Goal: Communication & Community: Answer question/provide support

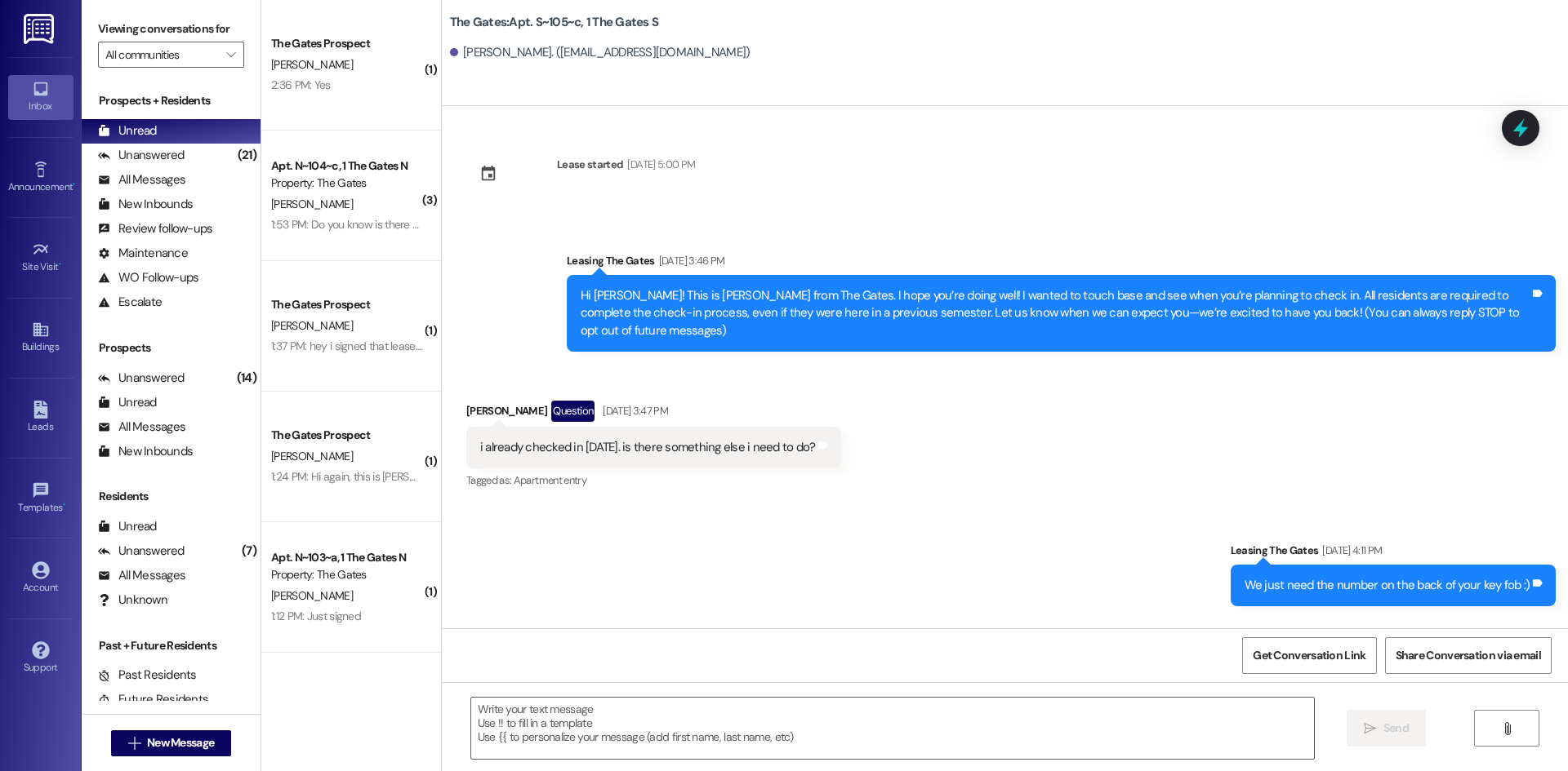
scroll to position [8544, 0]
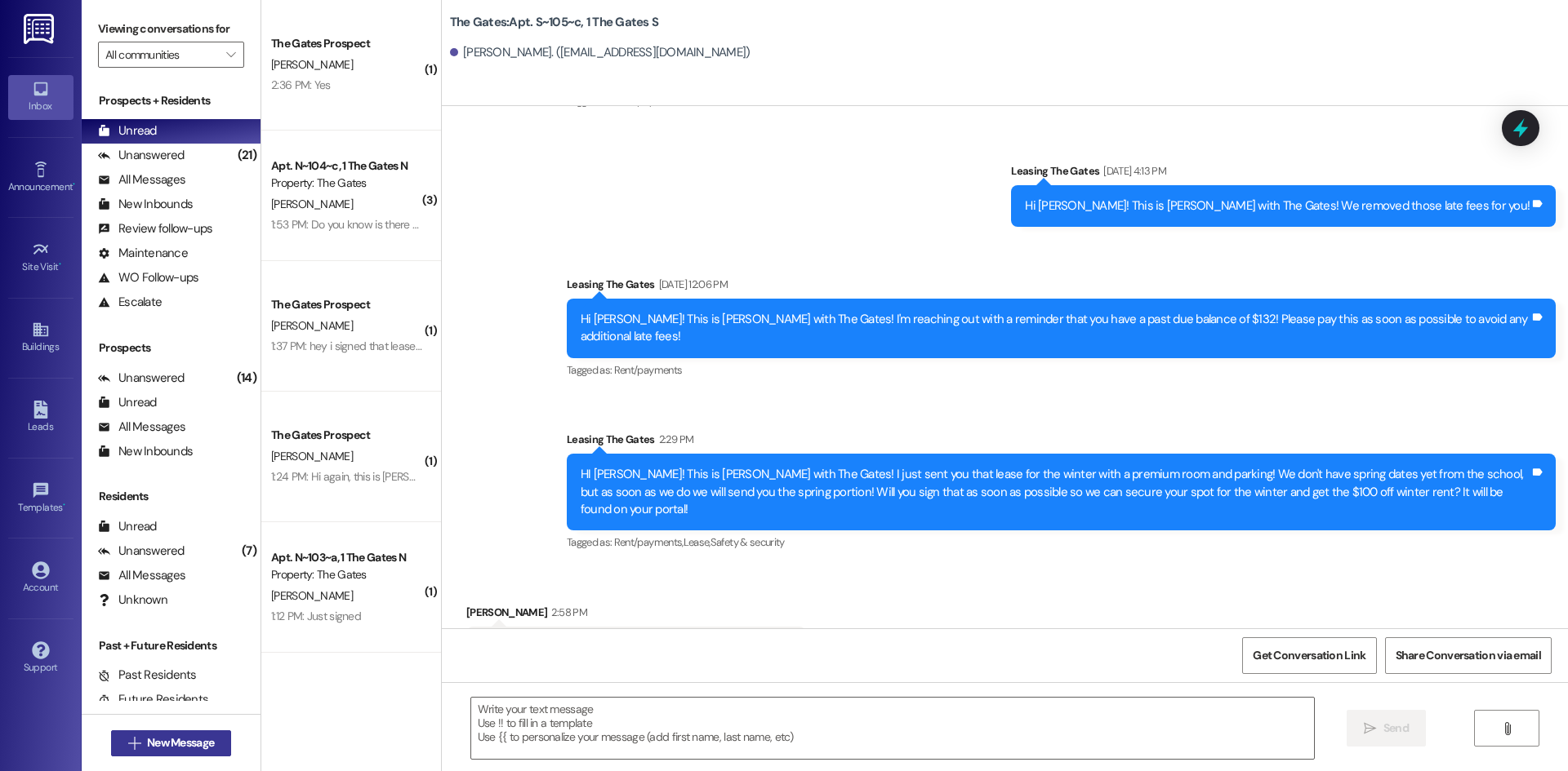
click at [177, 742] on span "New Message" at bounding box center [180, 743] width 67 height 17
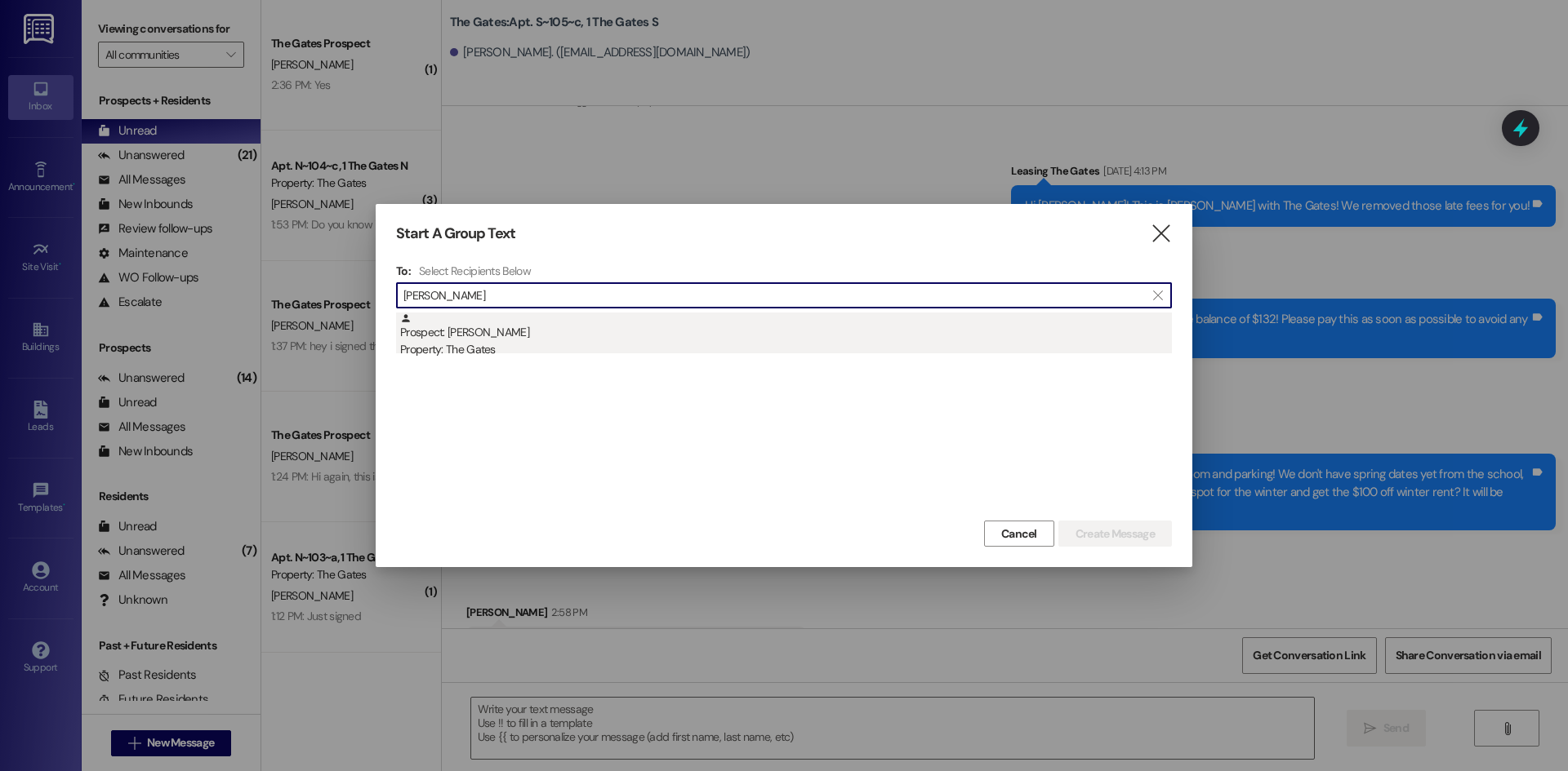
type input "Jaycie Mahone"
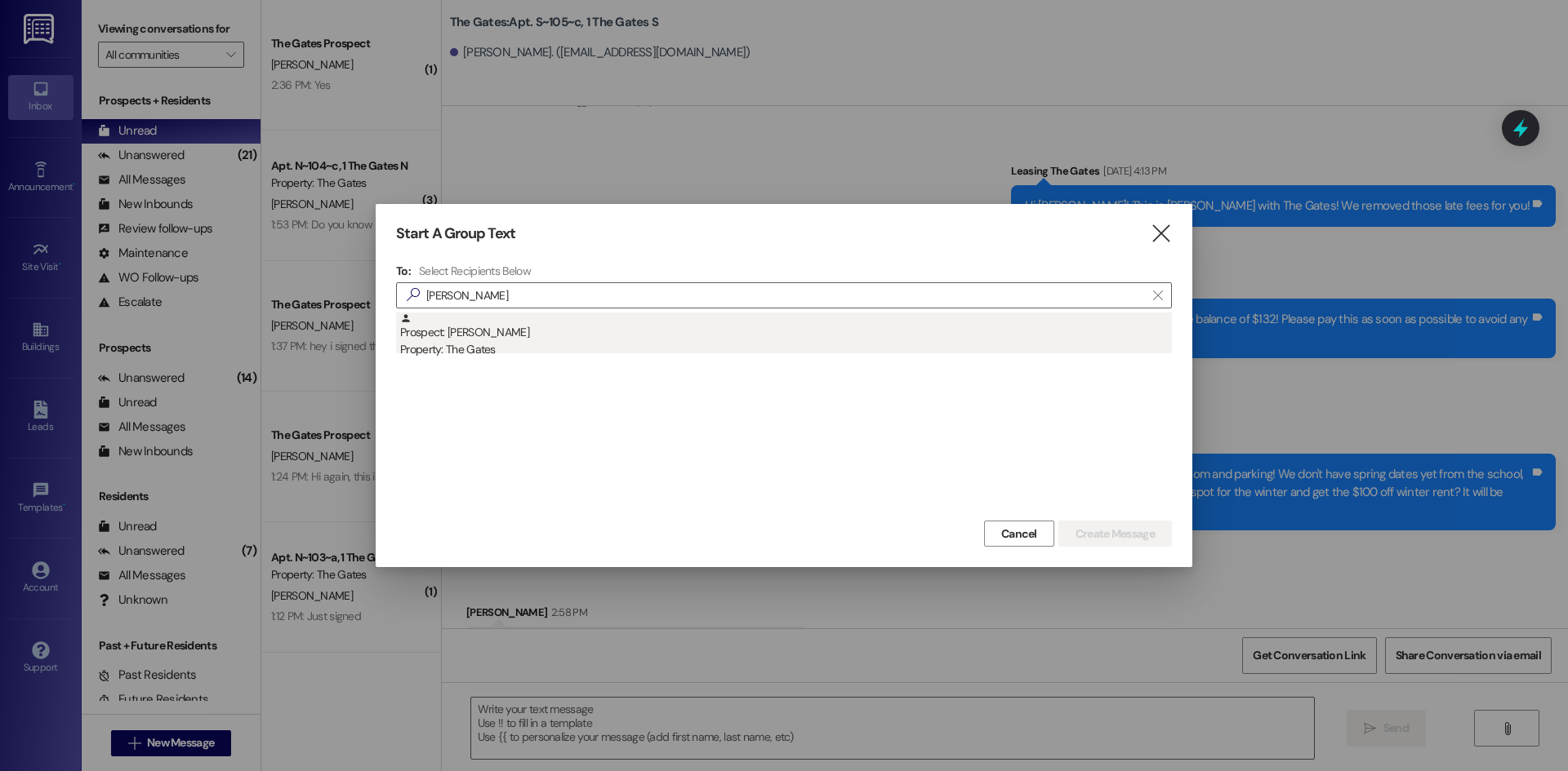
click at [485, 348] on div "Property: The Gates" at bounding box center [786, 350] width 771 height 17
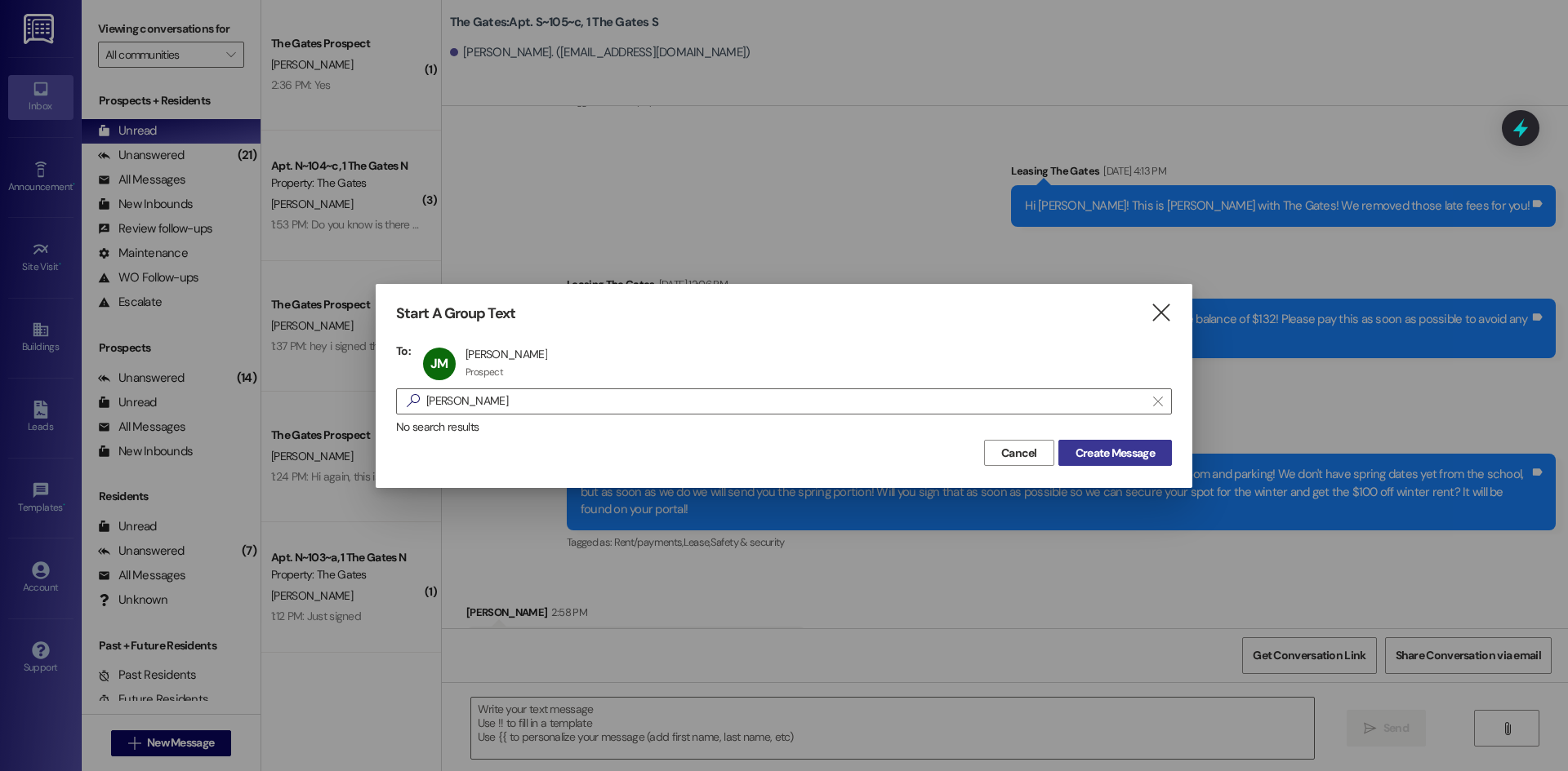
click at [1117, 446] on span "Create Message" at bounding box center [1115, 454] width 79 height 17
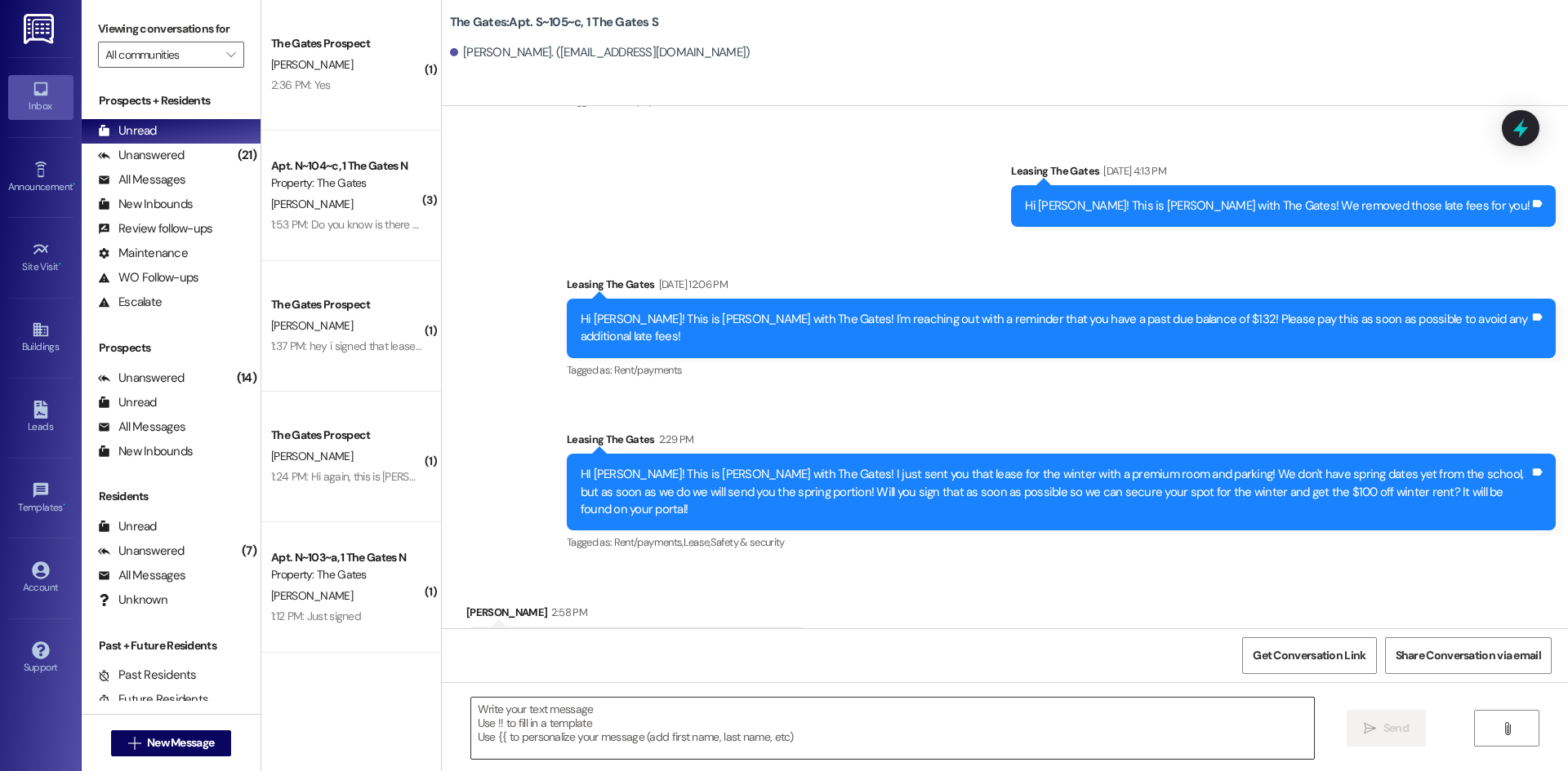
scroll to position [553, 0]
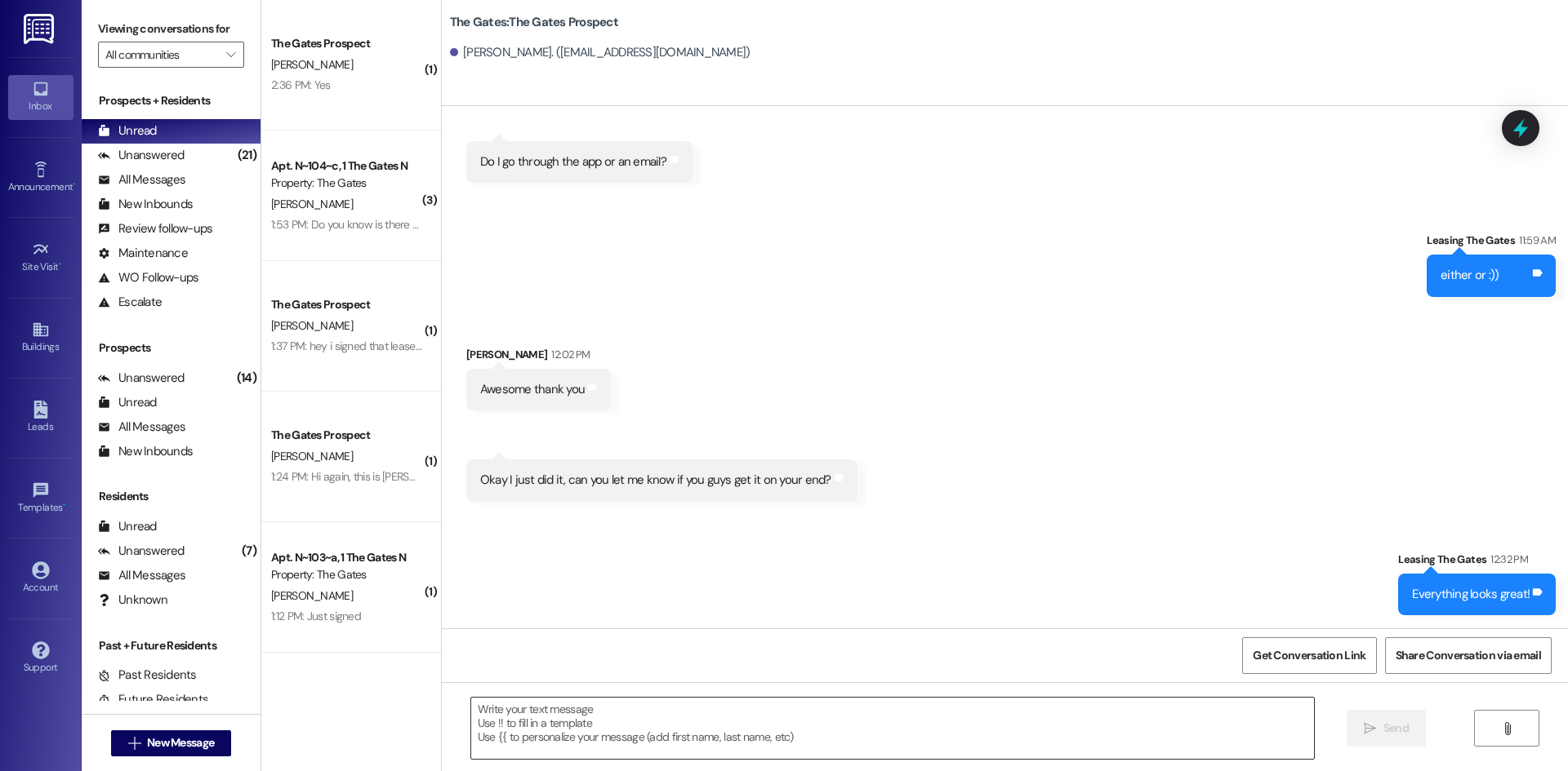
click at [517, 724] on textarea at bounding box center [893, 729] width 843 height 62
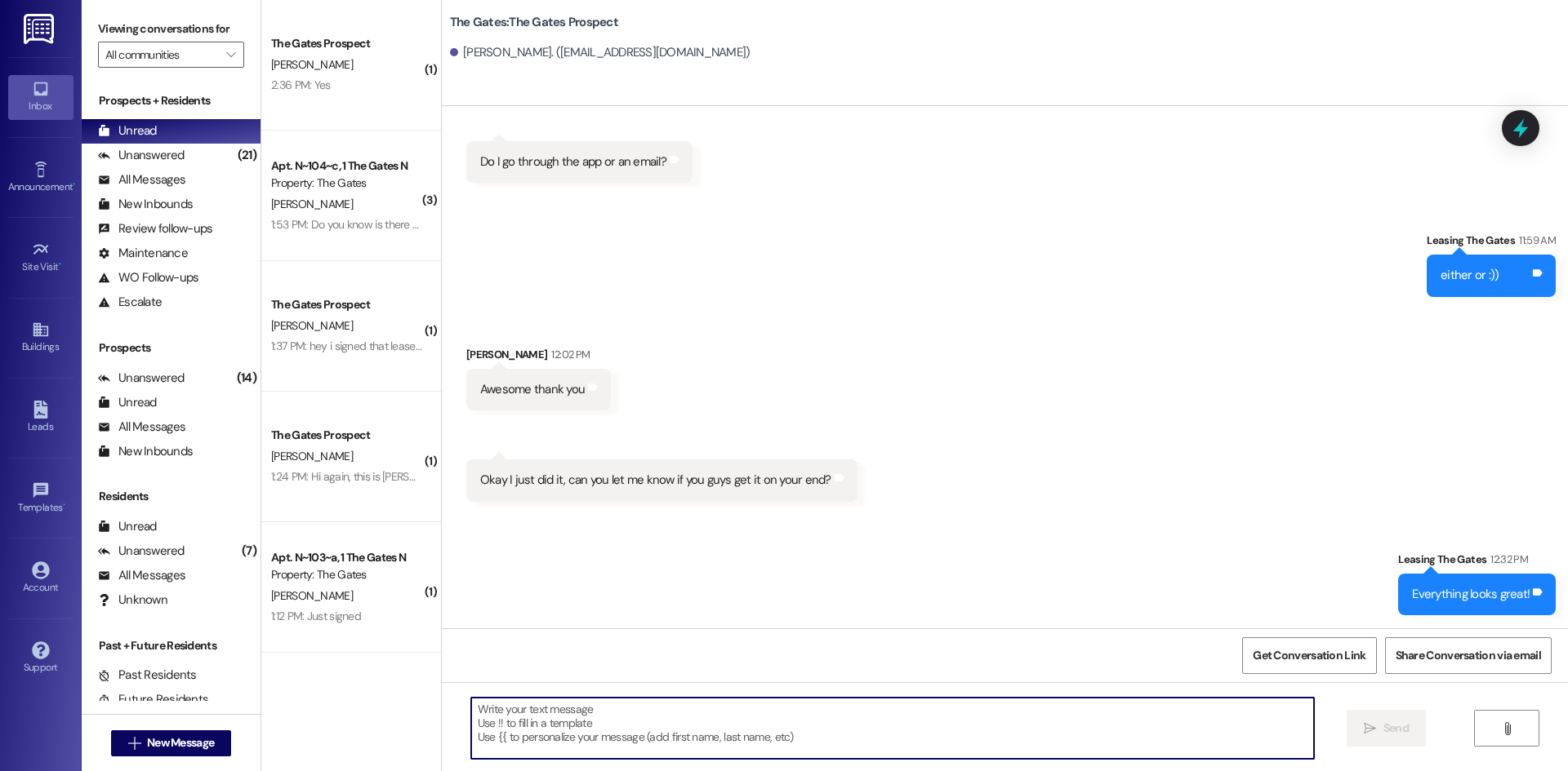
paste textarea "Hi Chloe! This is Mackenzie with The Gates! I just sent you that contract exten…"
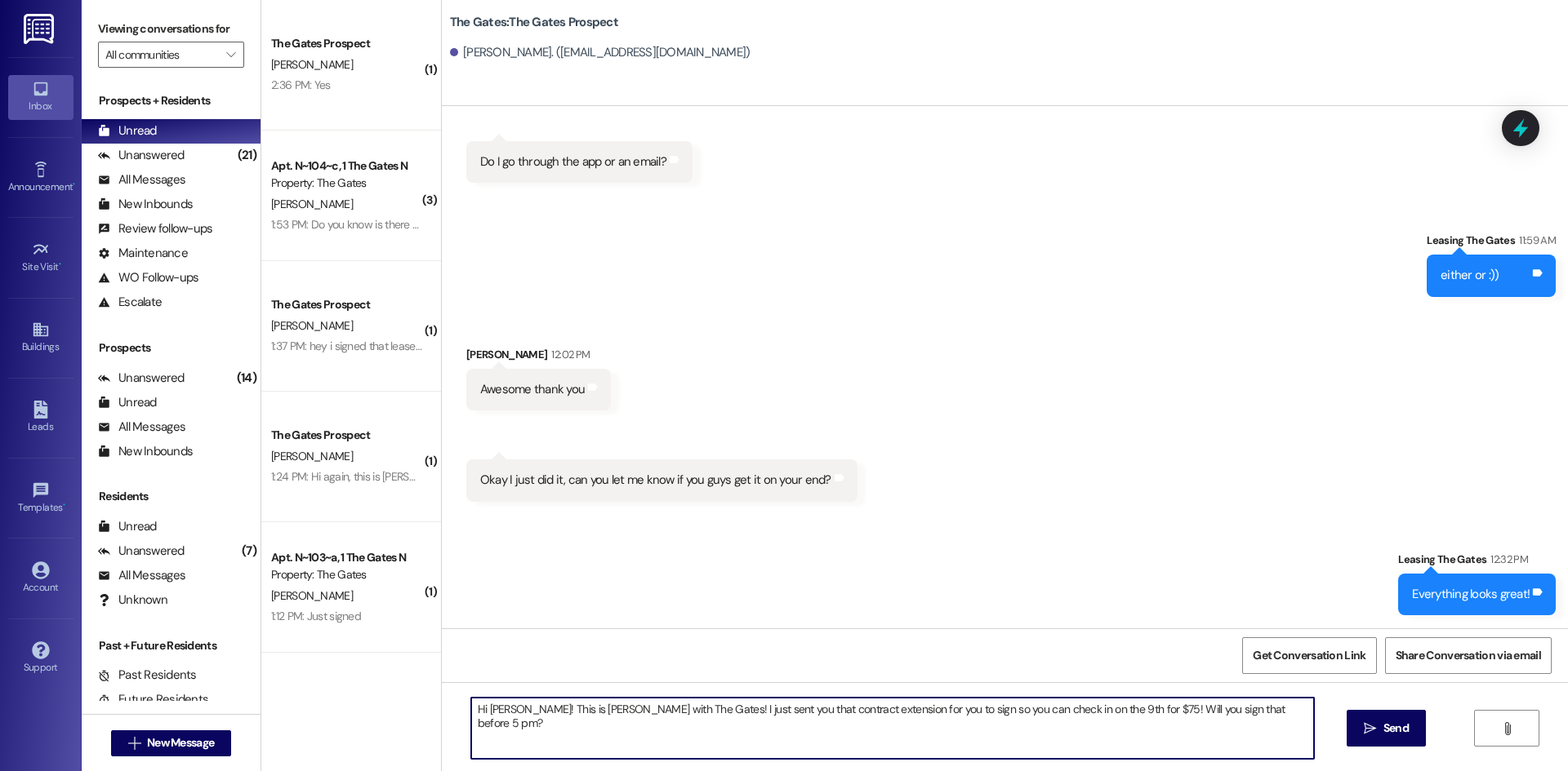
click at [503, 706] on textarea "Hi Chloe! This is Mackenzie with The Gates! I just sent you that contract exten…" at bounding box center [893, 729] width 843 height 62
click at [1060, 708] on textarea "Hi Jaycie! This is Mackenzie with The Gates! I just sent you that contract exte…" at bounding box center [893, 729] width 843 height 62
click at [1102, 708] on textarea "Hi Jaycie! This is Mackenzie with The Gates! I just sent you that contract exte…" at bounding box center [893, 729] width 843 height 62
click at [1266, 711] on textarea "Hi Jaycie! This is Mackenzie with The Gates! I just sent you that contract exte…" at bounding box center [893, 729] width 843 height 62
type textarea "Hi Jaycie! This is Mackenzie with The Gates! I just sent you that contract exte…"
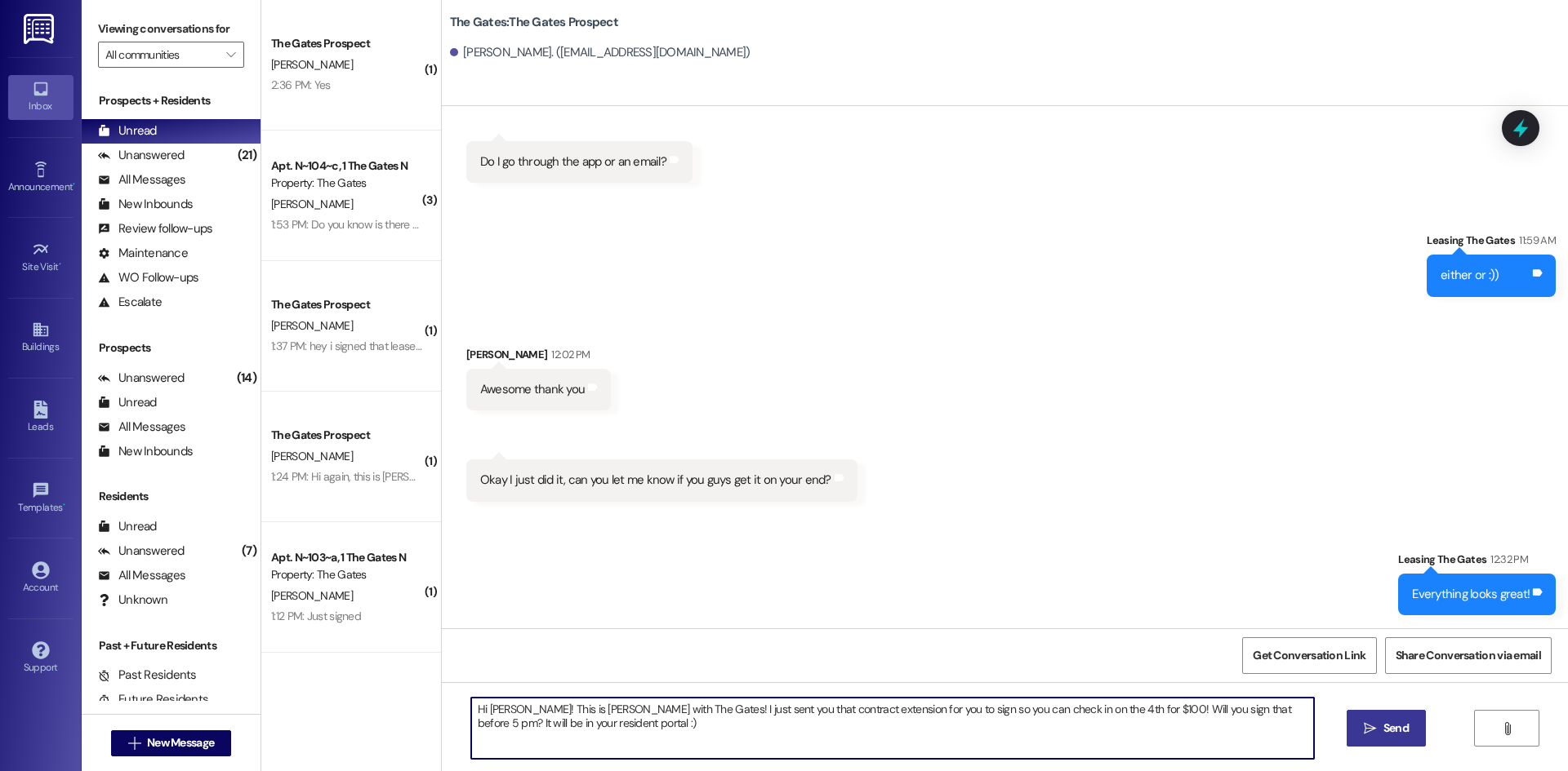
click at [1407, 733] on span "Send" at bounding box center [1395, 728] width 25 height 17
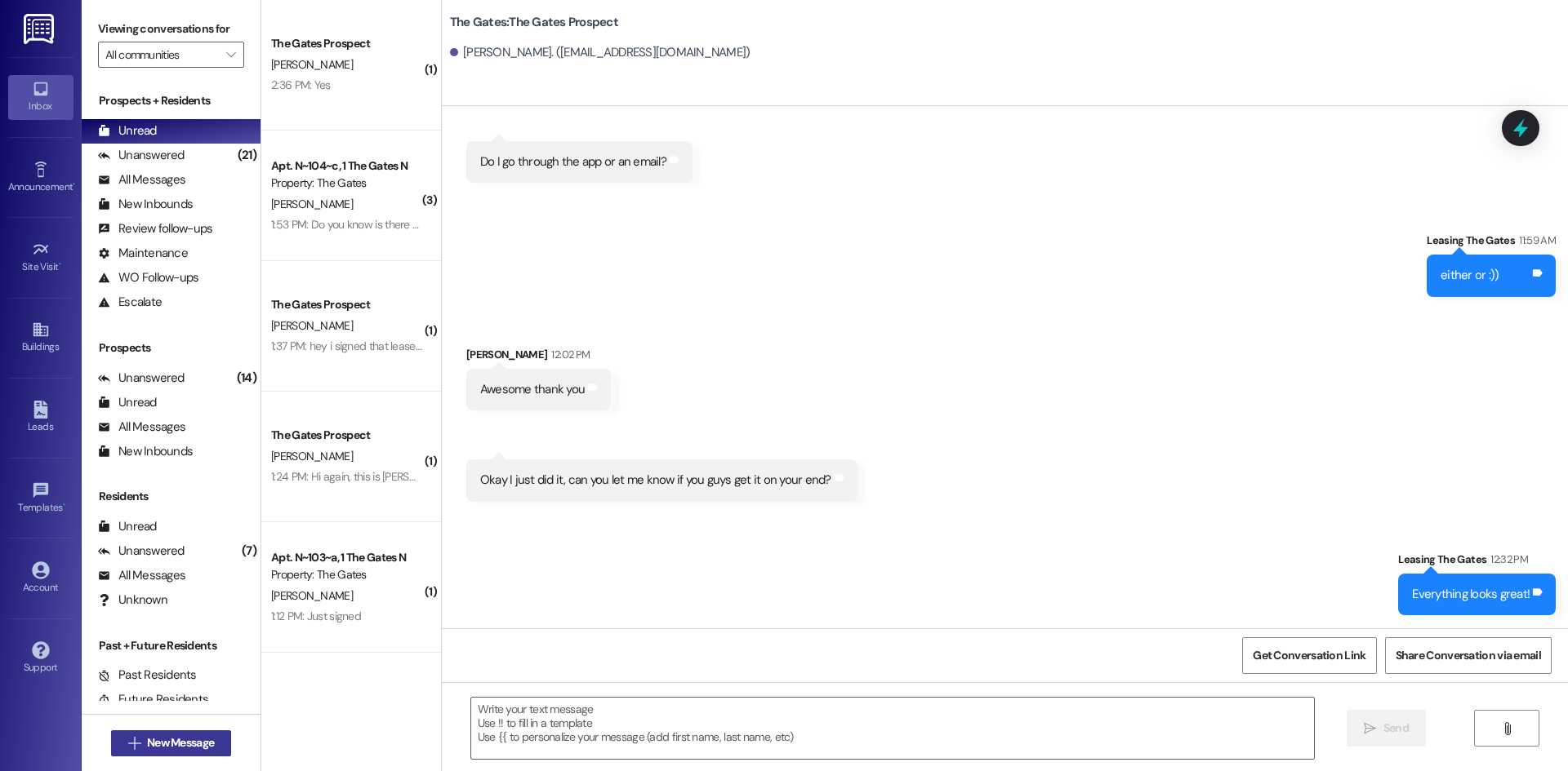
click at [162, 754] on button " New Message" at bounding box center [171, 744] width 120 height 26
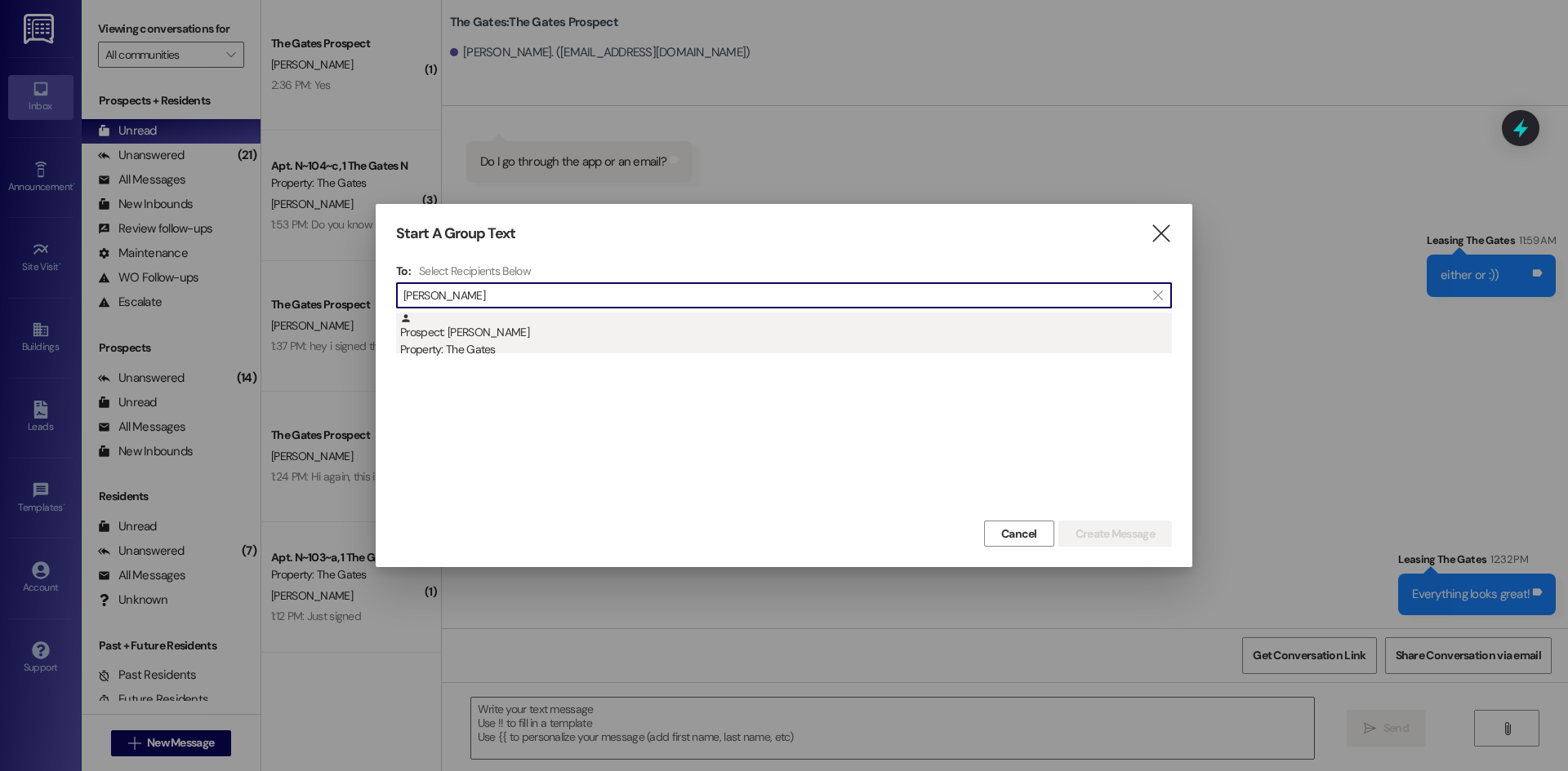
type input "Lexie Tren"
click at [468, 344] on div "Property: The Gates" at bounding box center [786, 350] width 771 height 17
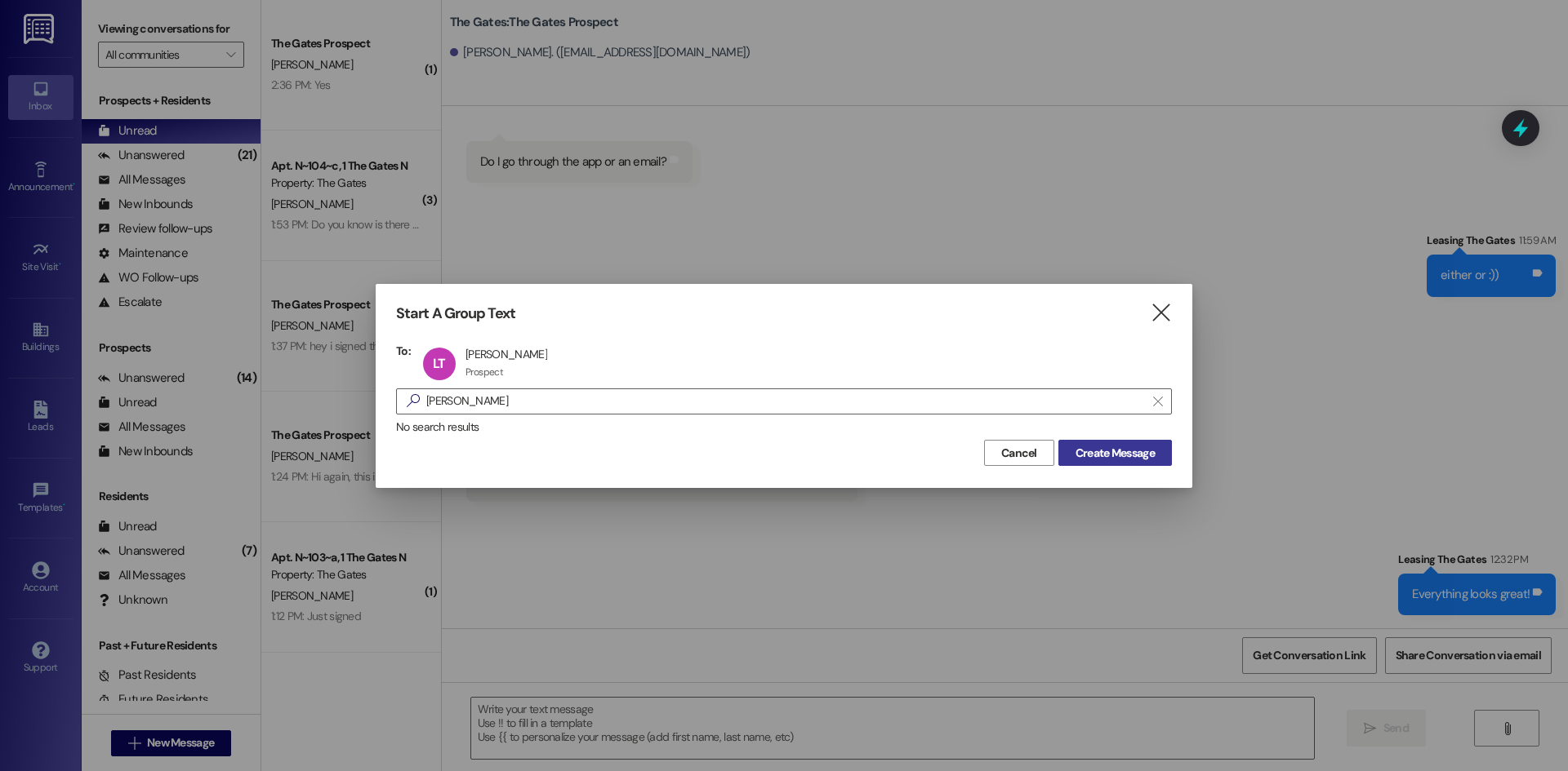
click at [1142, 455] on span "Create Message" at bounding box center [1115, 454] width 79 height 17
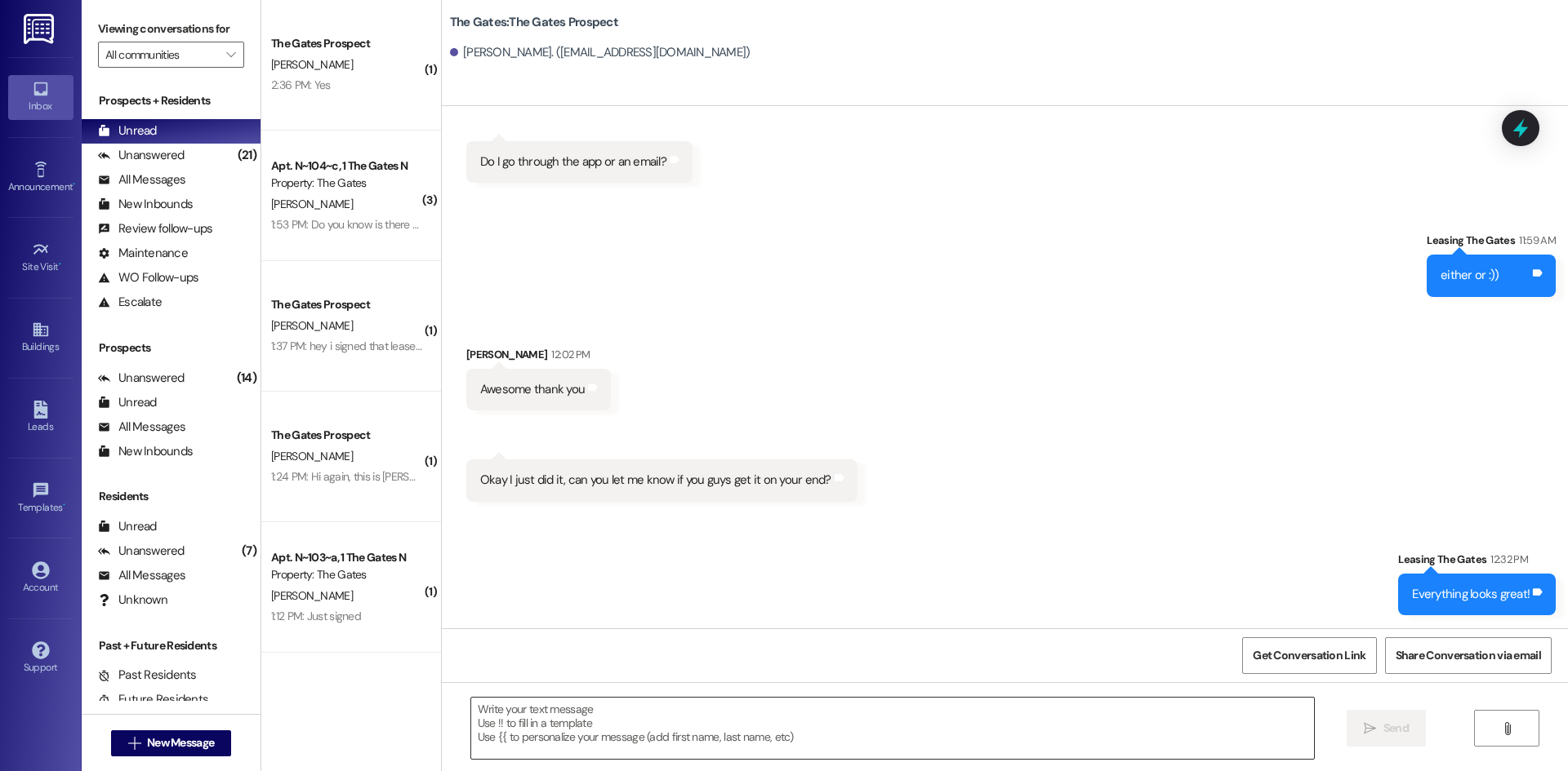
scroll to position [0, 0]
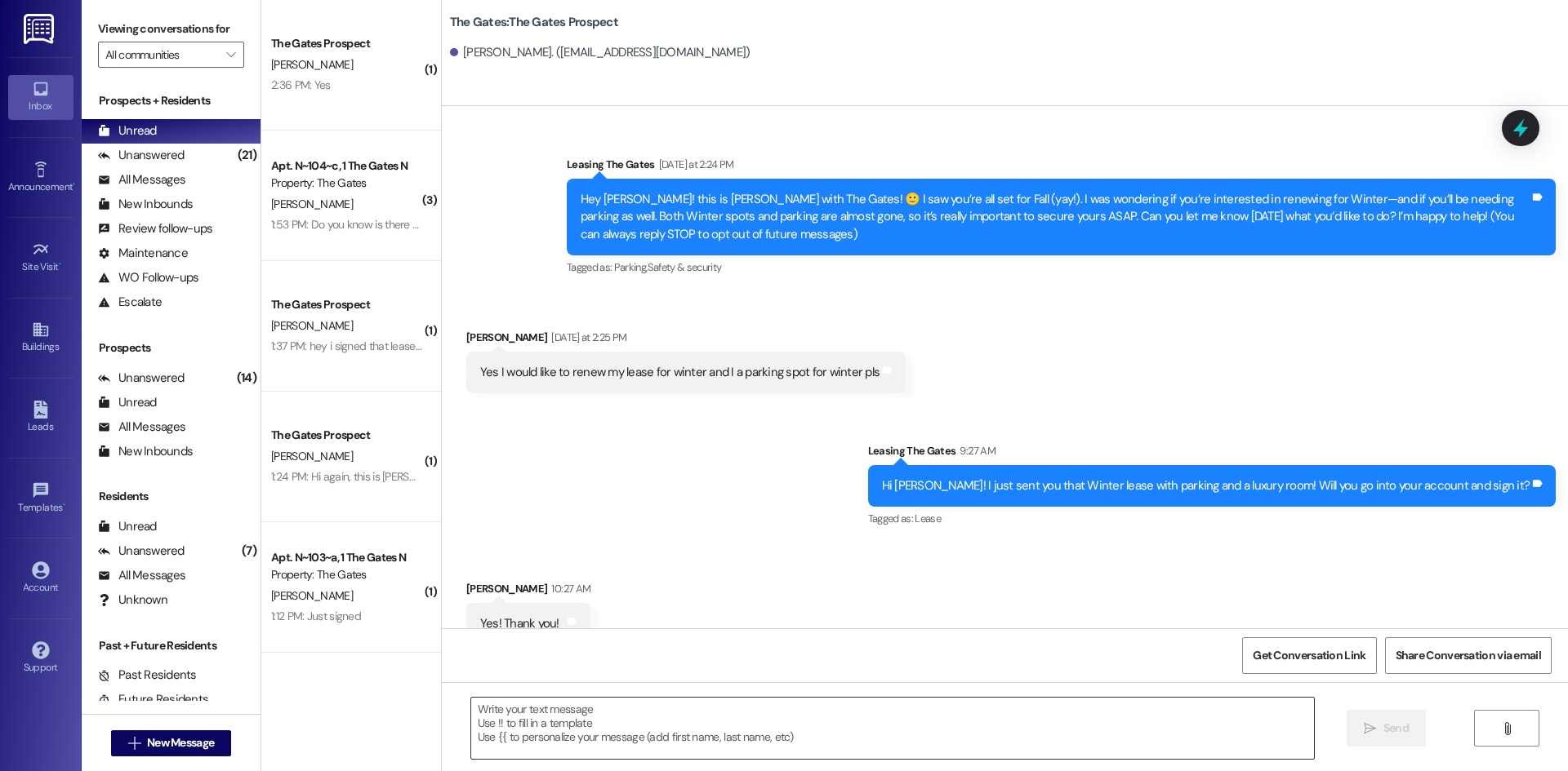
click at [501, 720] on textarea at bounding box center [893, 729] width 843 height 62
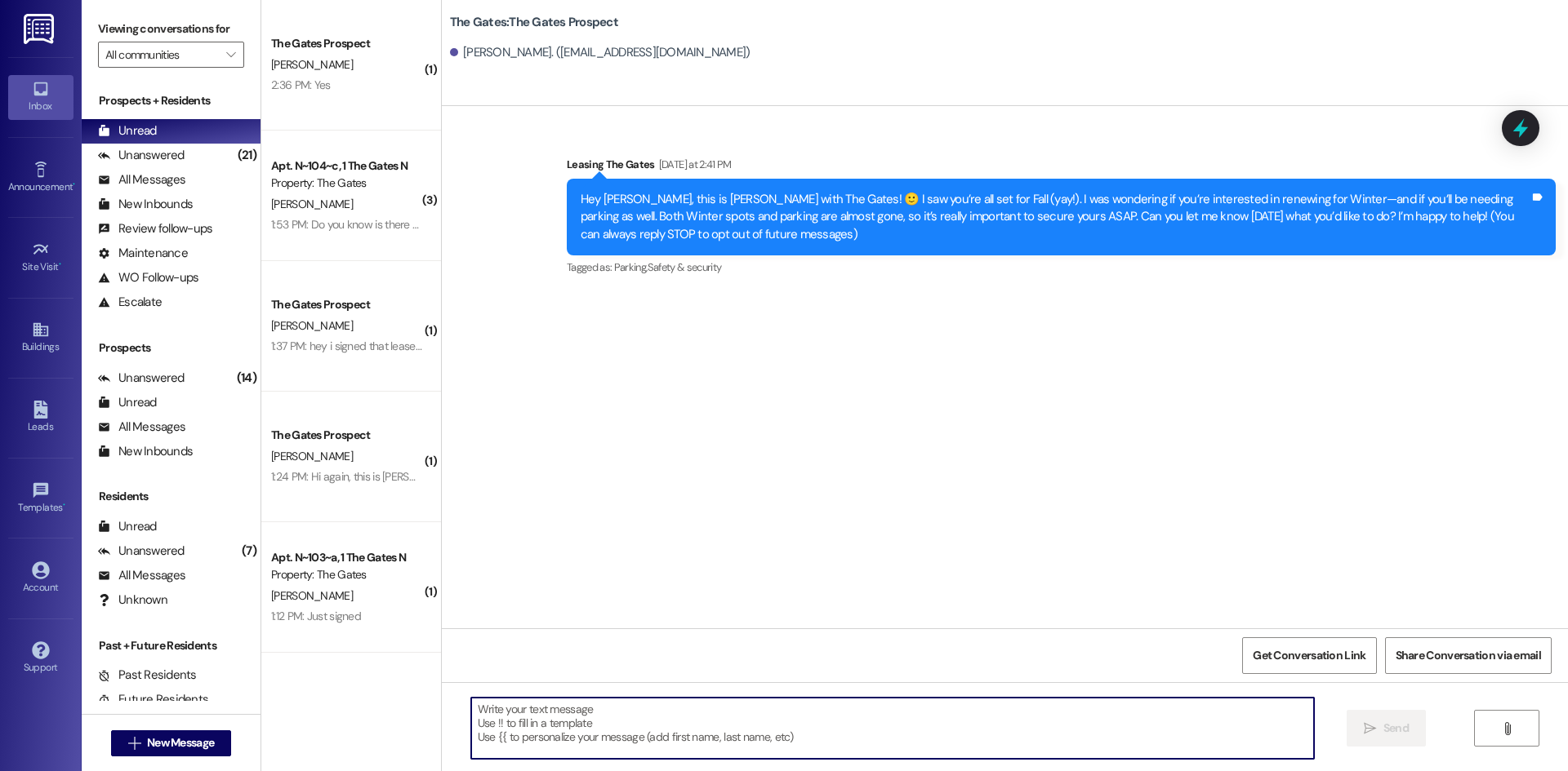
paste textarea "Hi Jaycie! This is Mackenzie with The Gates! I just sent you that contract exte…"
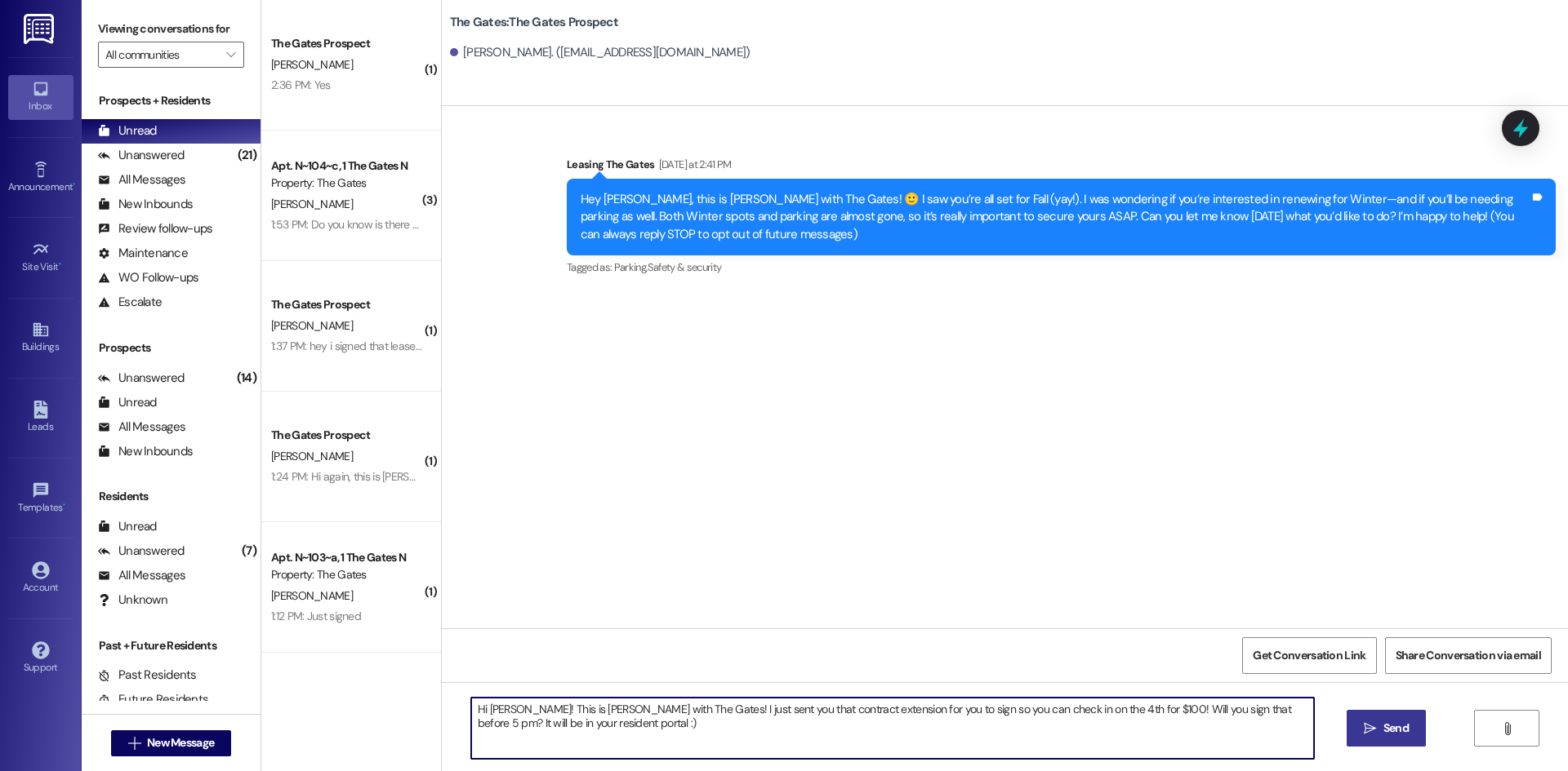
click at [504, 709] on textarea "Hi Jaycie! This is Mackenzie with The Gates! I just sent you that contract exte…" at bounding box center [893, 729] width 843 height 62
type textarea "Hi Lexie! This is Mackenzie with The Gates! I just sent you that contract exten…"
click at [1391, 737] on span "Send" at bounding box center [1395, 728] width 25 height 17
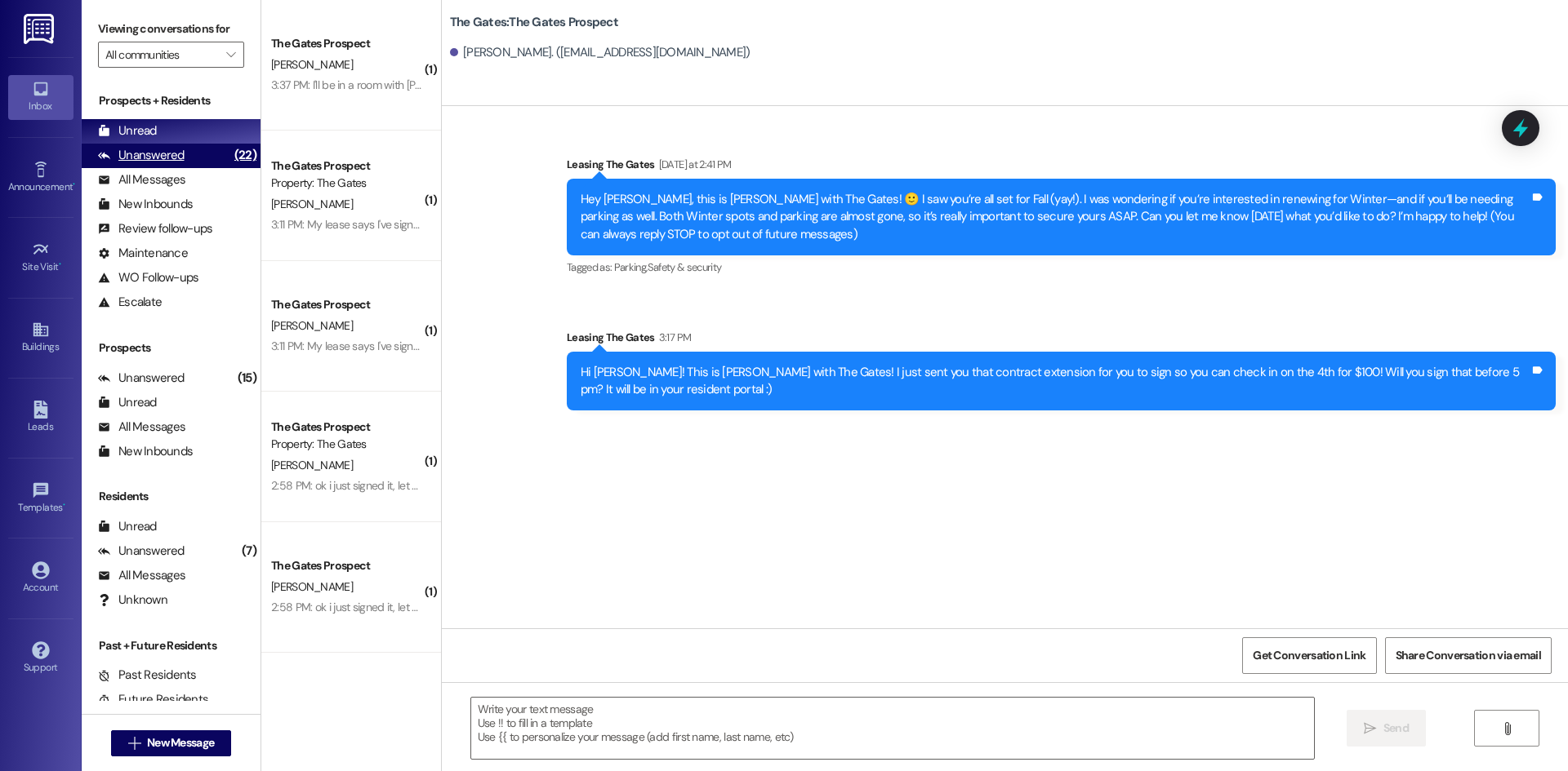
click at [160, 150] on div "Unanswered" at bounding box center [141, 155] width 87 height 17
click at [154, 127] on div "Unread" at bounding box center [127, 131] width 59 height 17
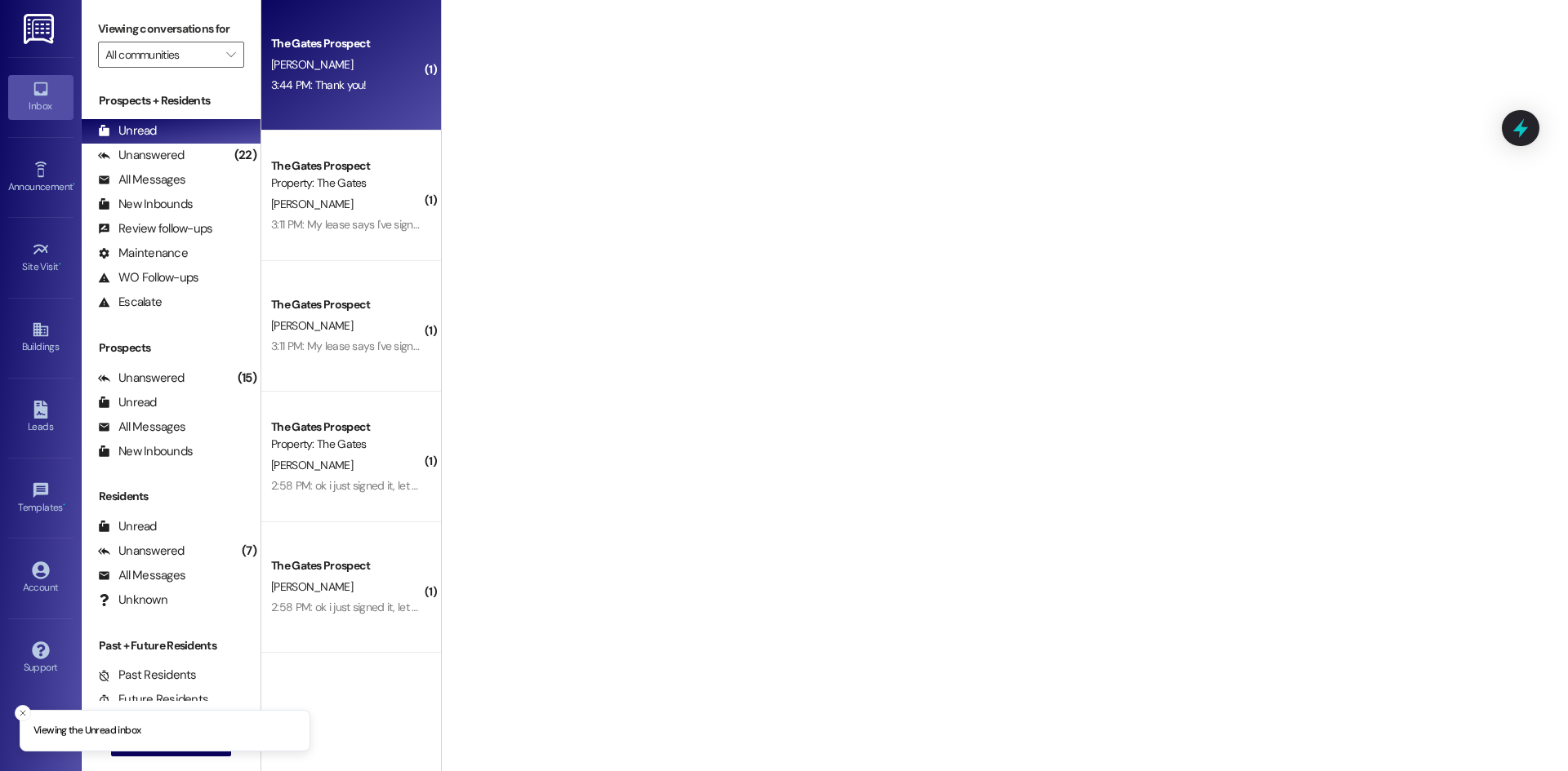
click at [357, 39] on div "The Gates Prospect" at bounding box center [346, 44] width 151 height 17
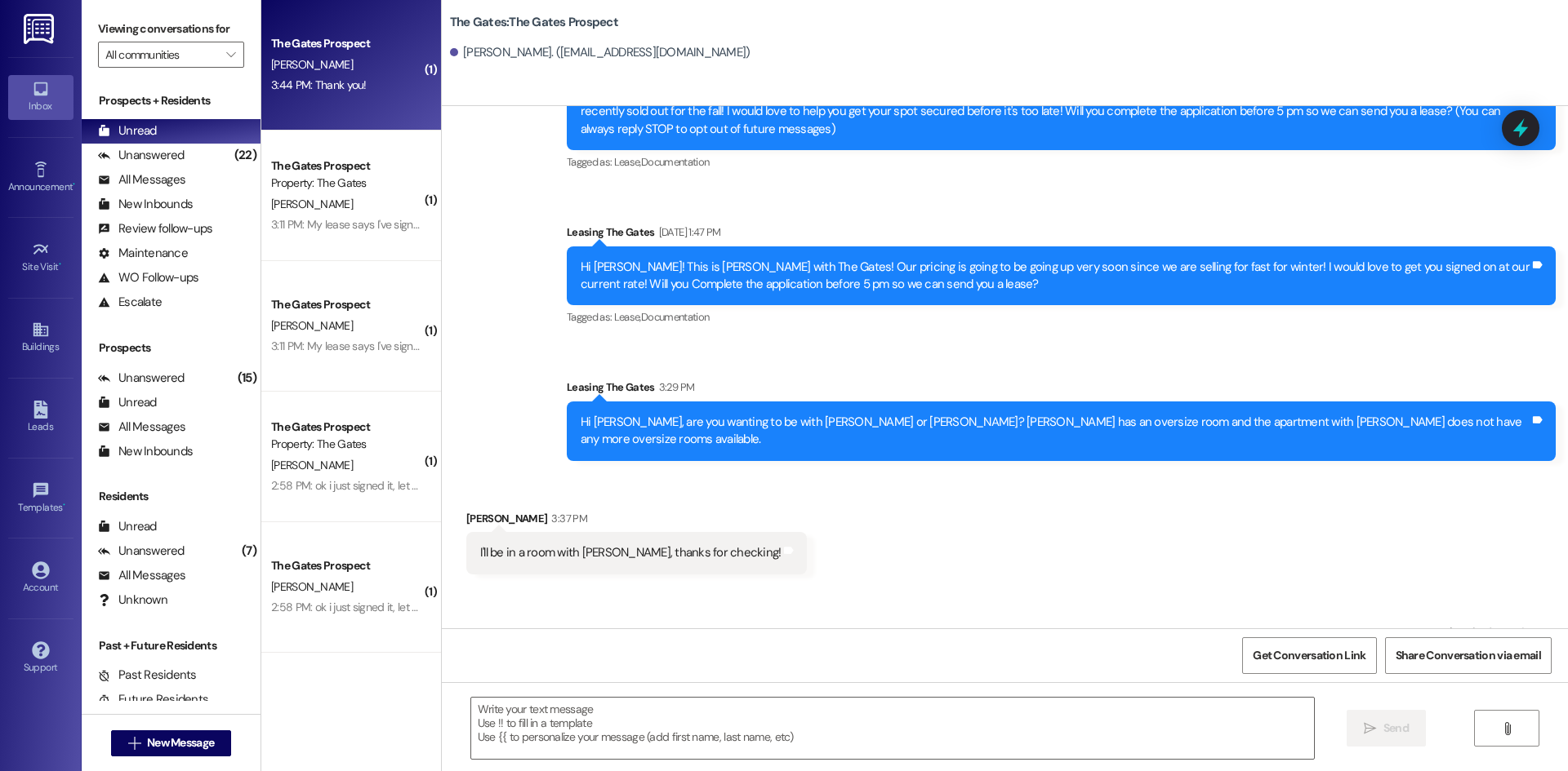
scroll to position [161, 0]
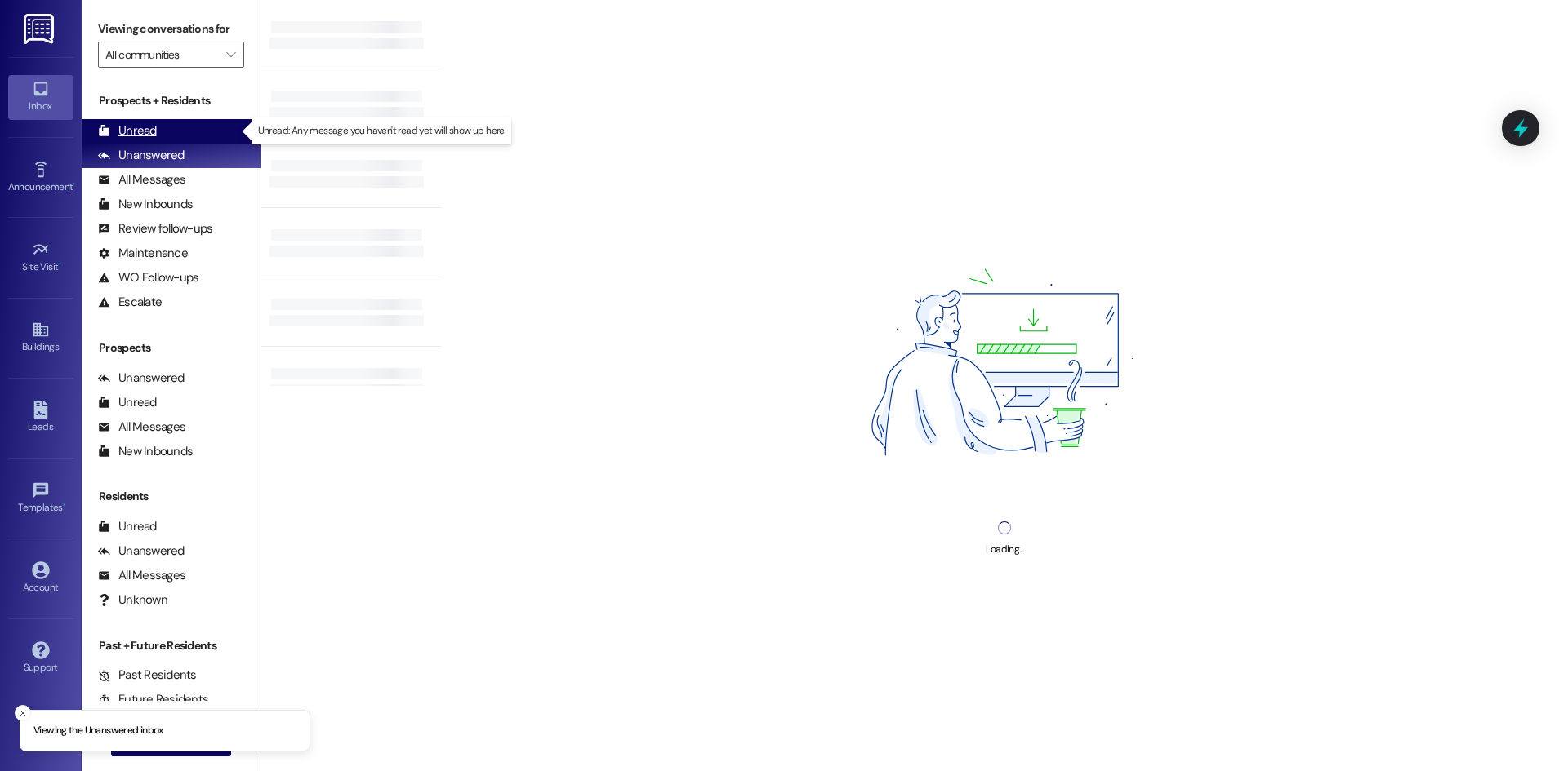
click at [114, 137] on div "Unread" at bounding box center [127, 131] width 59 height 17
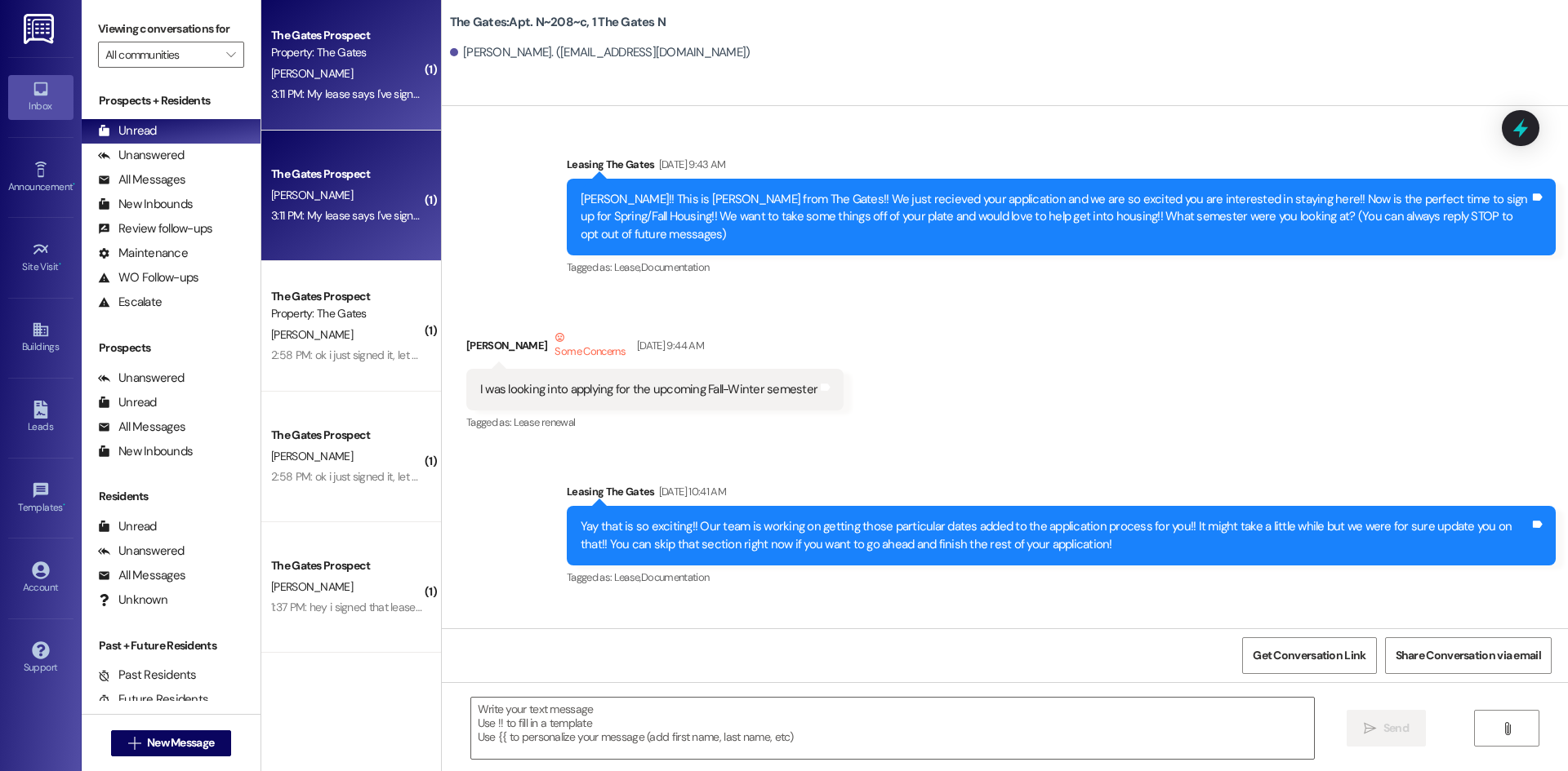
scroll to position [22789, 0]
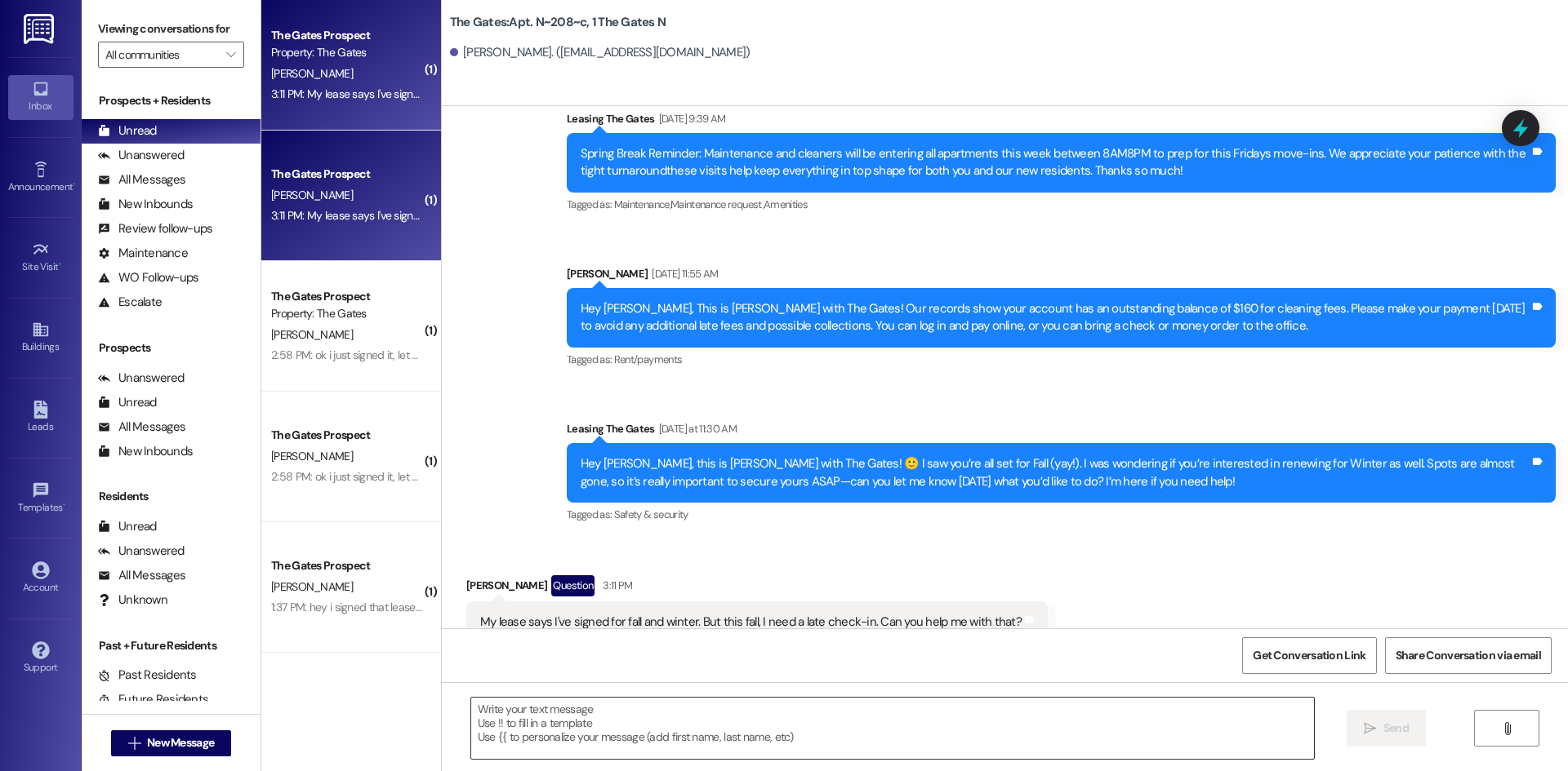
click at [826, 733] on textarea at bounding box center [893, 729] width 843 height 62
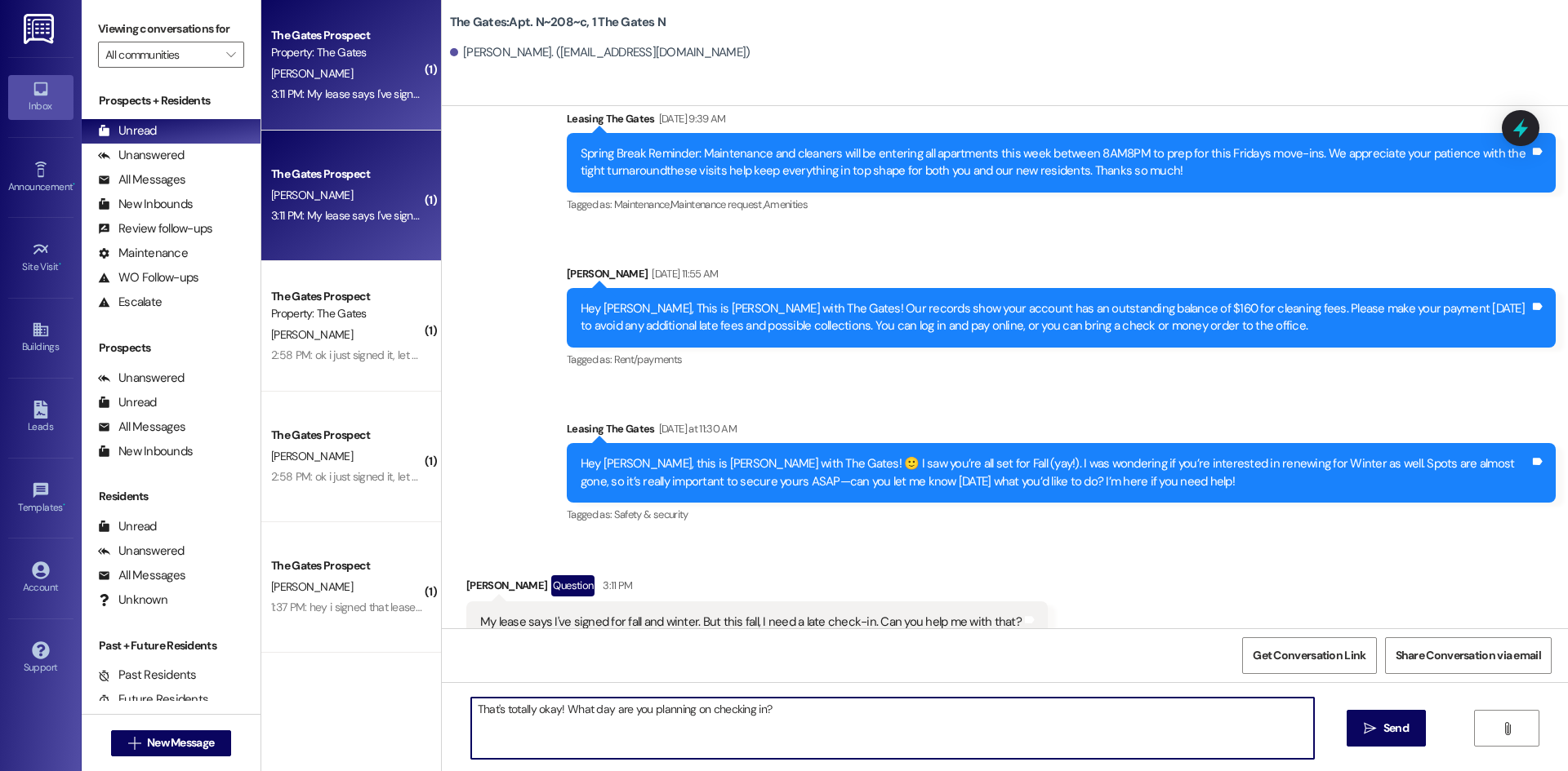
type textarea "That's totally okay! What day are you planning on checking in?"
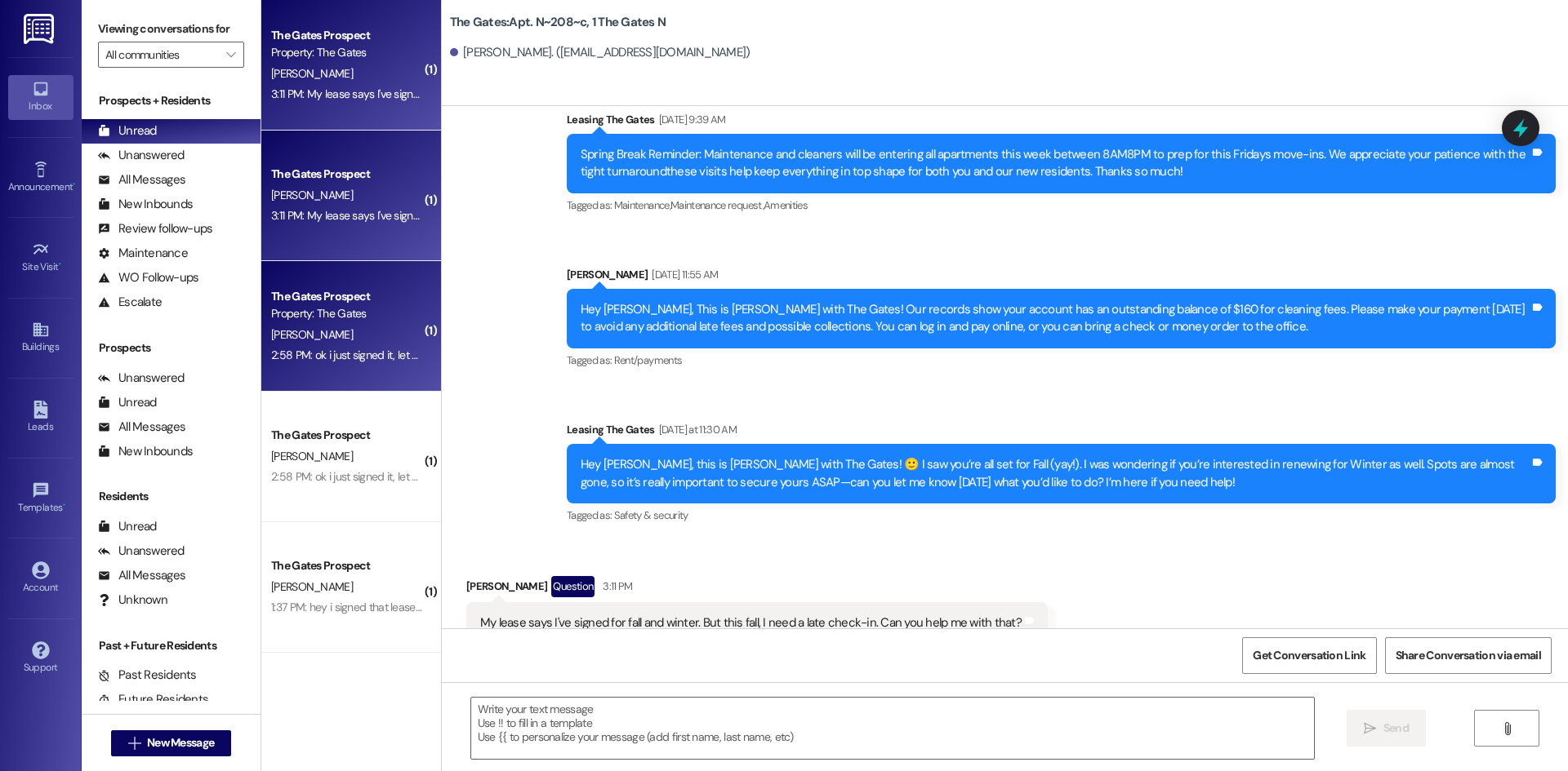
click at [339, 340] on div "[PERSON_NAME]" at bounding box center [346, 335] width 154 height 21
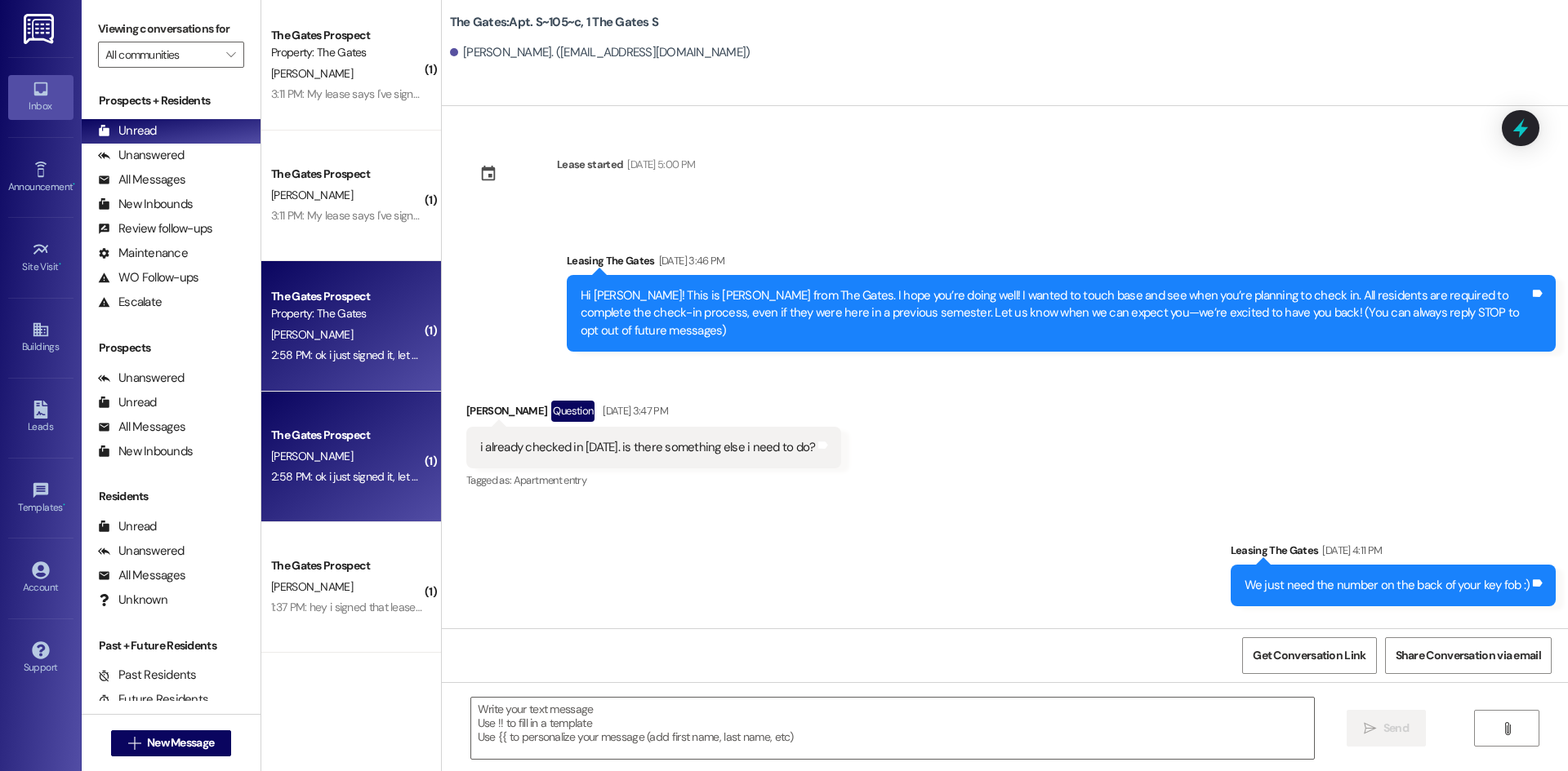
scroll to position [8572, 0]
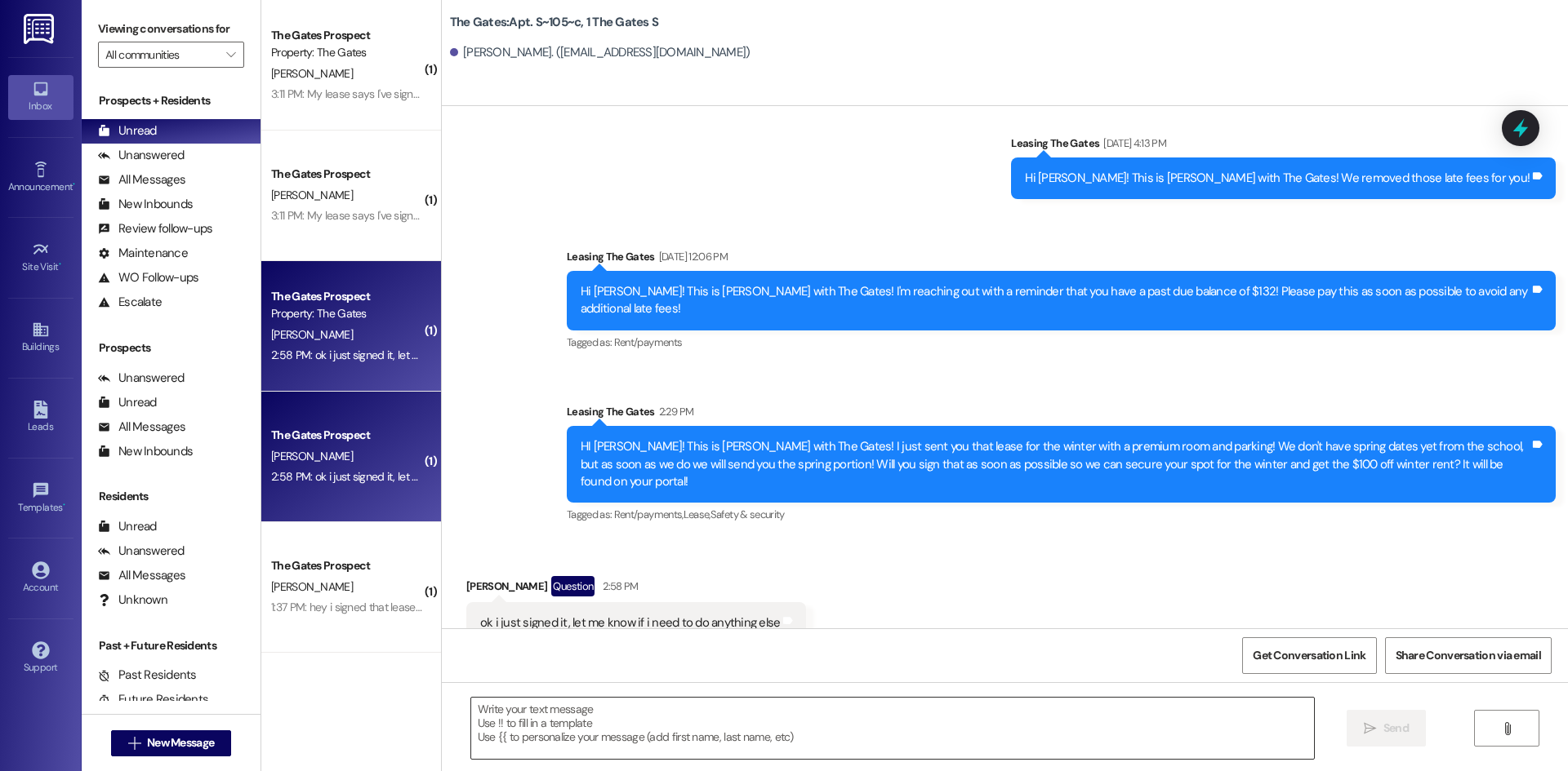
click at [626, 741] on textarea at bounding box center [893, 729] width 843 height 62
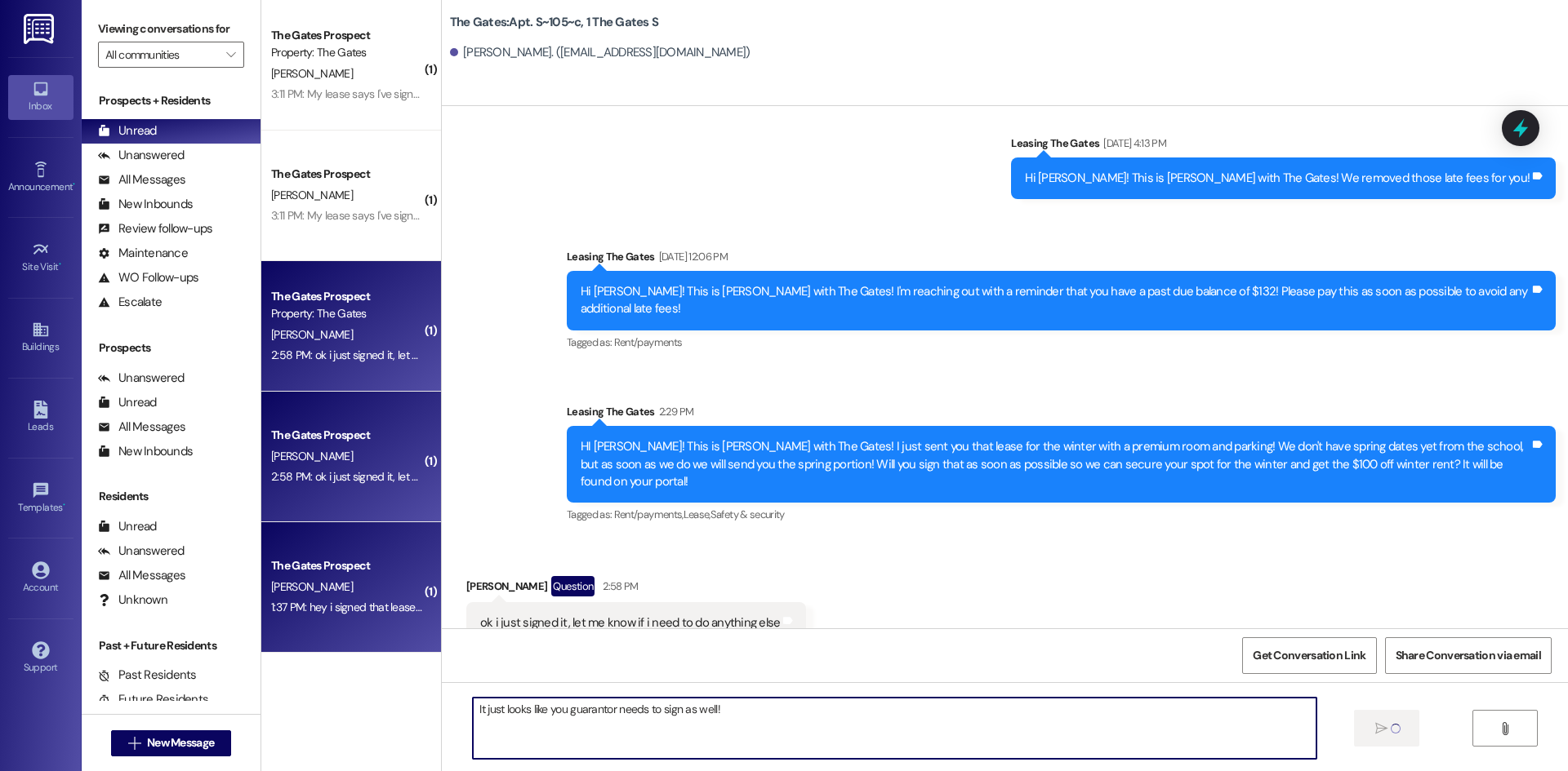
type textarea "It just looks like you guarantor needs to sign as well!"
click at [320, 560] on div "The Gates Prospect" at bounding box center [346, 566] width 151 height 17
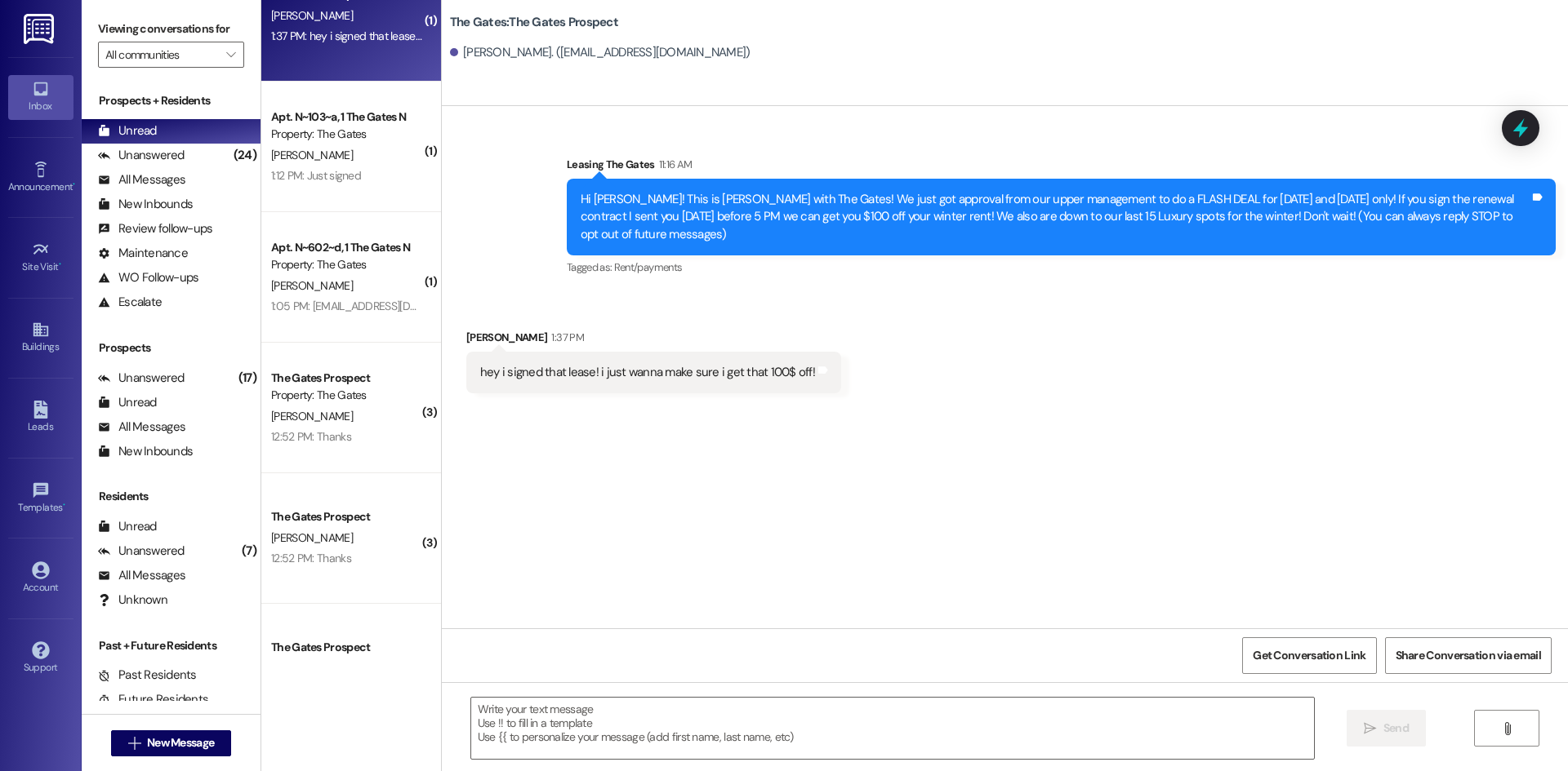
scroll to position [490, 0]
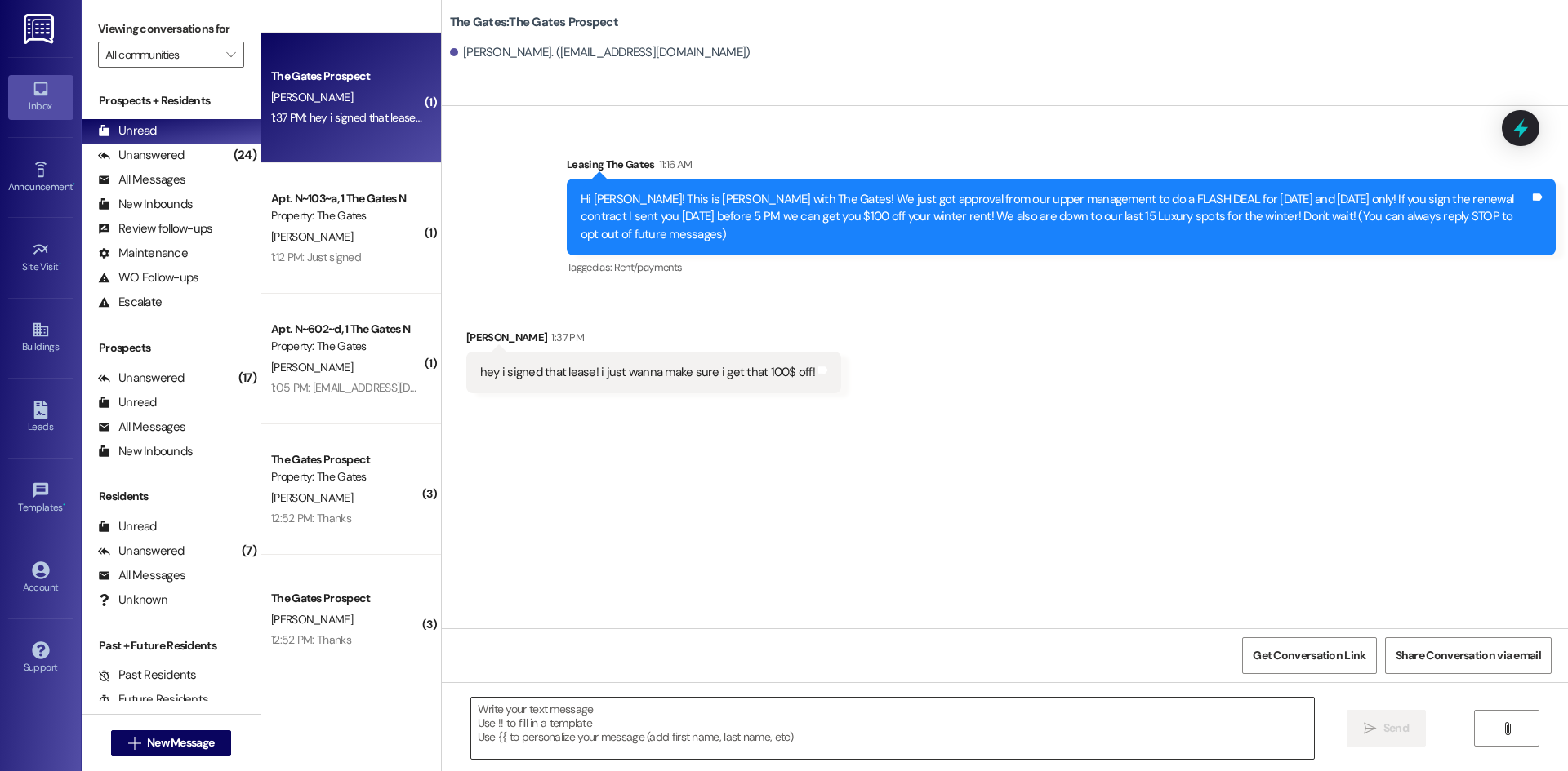
click at [493, 722] on textarea at bounding box center [893, 729] width 843 height 62
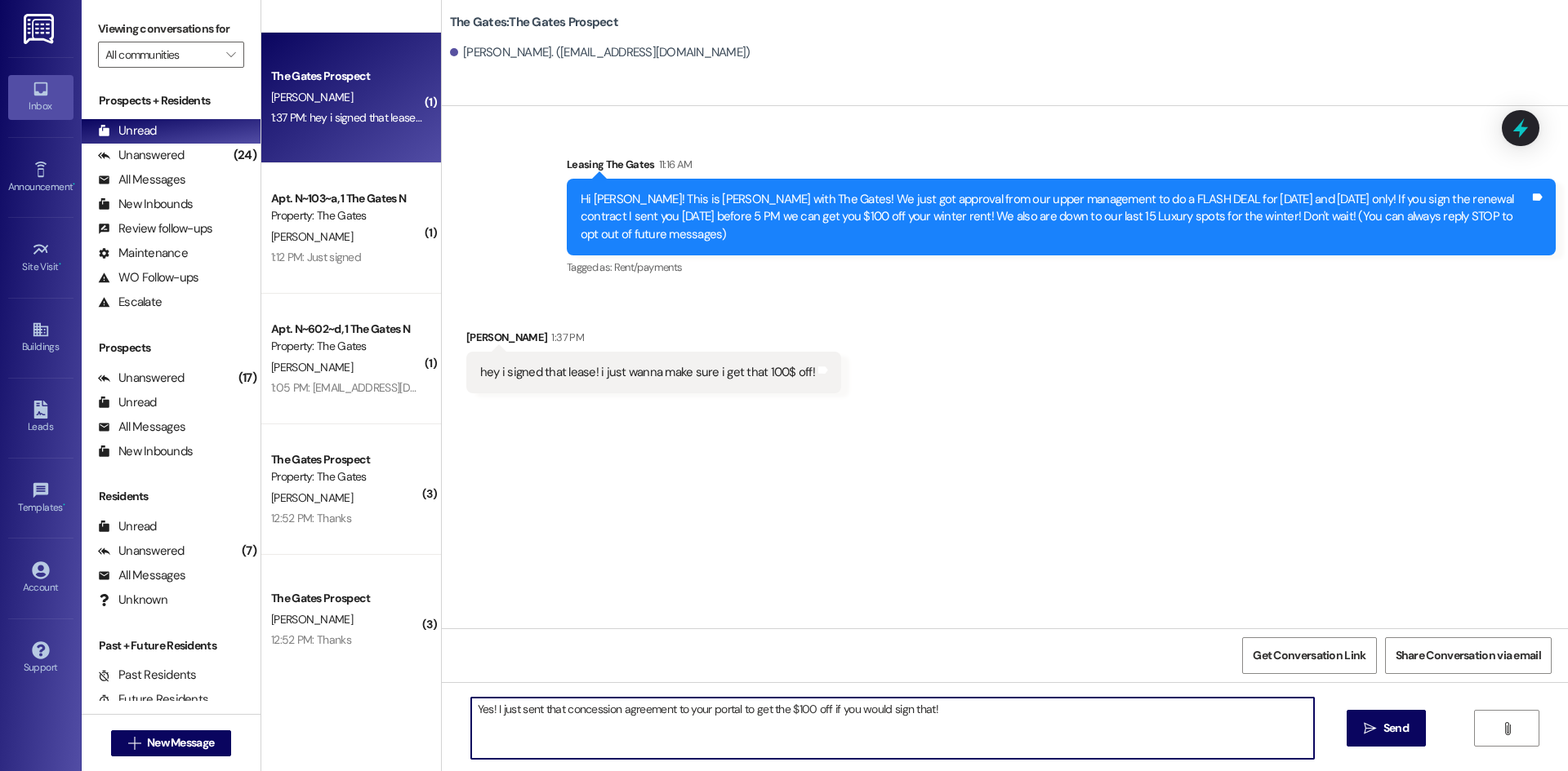
type textarea "Yes! I just sent that concession agreement to your portal to get the $100 off i…"
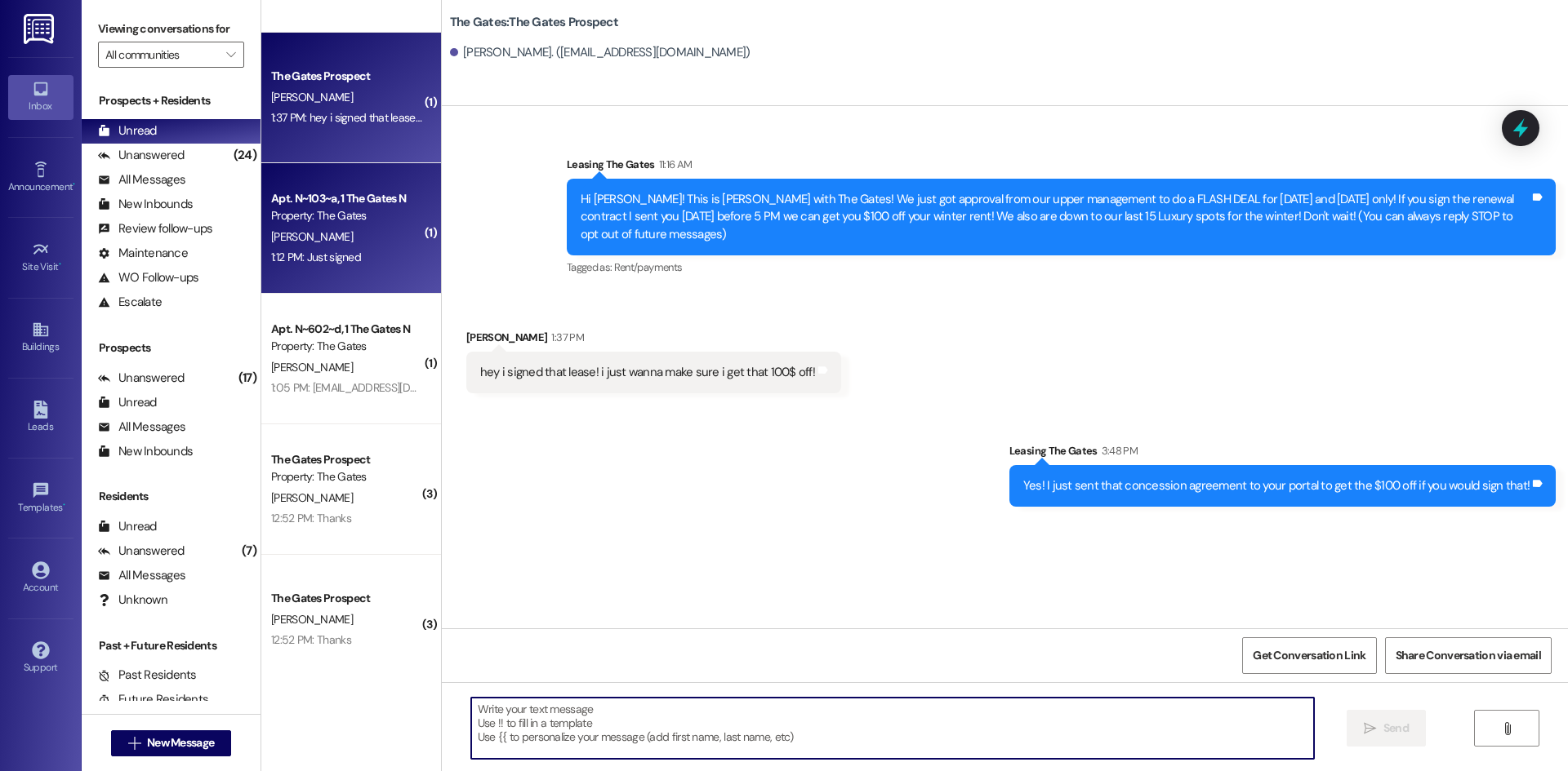
click at [309, 260] on div "1:12 PM: Just signed 1:12 PM: Just signed" at bounding box center [316, 258] width 90 height 15
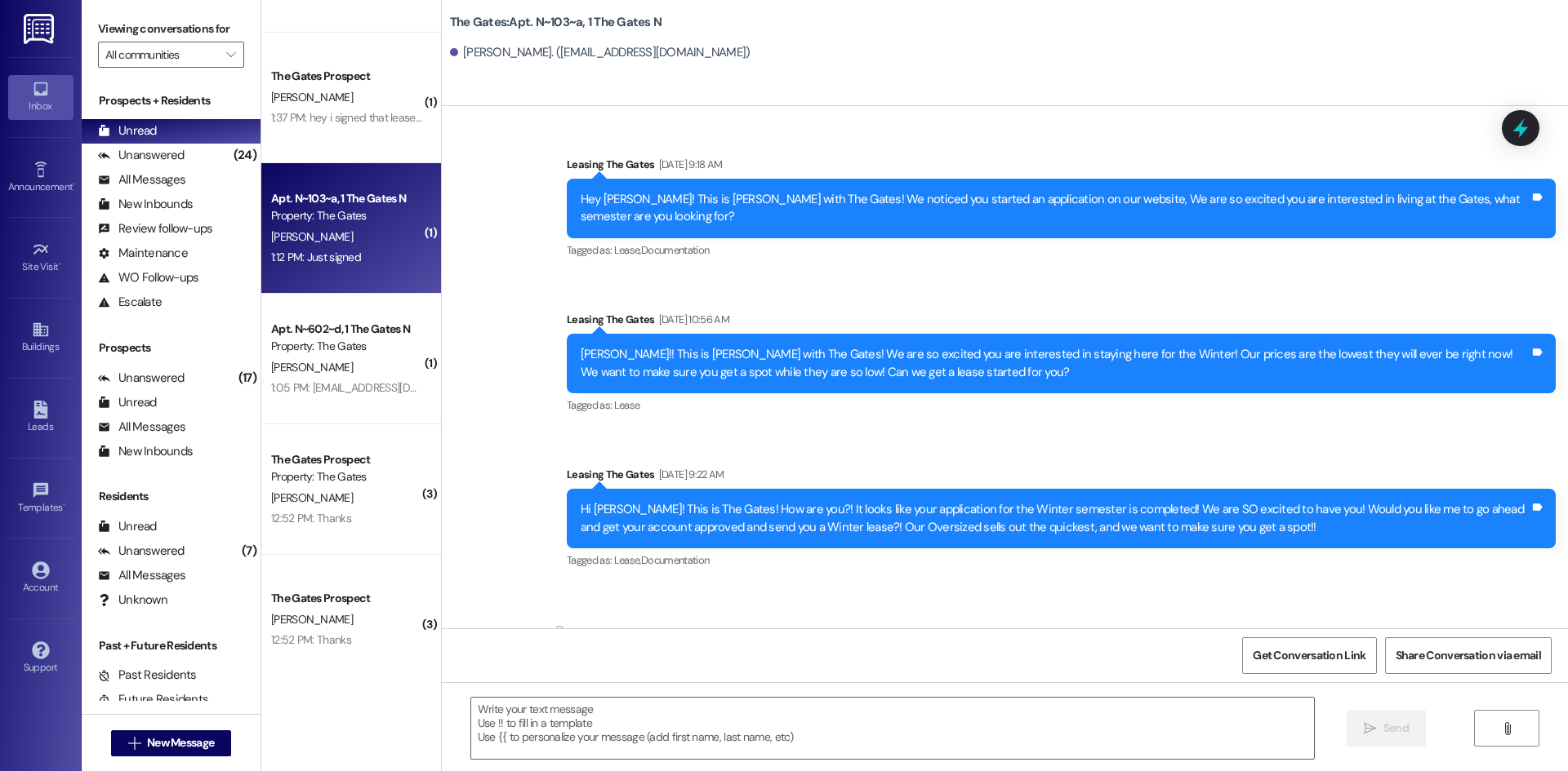
scroll to position [46538, 0]
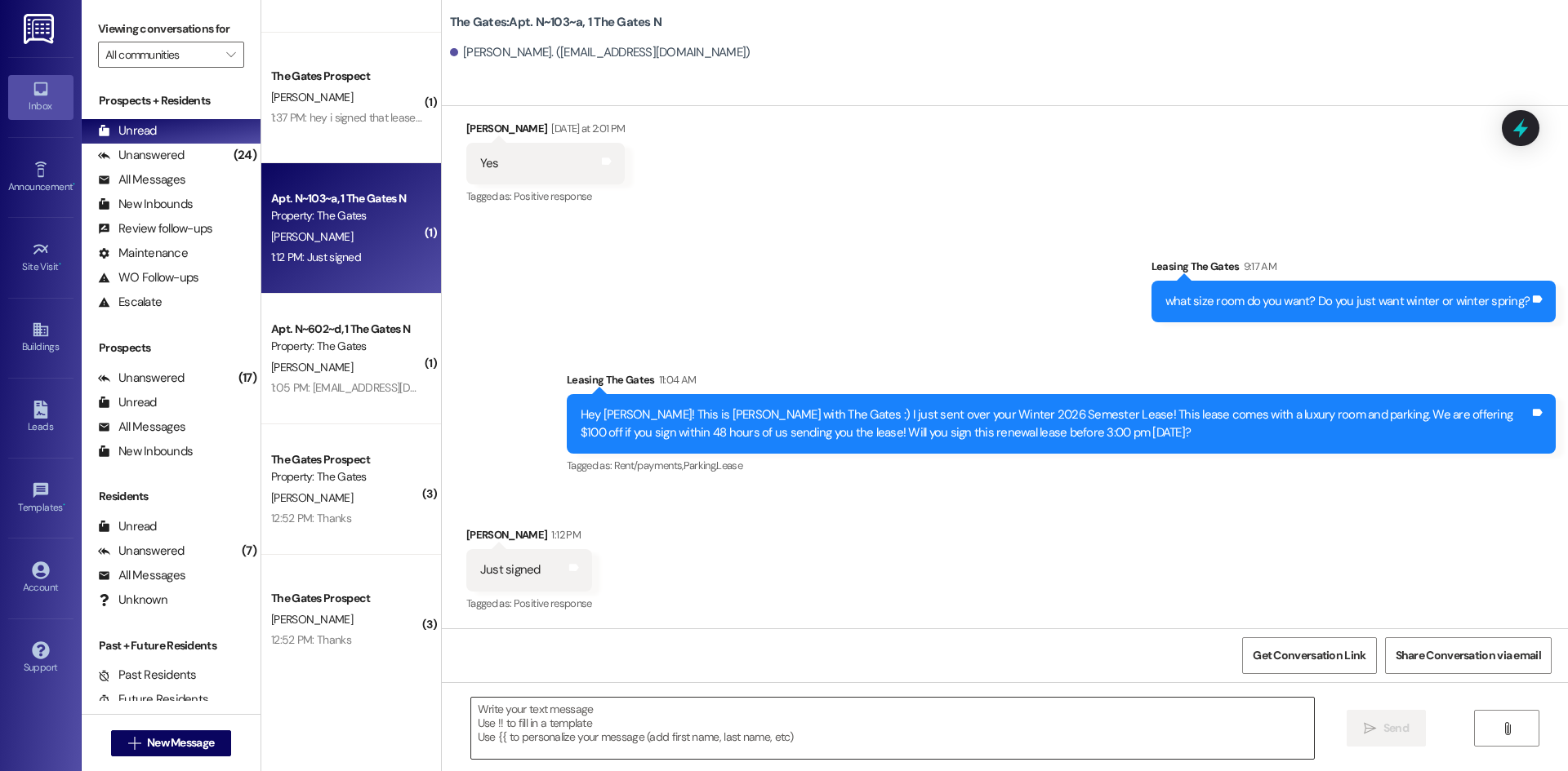
click at [569, 732] on textarea at bounding box center [893, 729] width 843 height 62
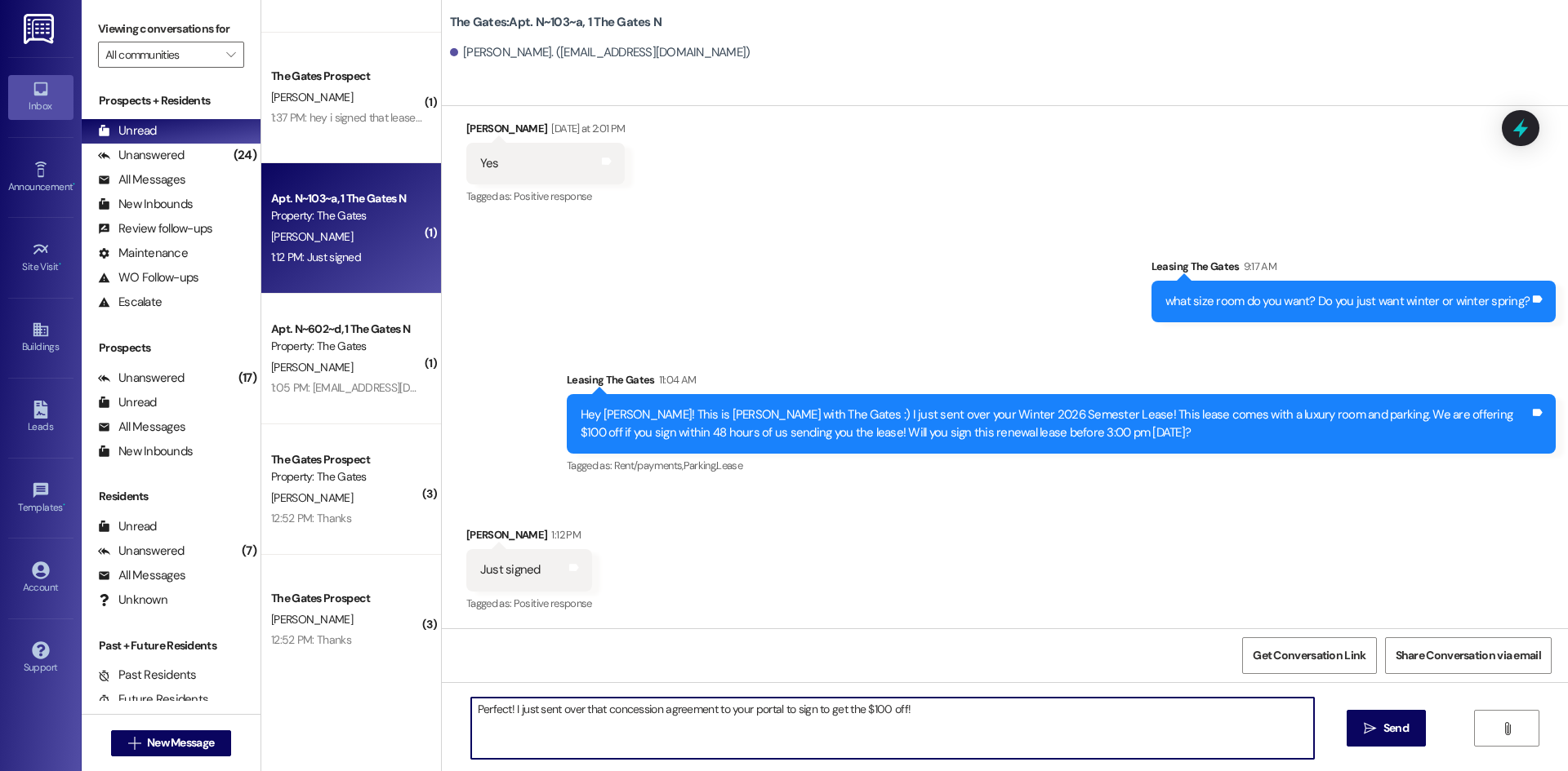
type textarea "Perfect! I just sent over that concession agreement to your portal to sign to g…"
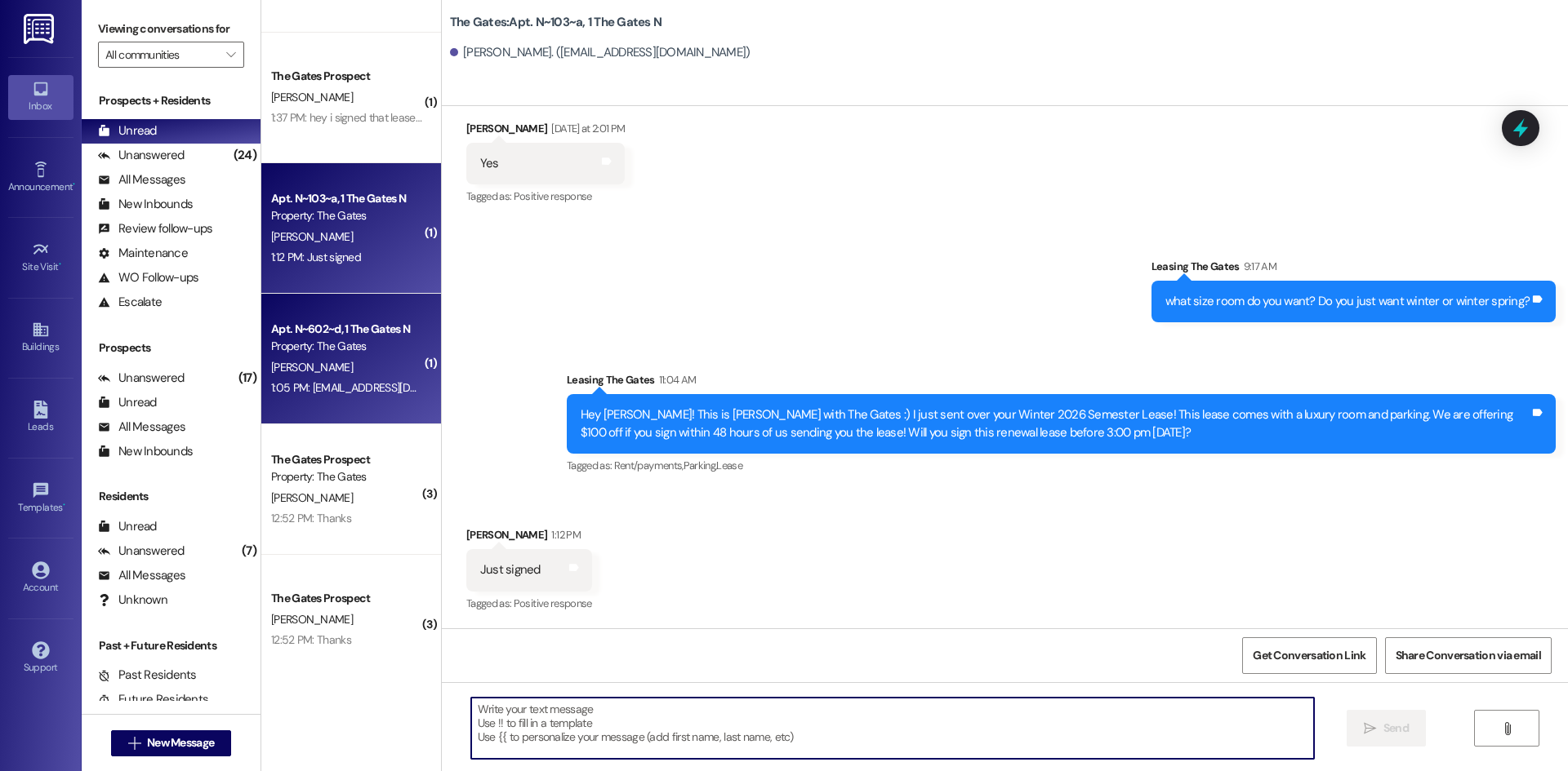
scroll to position [46538, 0]
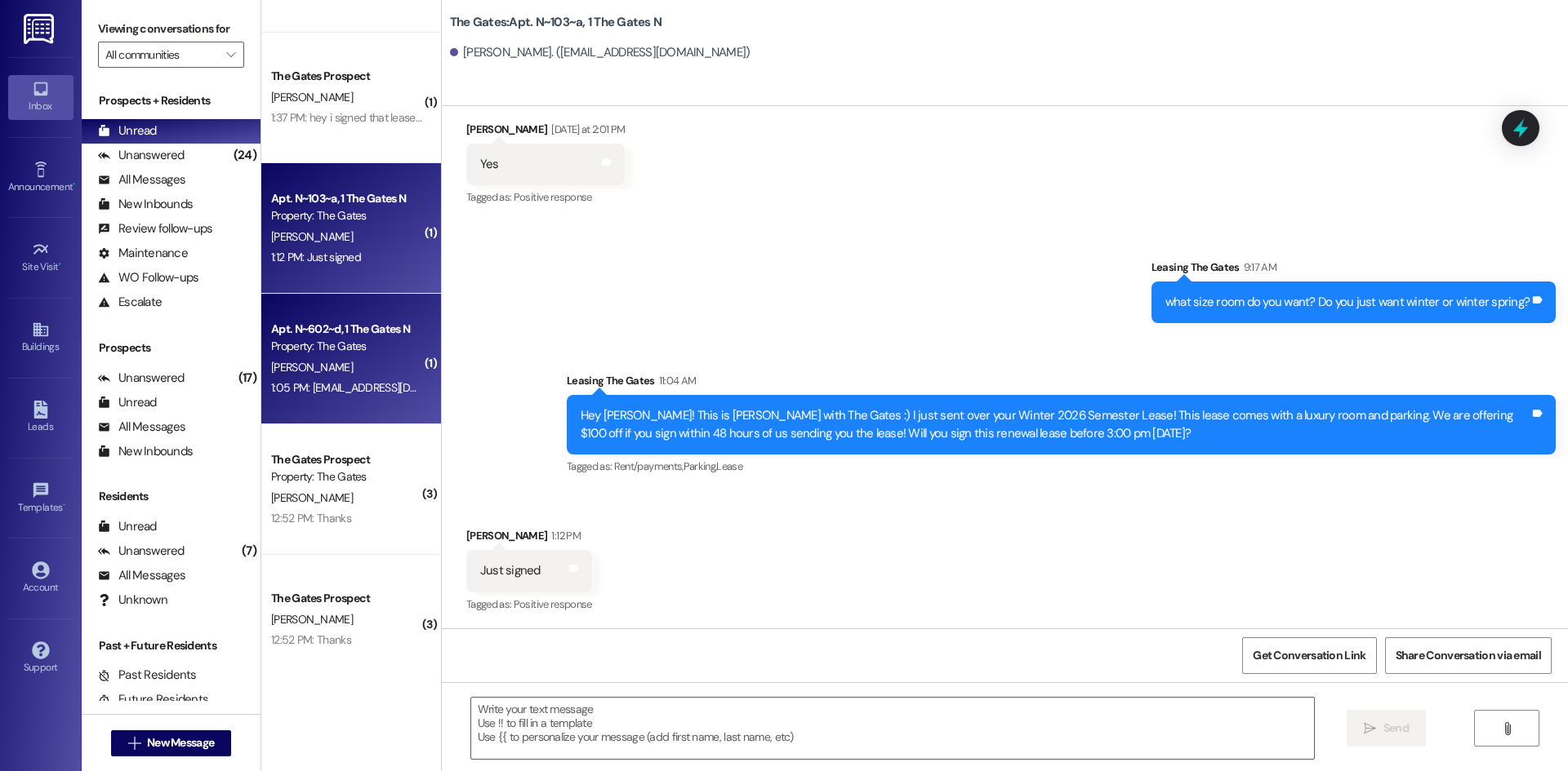
click at [340, 372] on div "[PERSON_NAME]" at bounding box center [346, 368] width 154 height 21
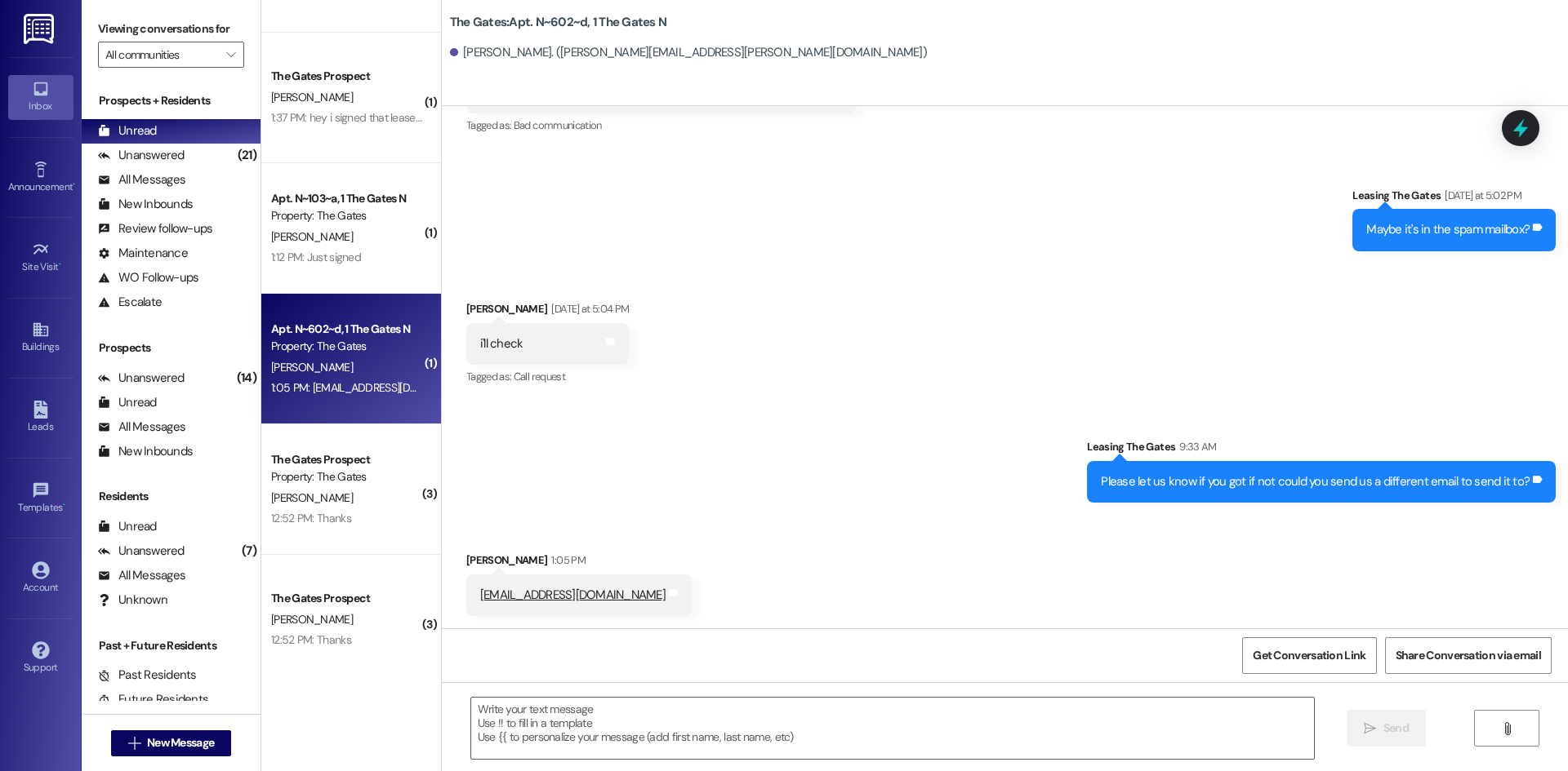
scroll to position [44020, 0]
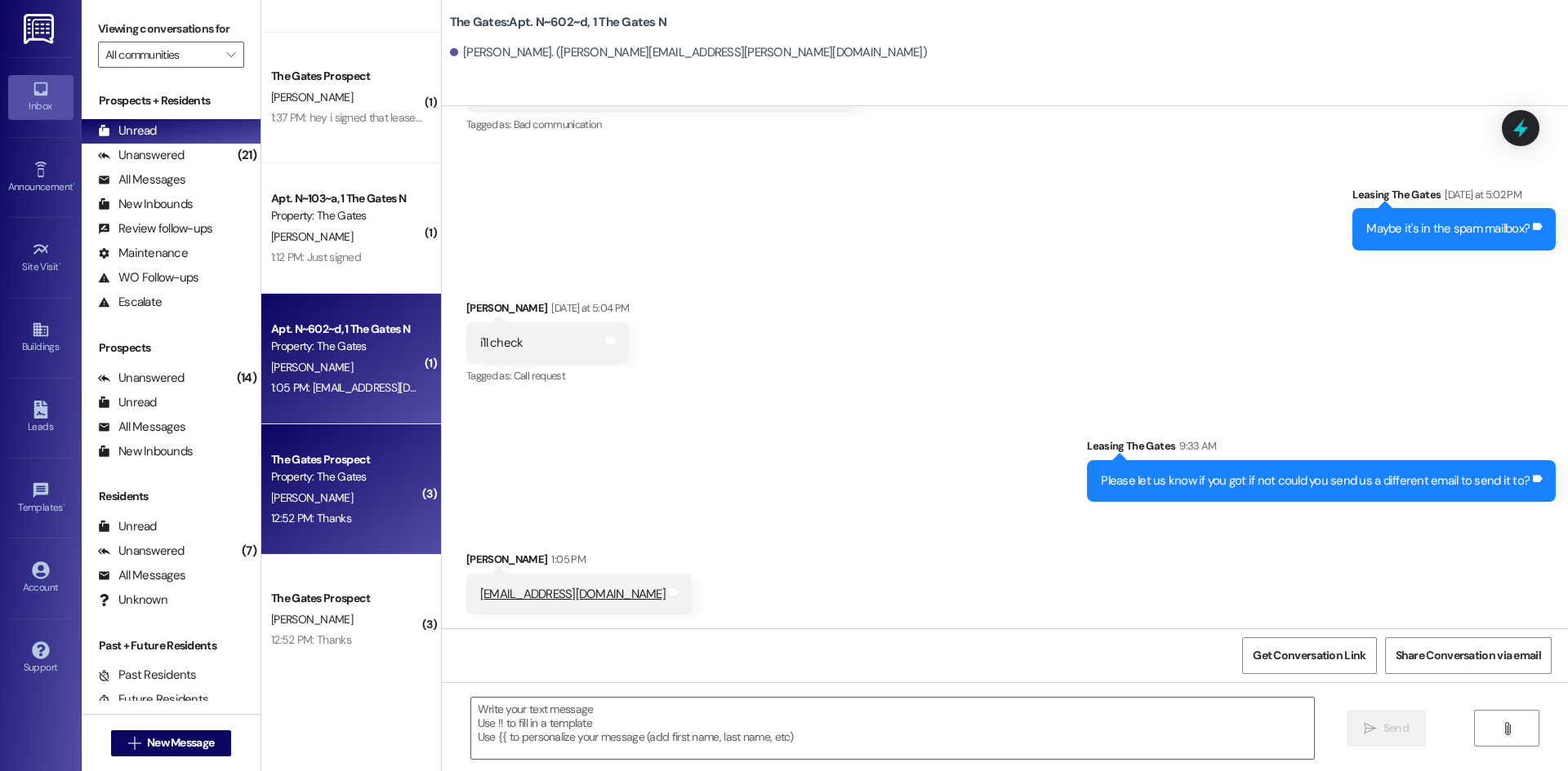
click at [370, 504] on div "[PERSON_NAME]" at bounding box center [346, 498] width 154 height 21
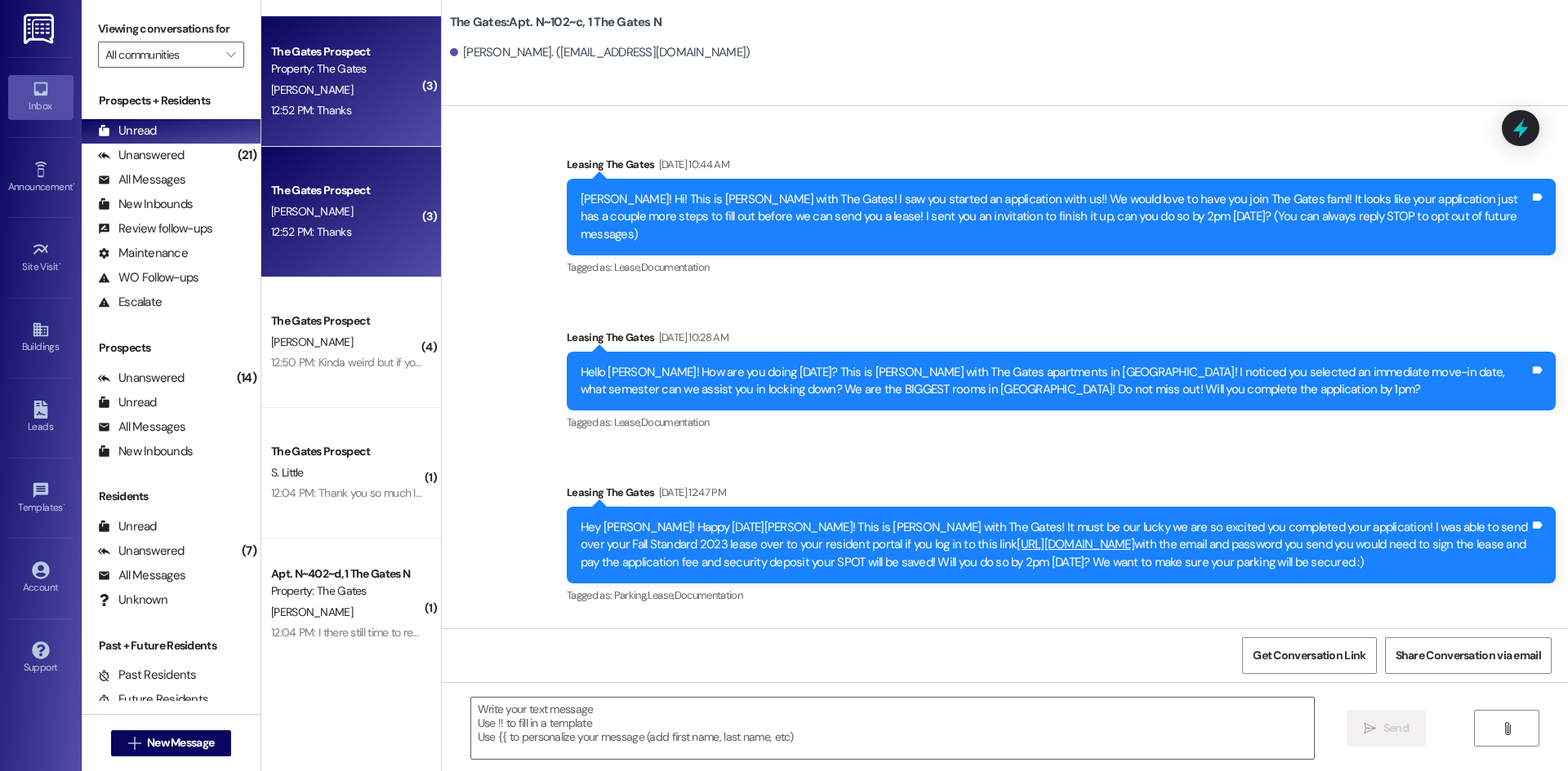
scroll to position [42925, 0]
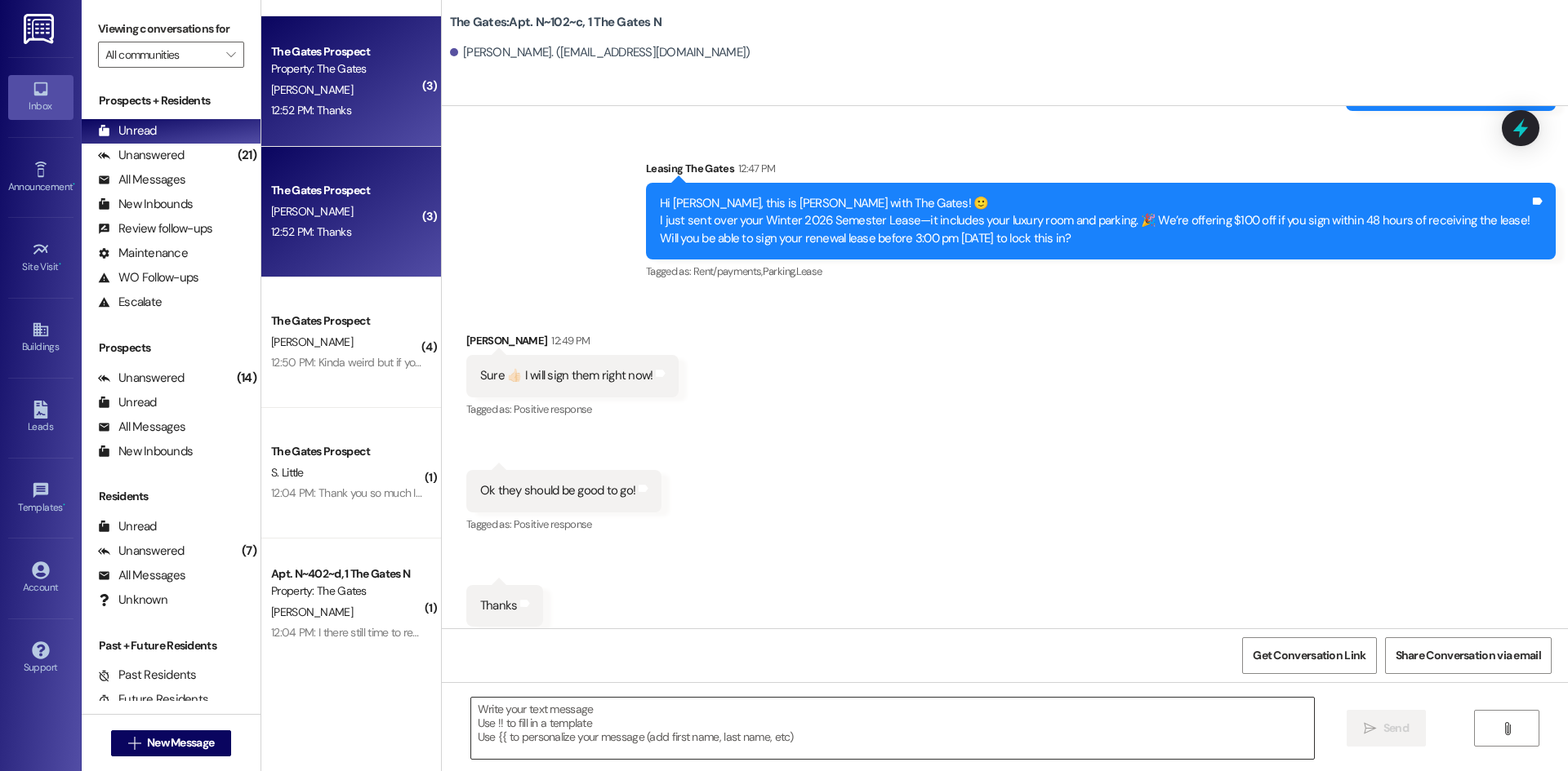
click at [560, 720] on textarea at bounding box center [893, 729] width 843 height 62
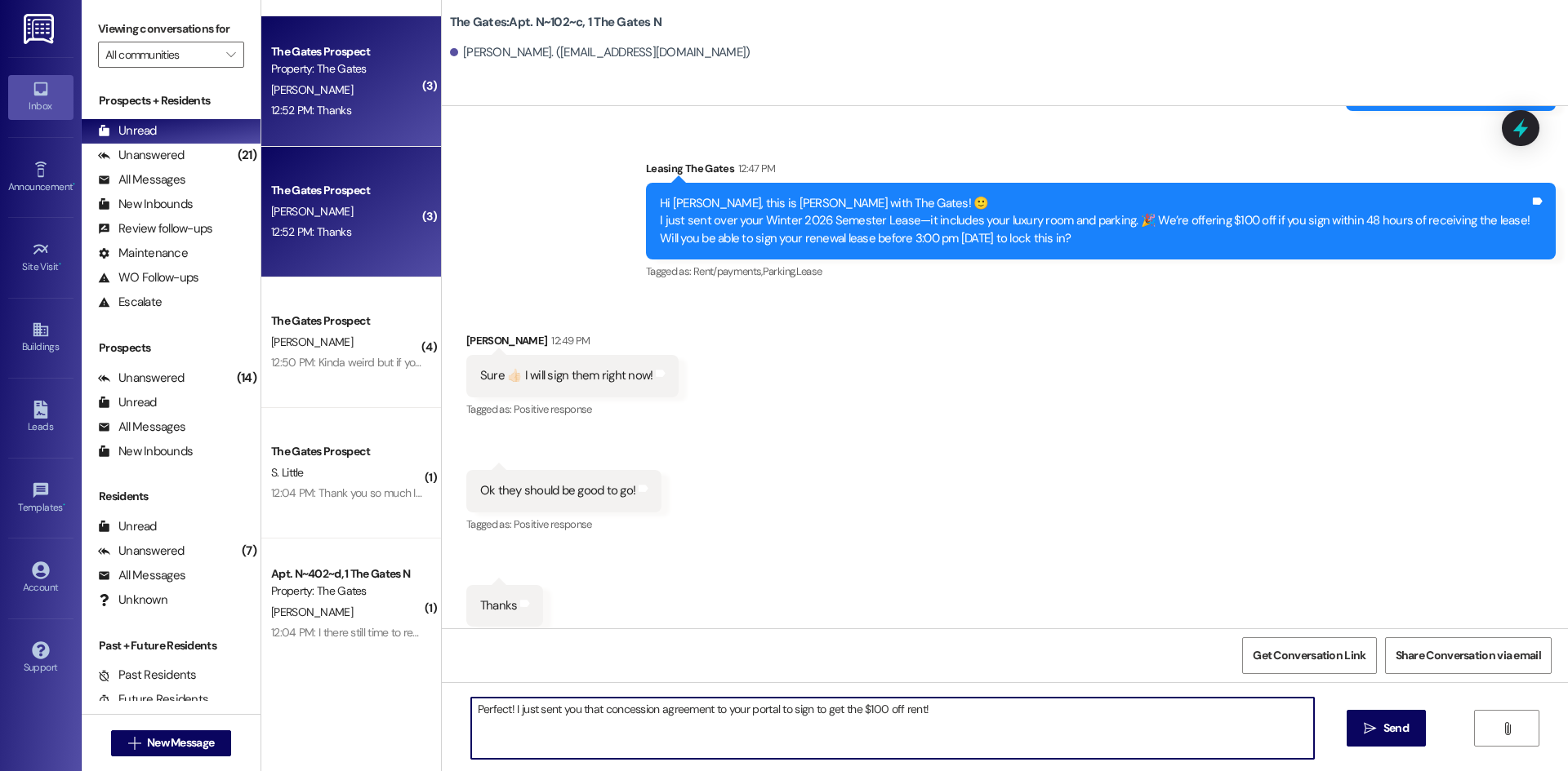
type textarea "Perfect! I just sent you that concession agreement to your portal to sign to ge…"
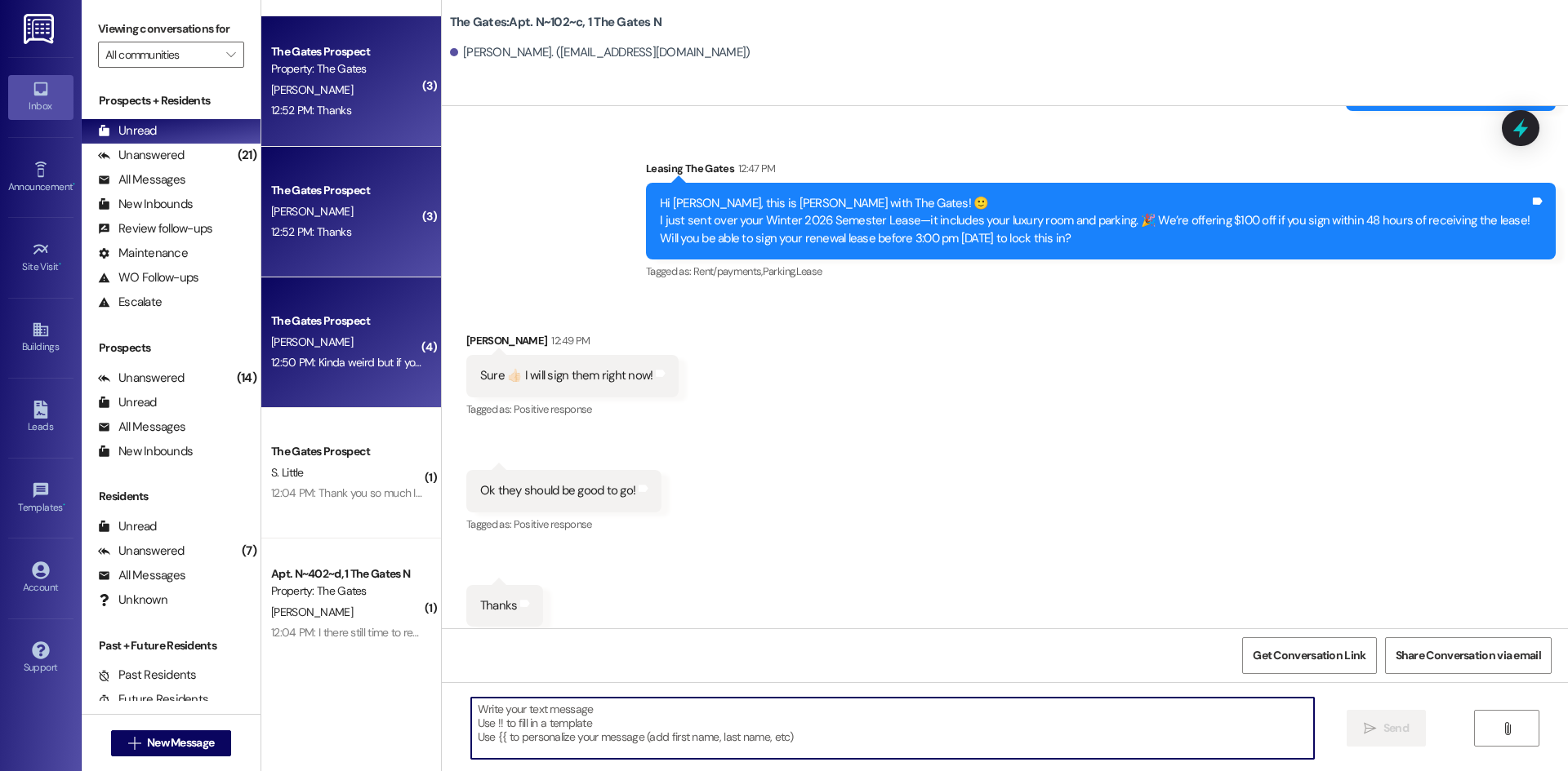
click at [270, 337] on div "[PERSON_NAME]" at bounding box center [346, 343] width 154 height 21
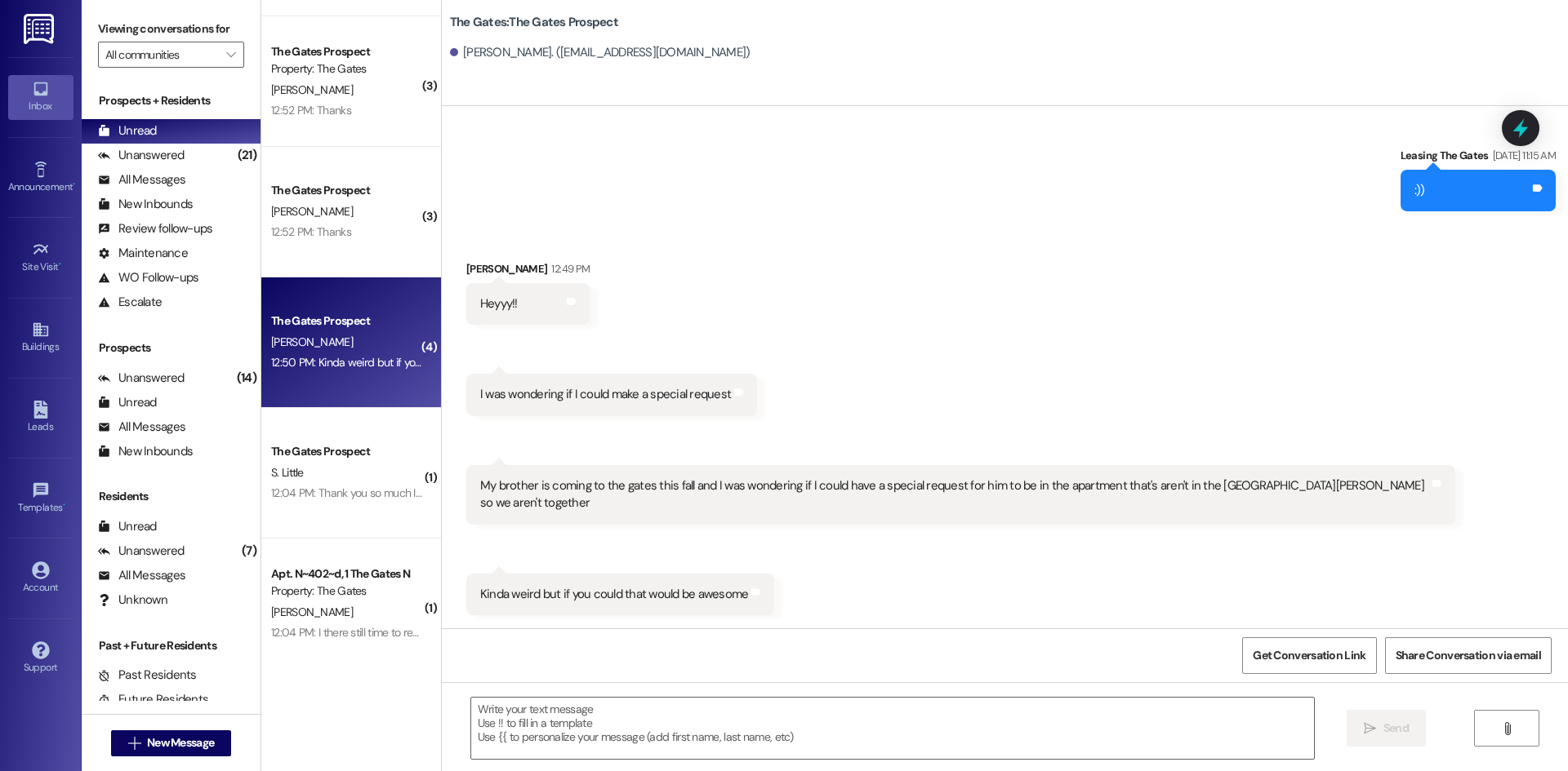
scroll to position [5322, 0]
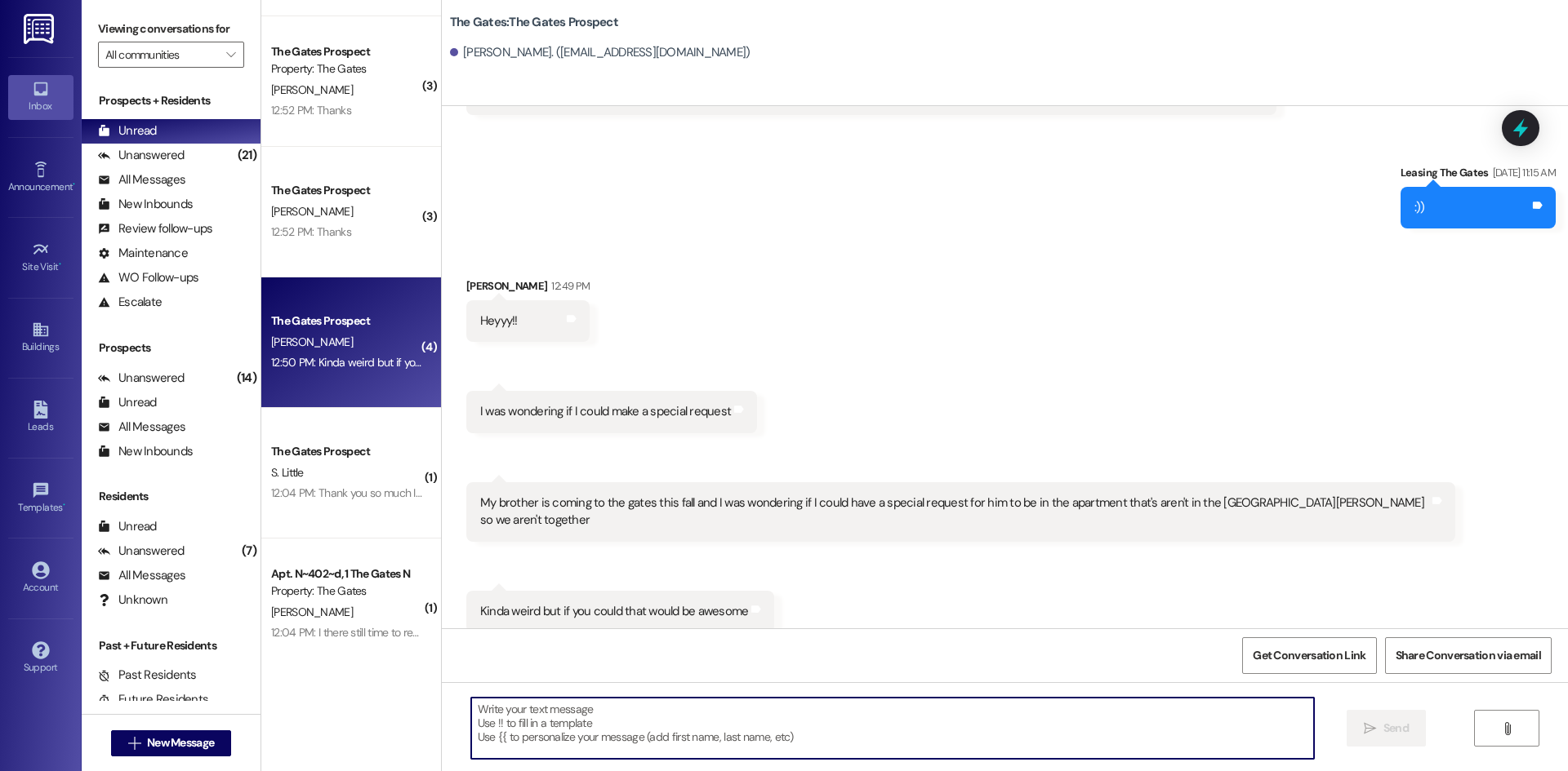
click at [605, 727] on textarea at bounding box center [893, 729] width 843 height 62
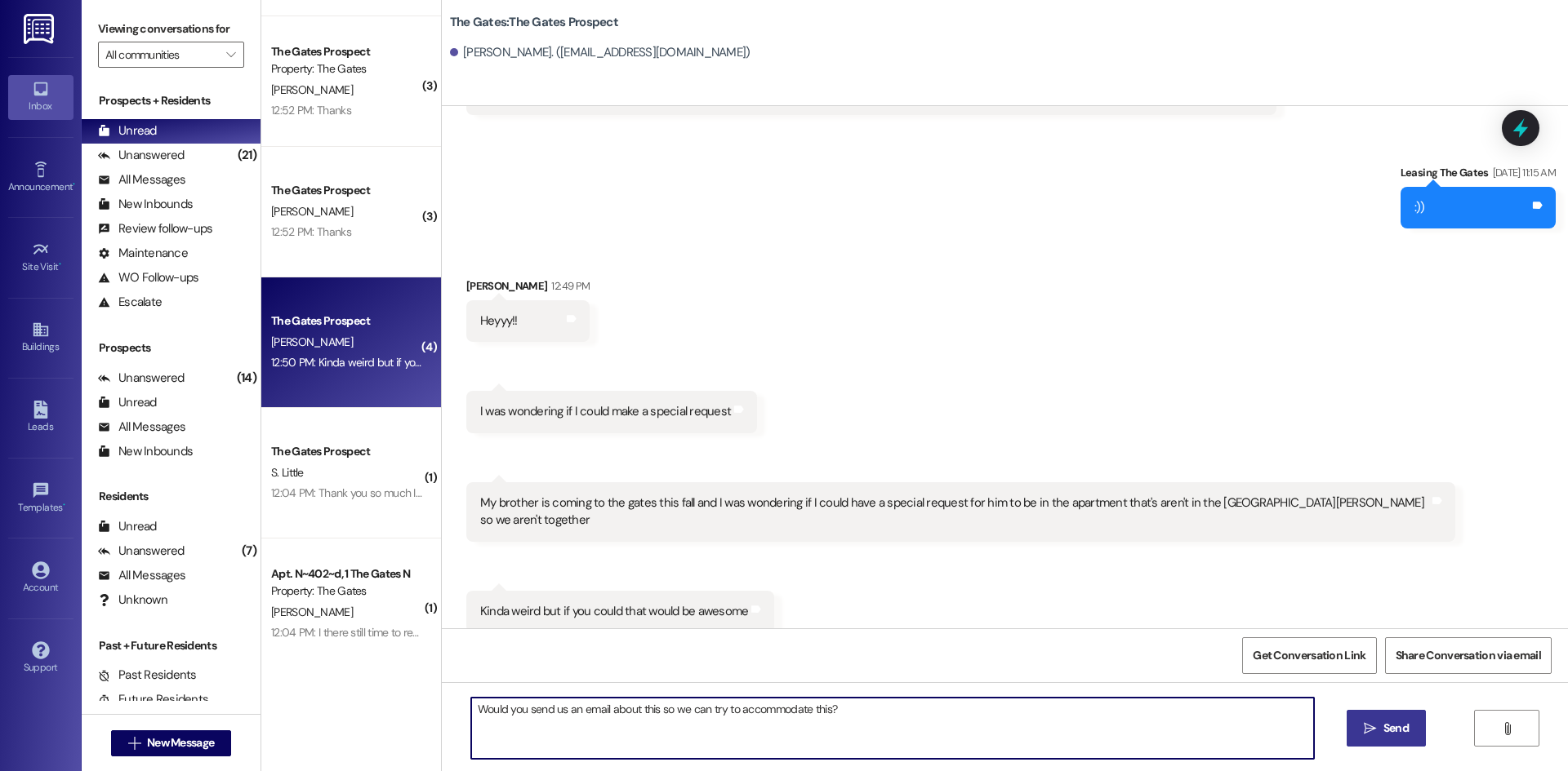
type textarea "Would you send us an email about this so we can try to accommodate this?"
click at [1405, 717] on button " Send" at bounding box center [1386, 728] width 79 height 36
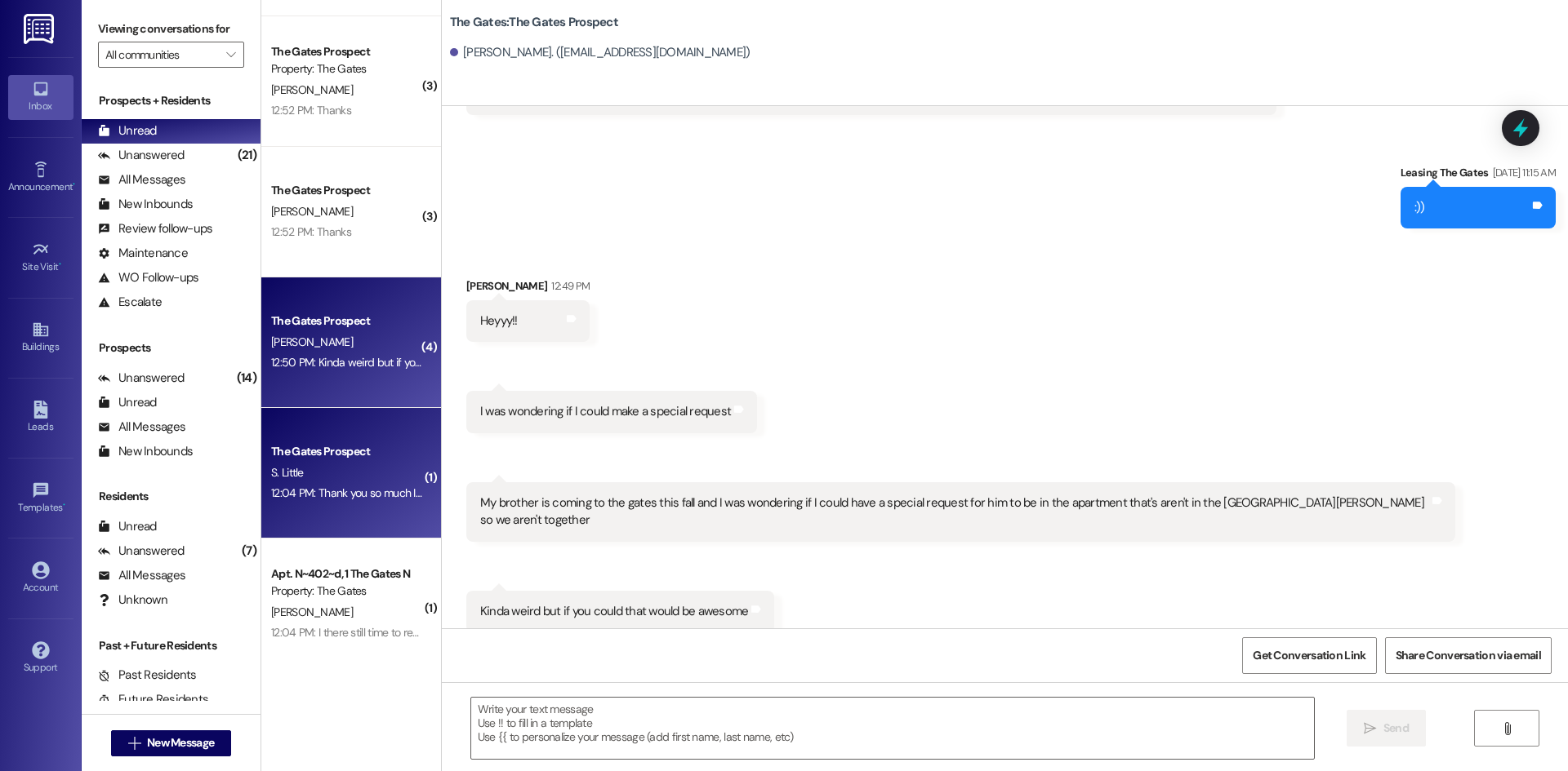
click at [320, 471] on div "S. Little" at bounding box center [346, 473] width 154 height 21
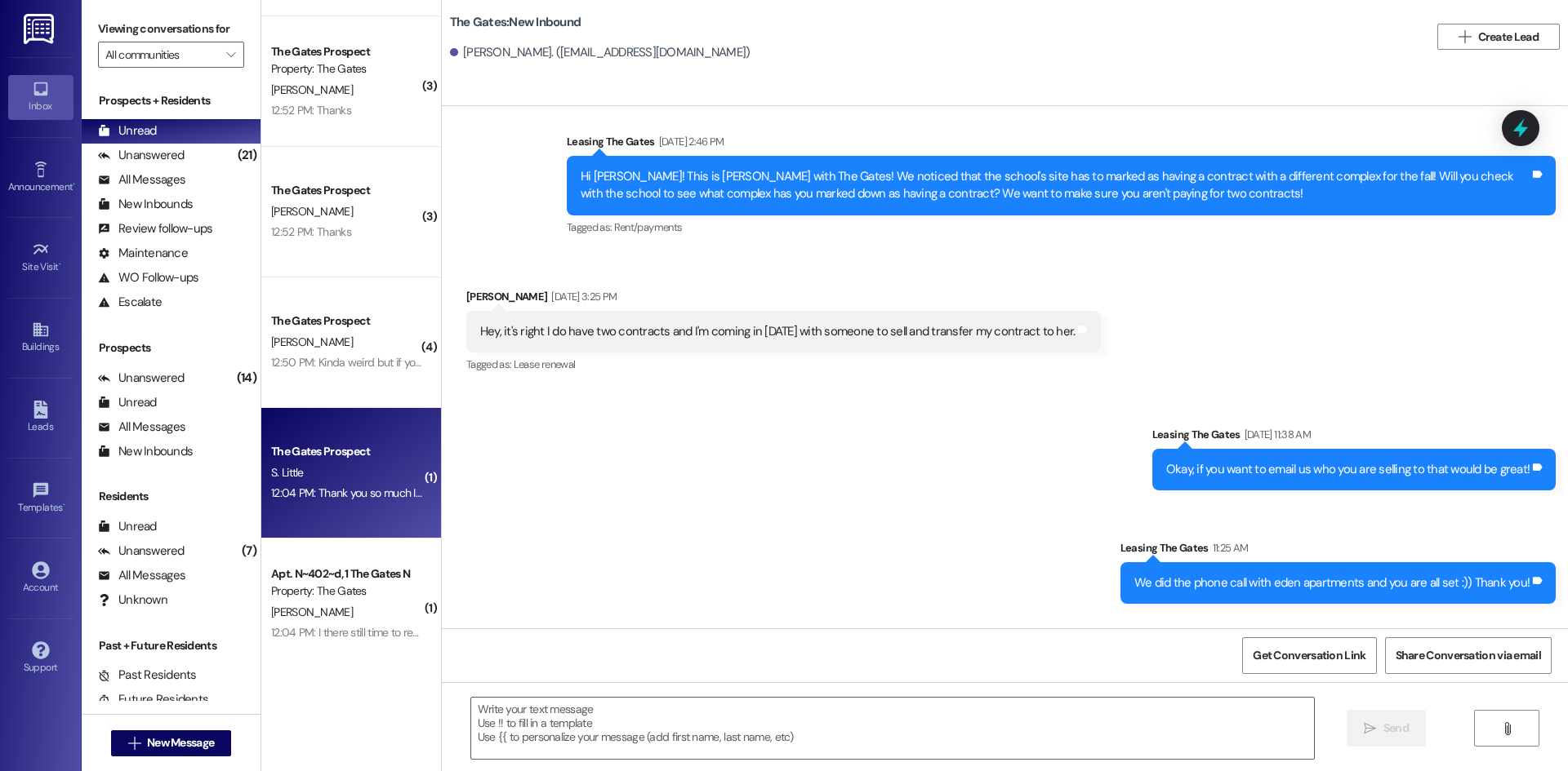
scroll to position [7099, 0]
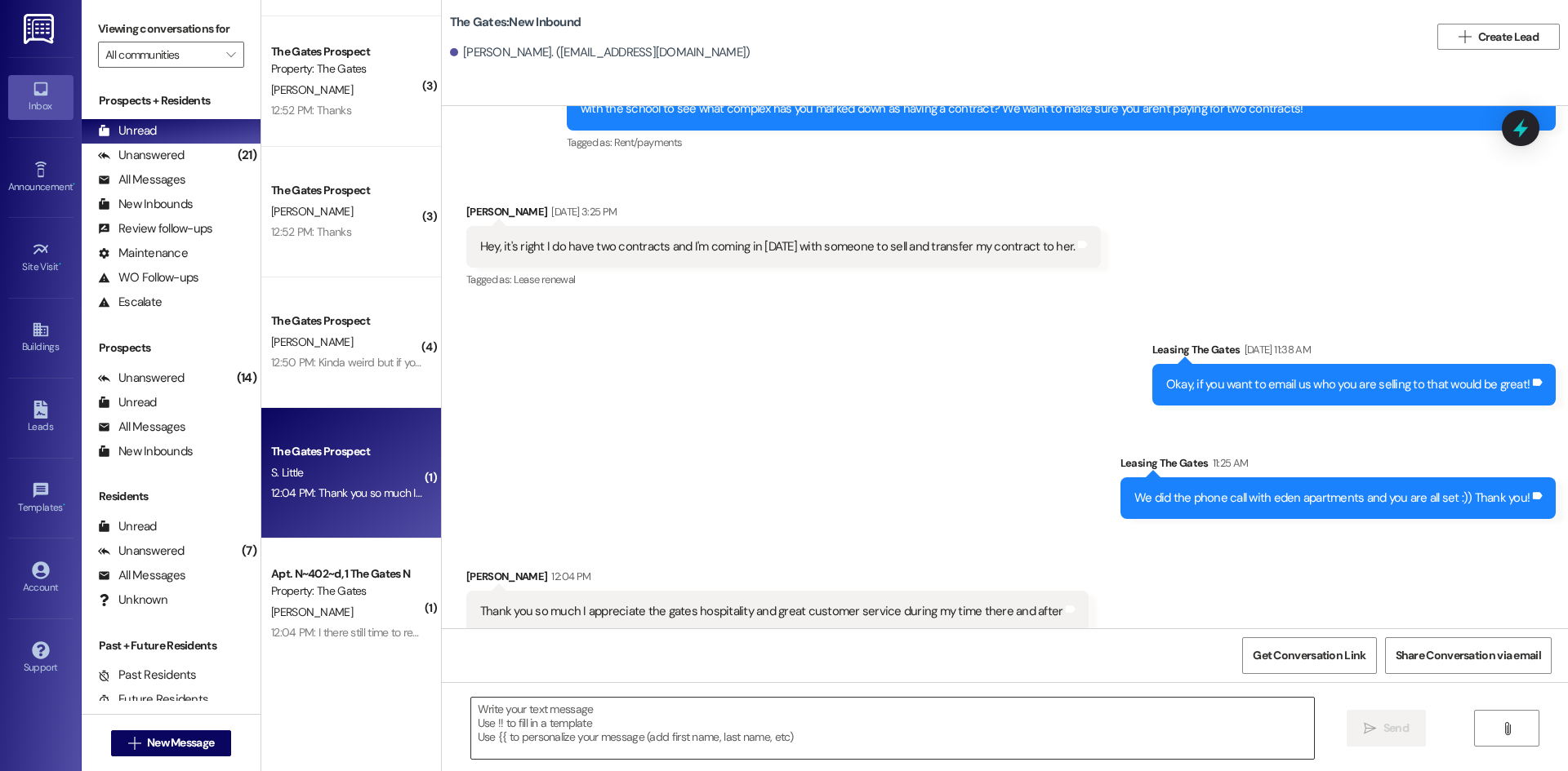
click at [633, 703] on textarea at bounding box center [893, 729] width 843 height 62
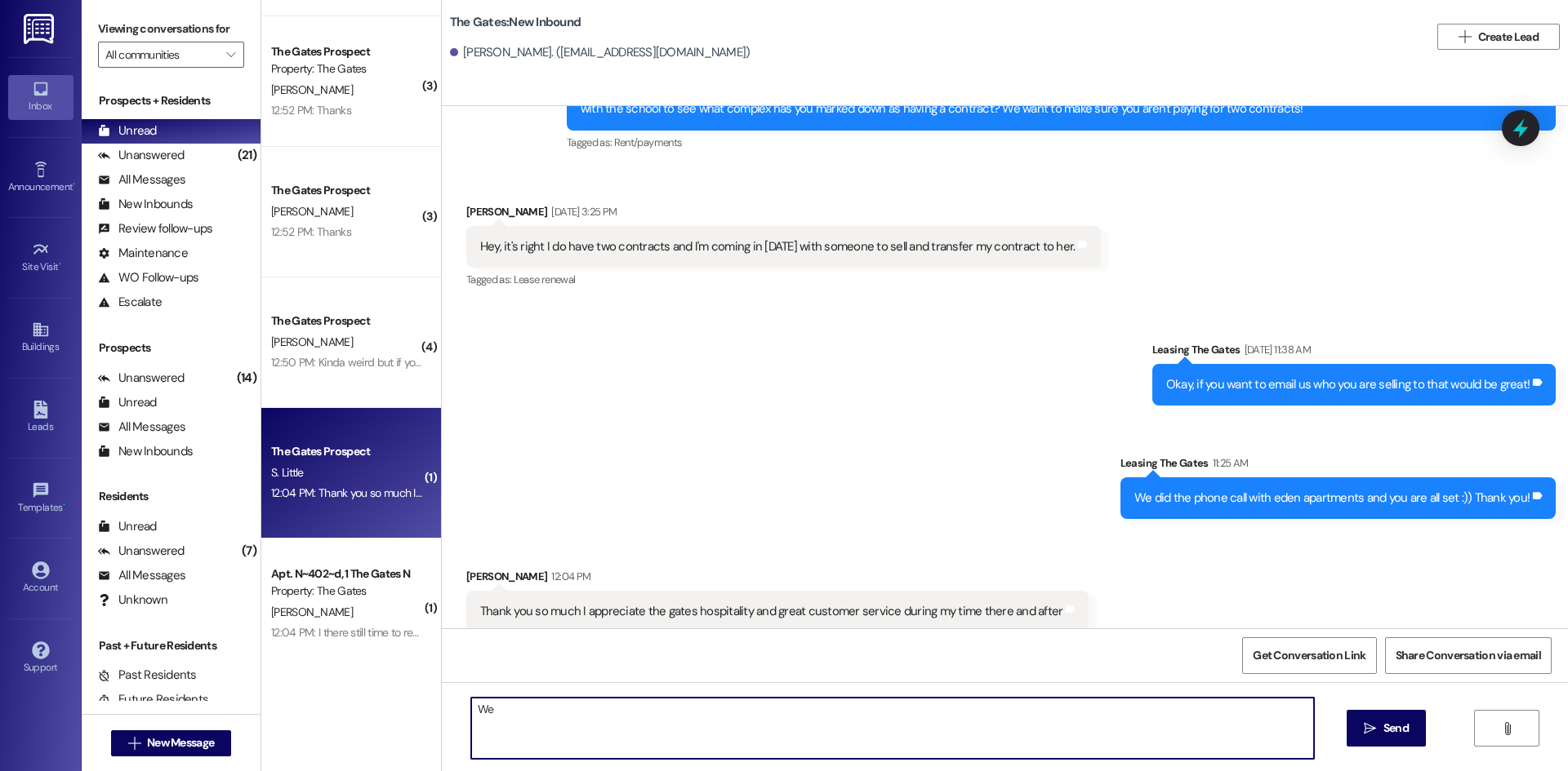
type textarea "W"
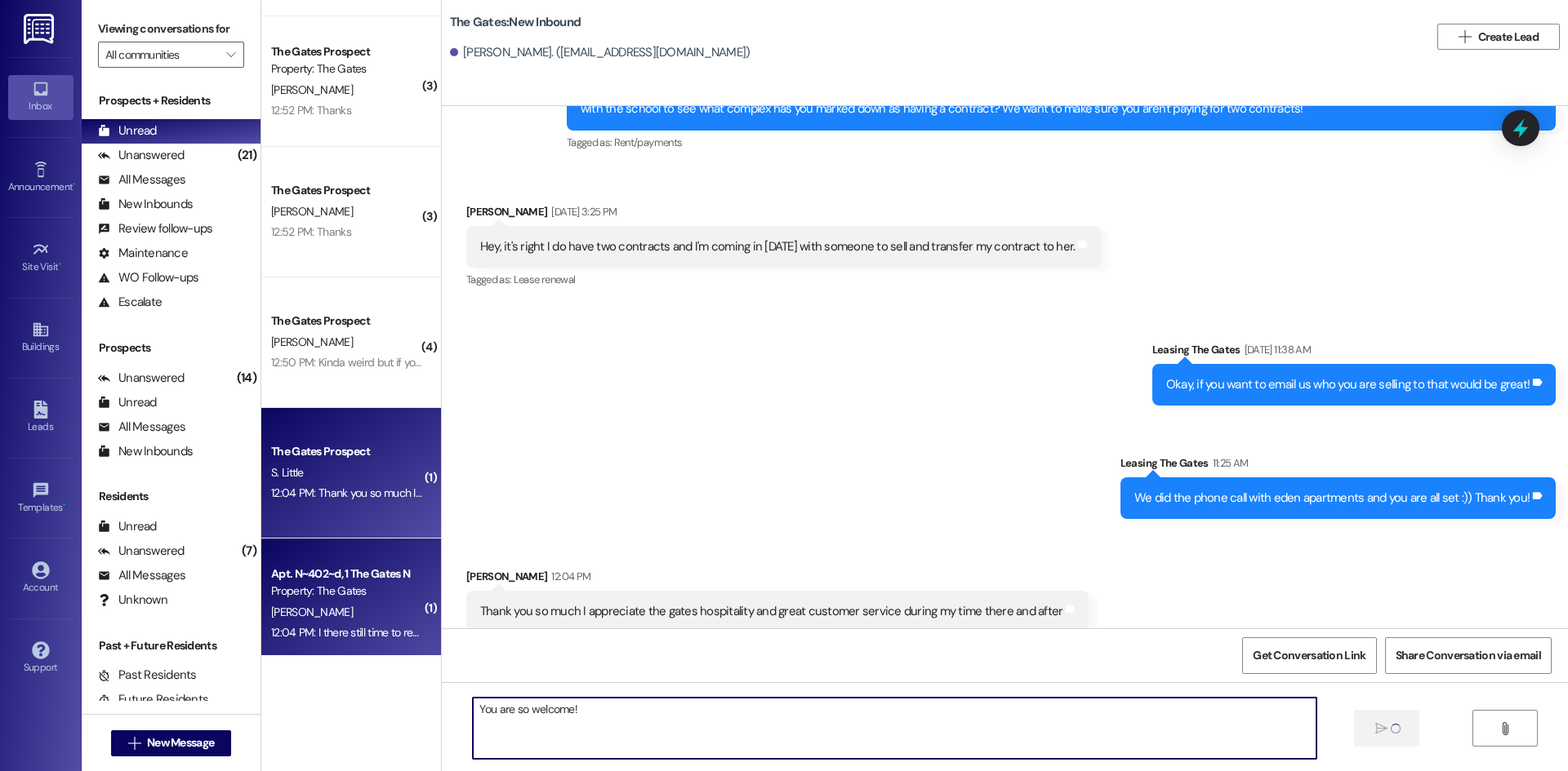
type textarea "You are so welcome!"
click at [332, 575] on div "Apt. N~402~d, 1 The Gates N" at bounding box center [346, 574] width 151 height 17
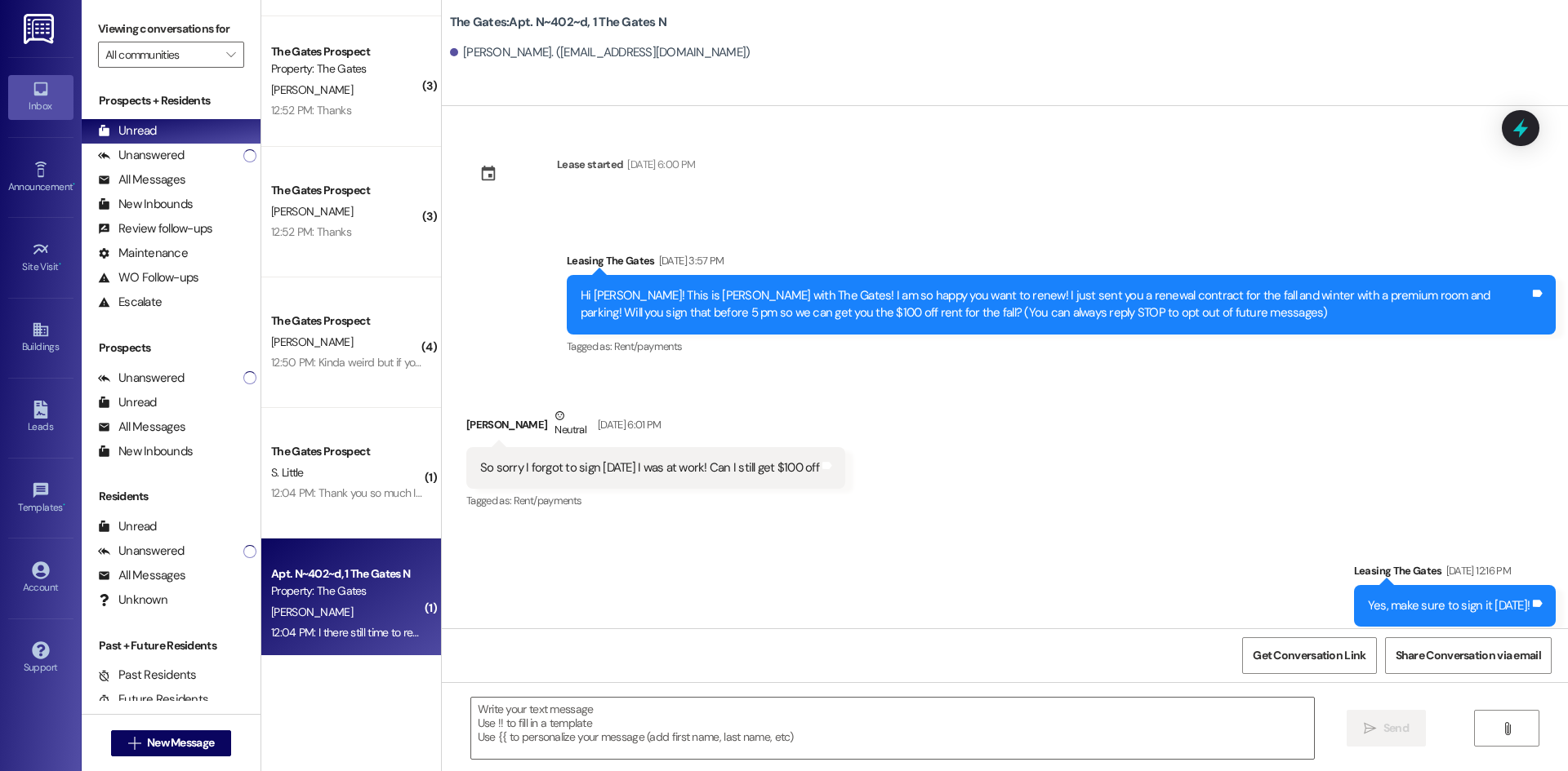
scroll to position [7927, 0]
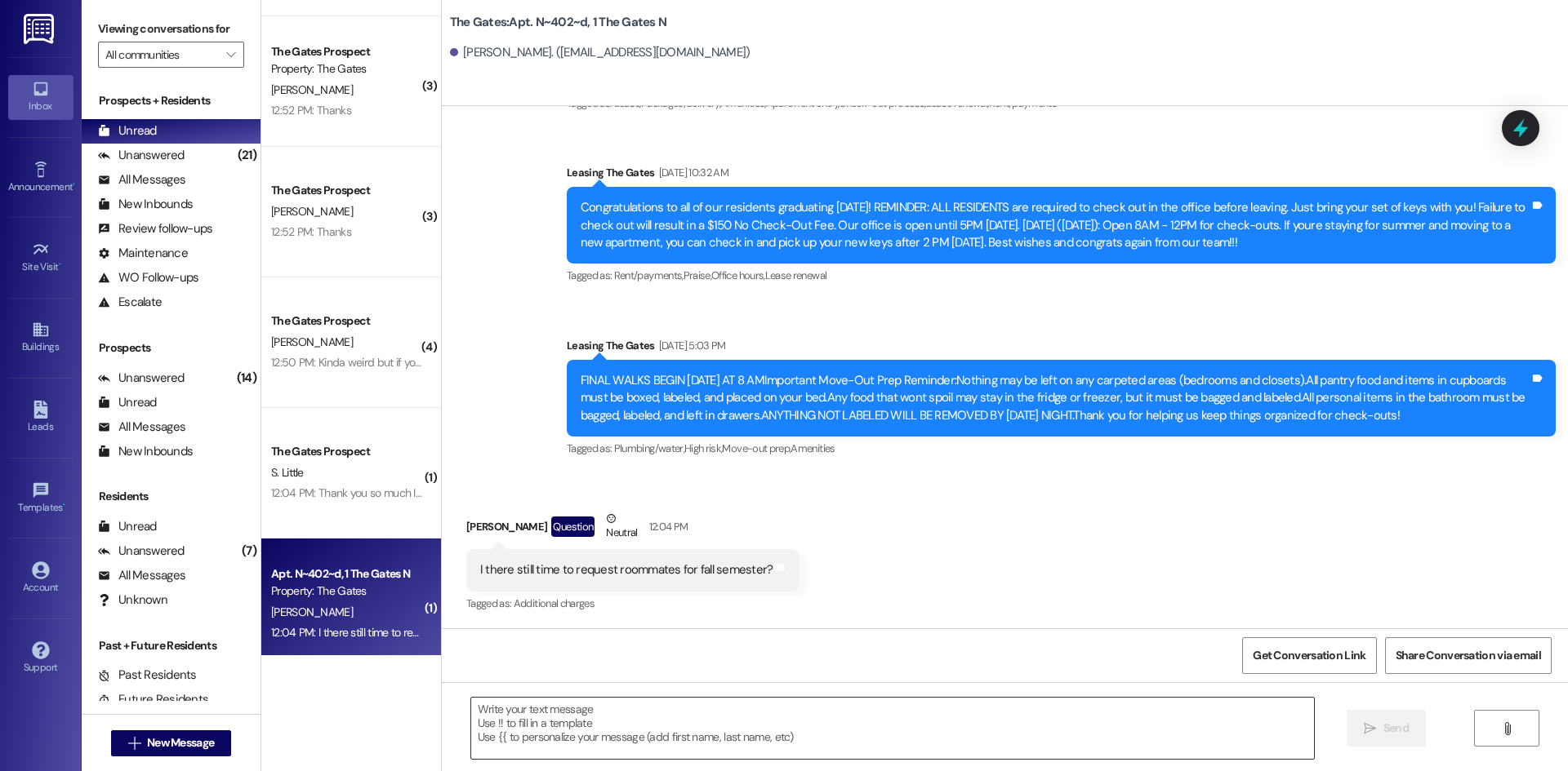
click at [602, 757] on textarea at bounding box center [893, 729] width 843 height 62
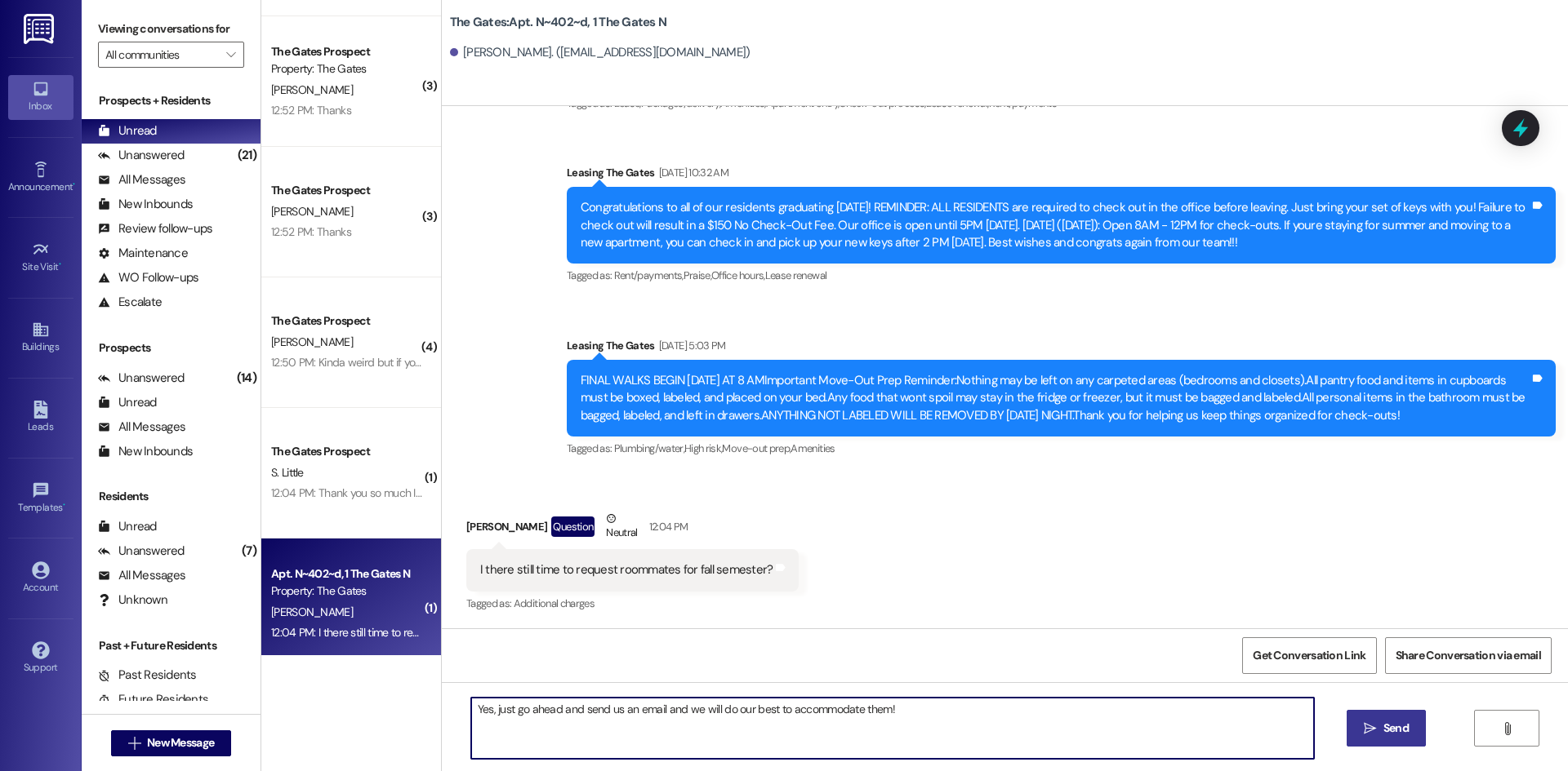
type textarea "Yes, just go ahead and send us an email and we will do our best to accommodate …"
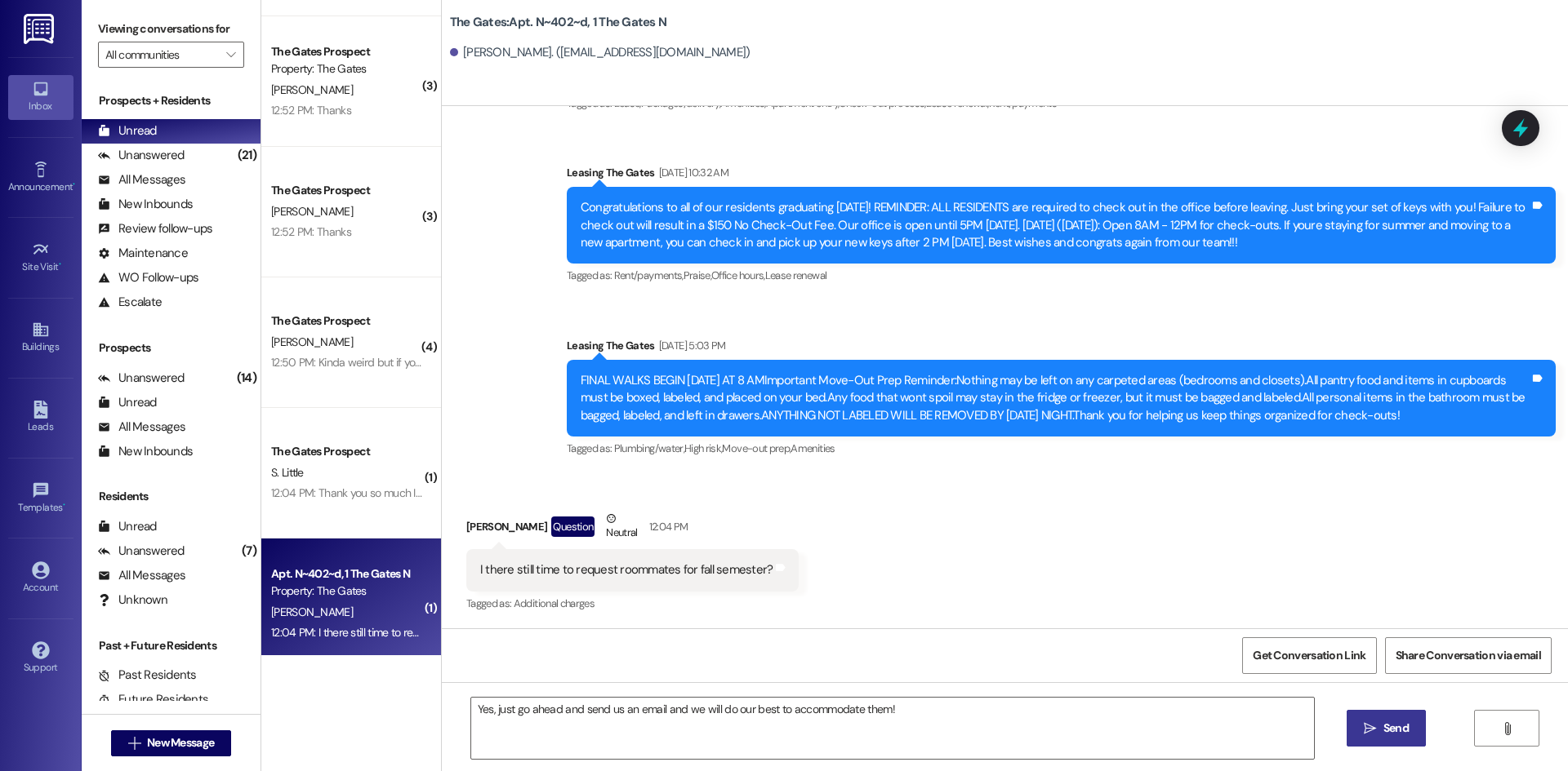
click at [1399, 728] on span "Send" at bounding box center [1395, 728] width 25 height 17
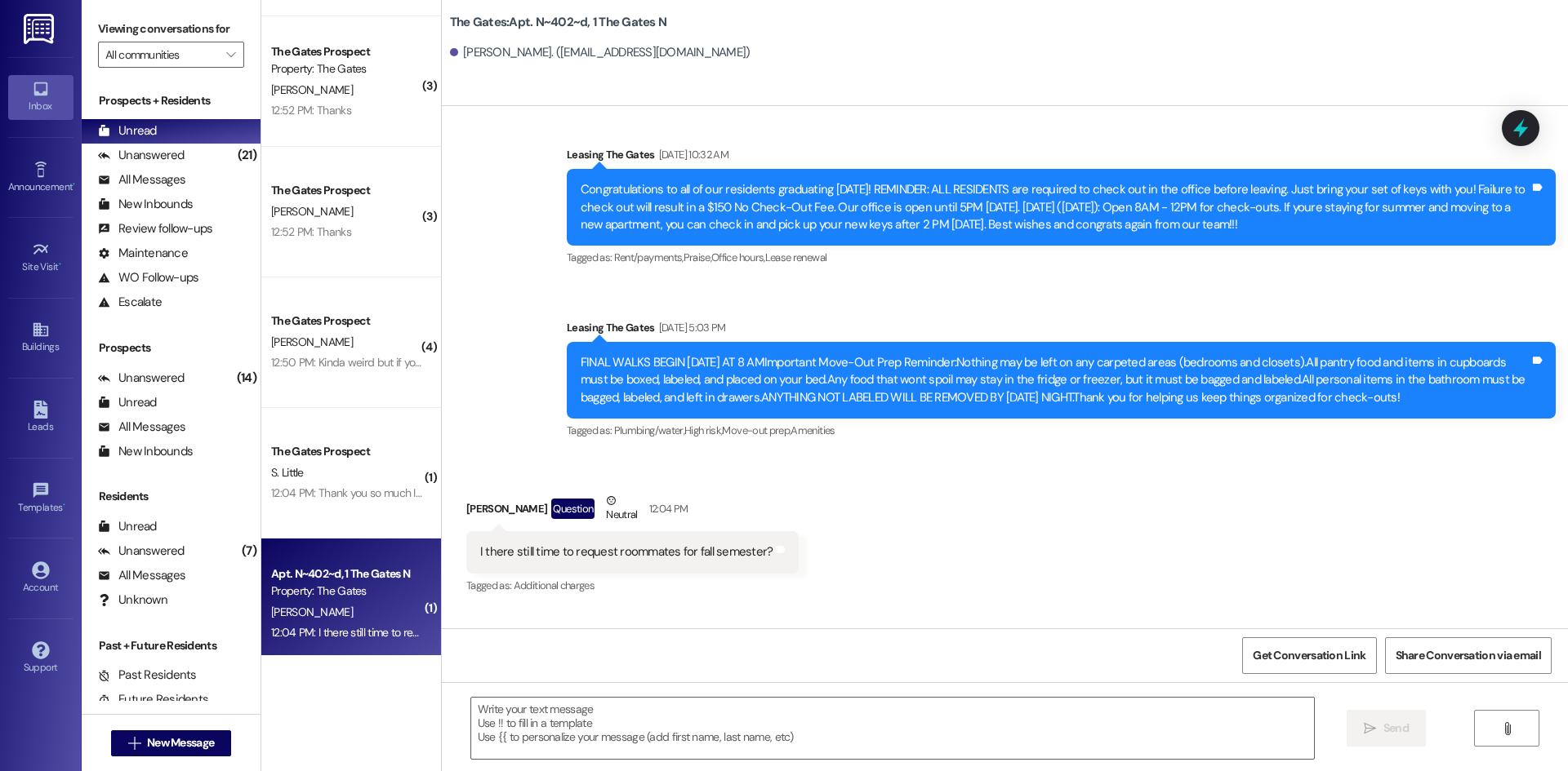
scroll to position [7926, 0]
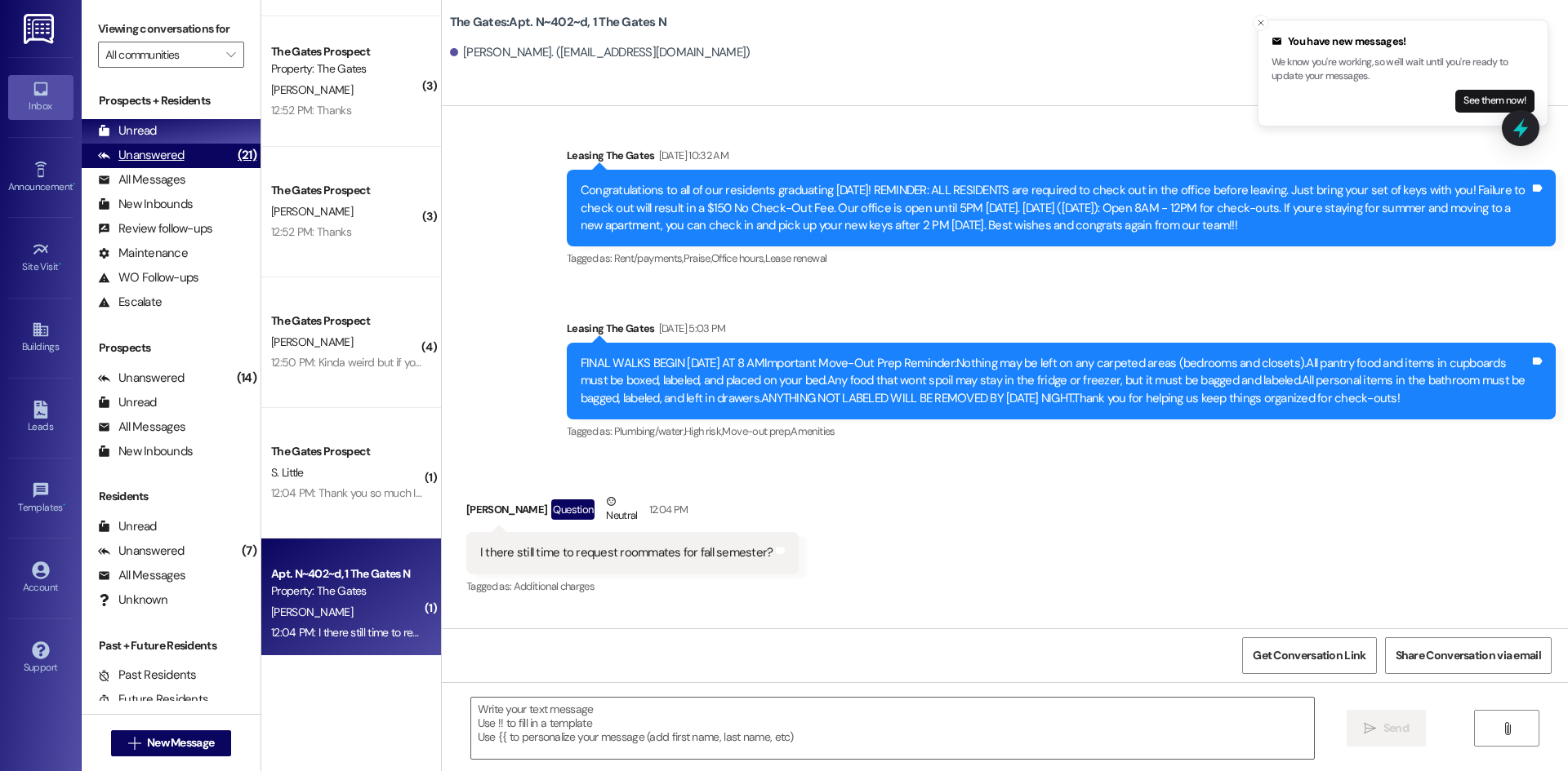
click at [166, 153] on div "Unanswered" at bounding box center [141, 155] width 87 height 17
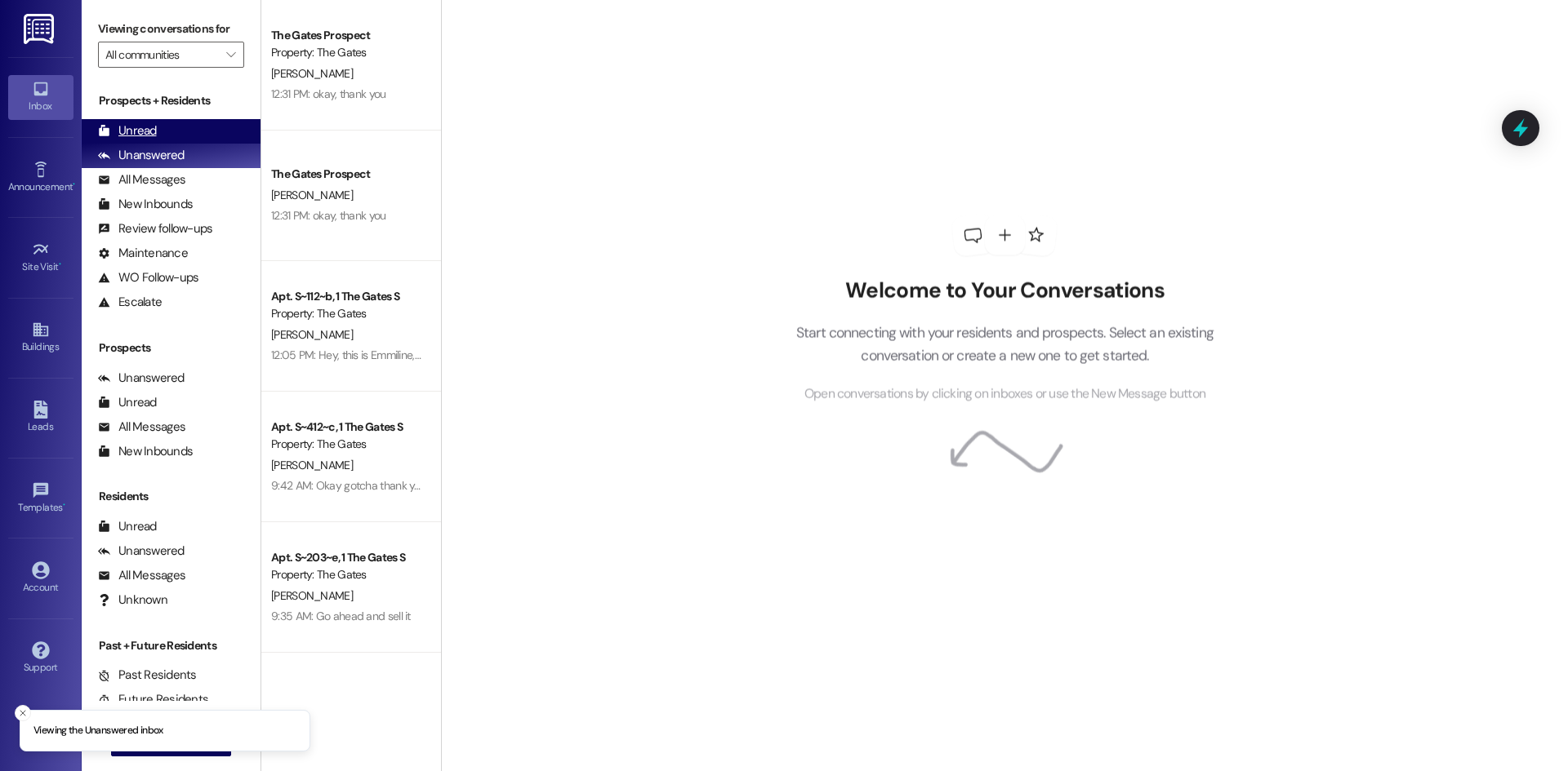
click at [133, 132] on div "Unread" at bounding box center [127, 131] width 59 height 17
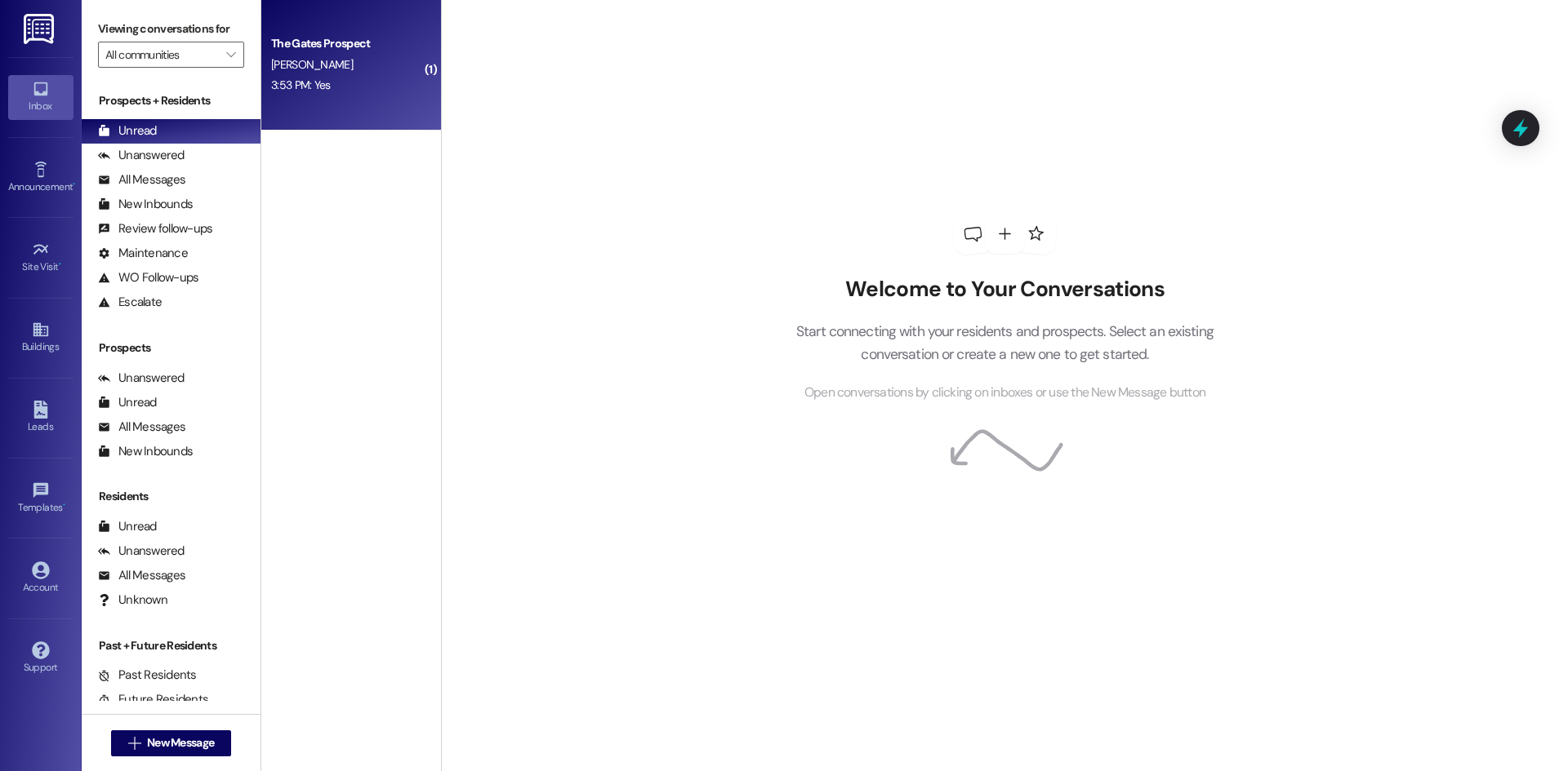
click at [379, 80] on div "3:53 PM: Yes 3:53 PM: Yes" at bounding box center [346, 85] width 154 height 21
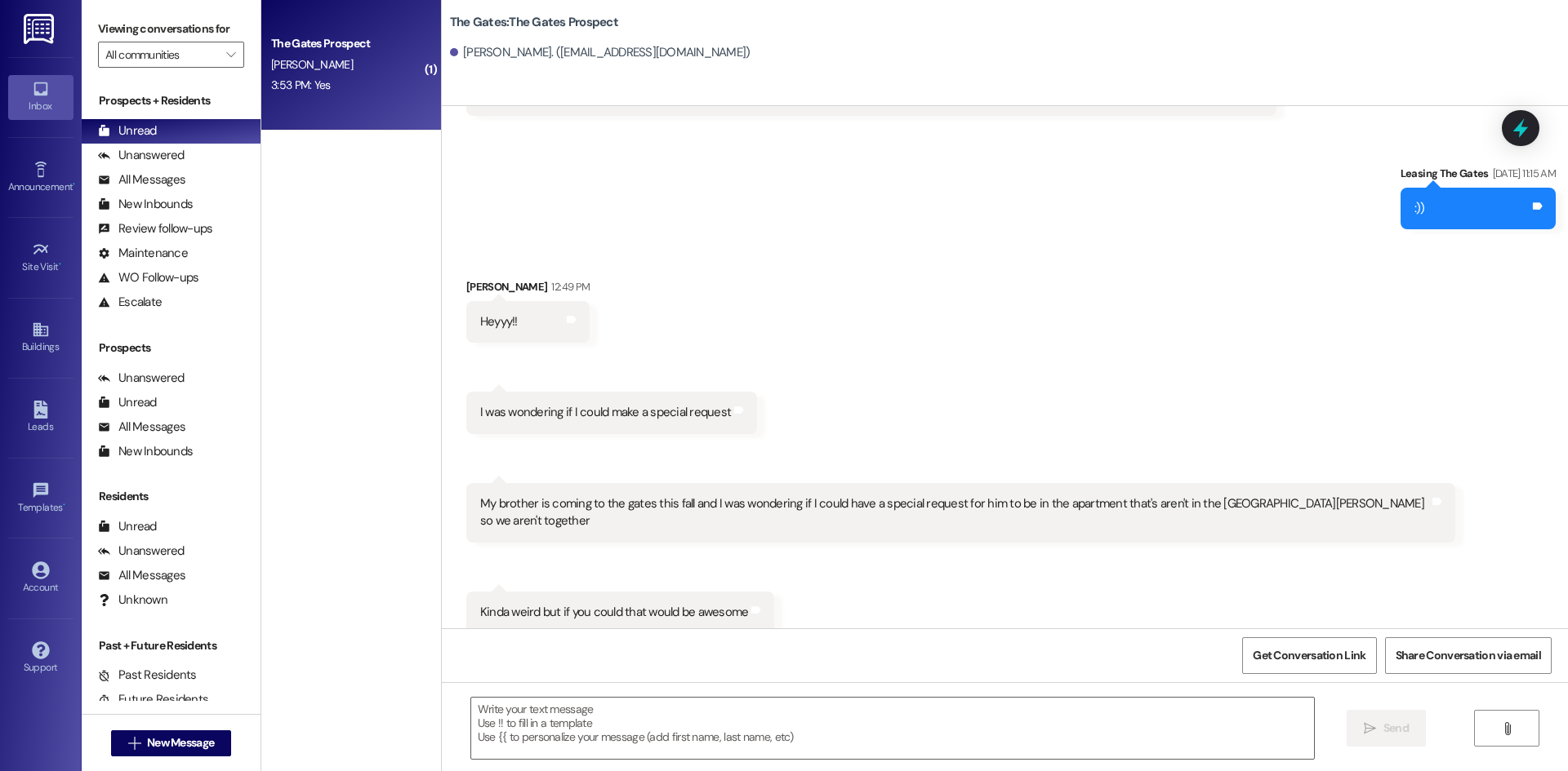
scroll to position [5548, 0]
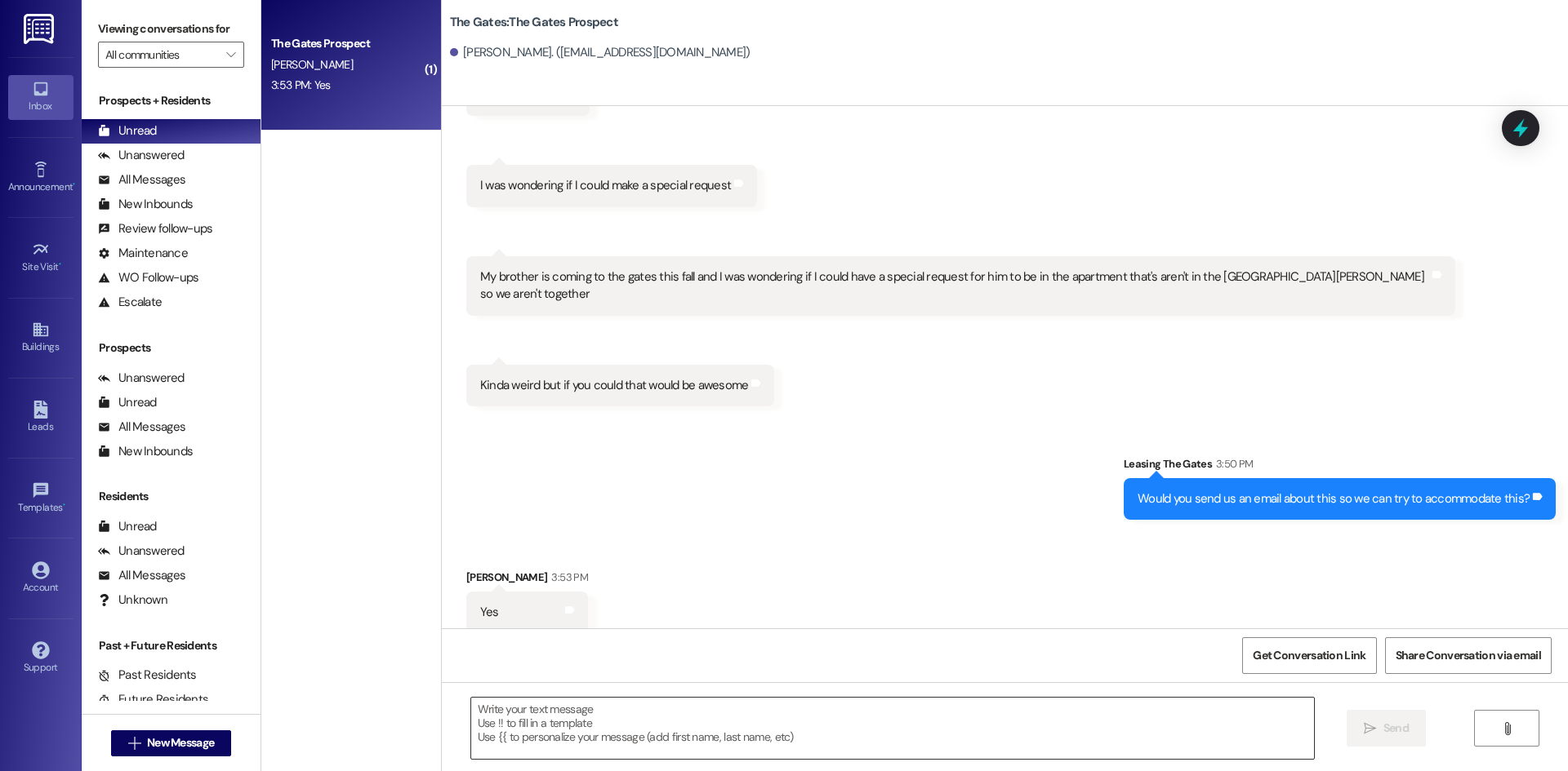
click at [645, 732] on textarea at bounding box center [893, 729] width 843 height 62
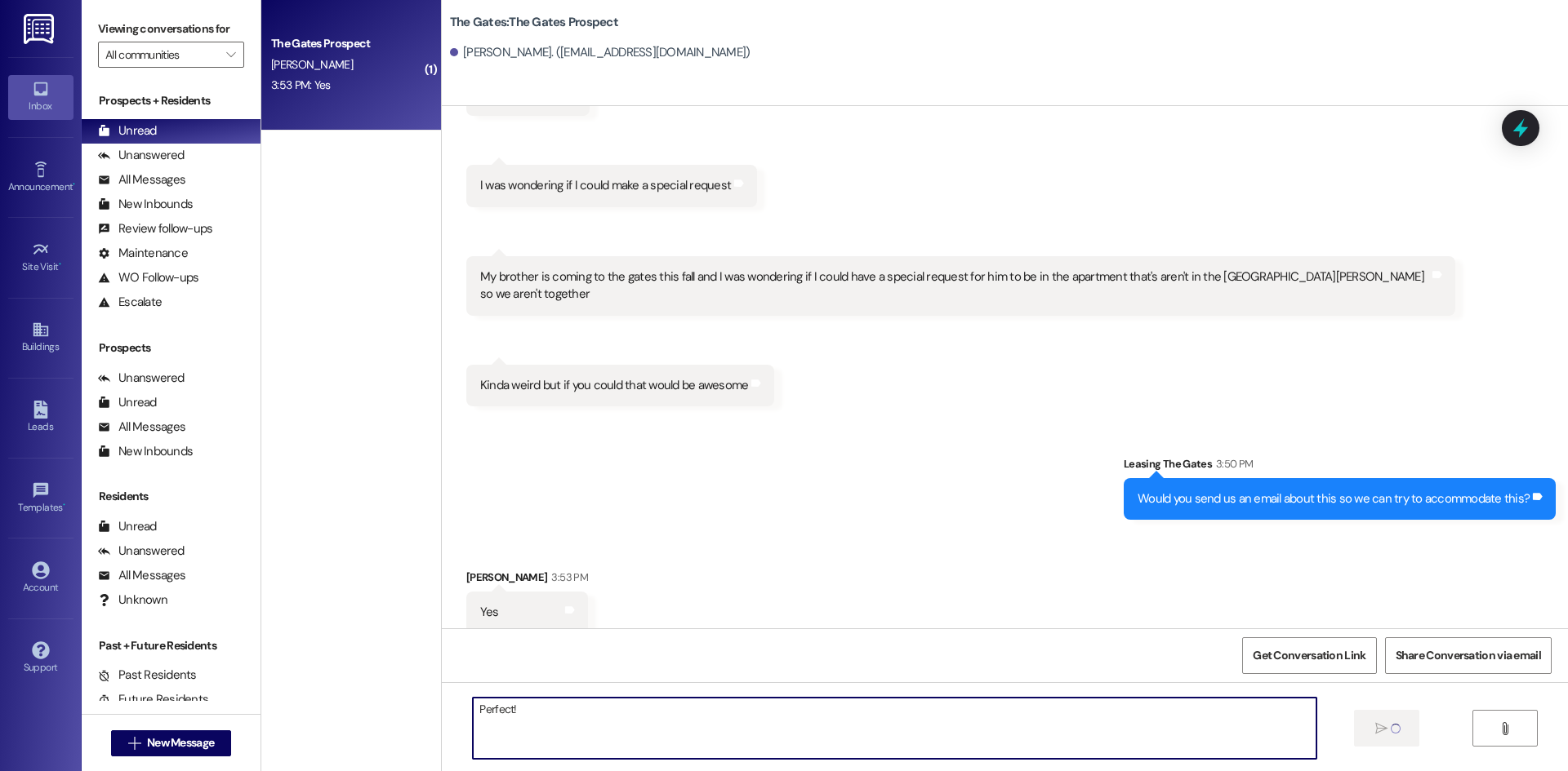
type textarea "Perfect!"
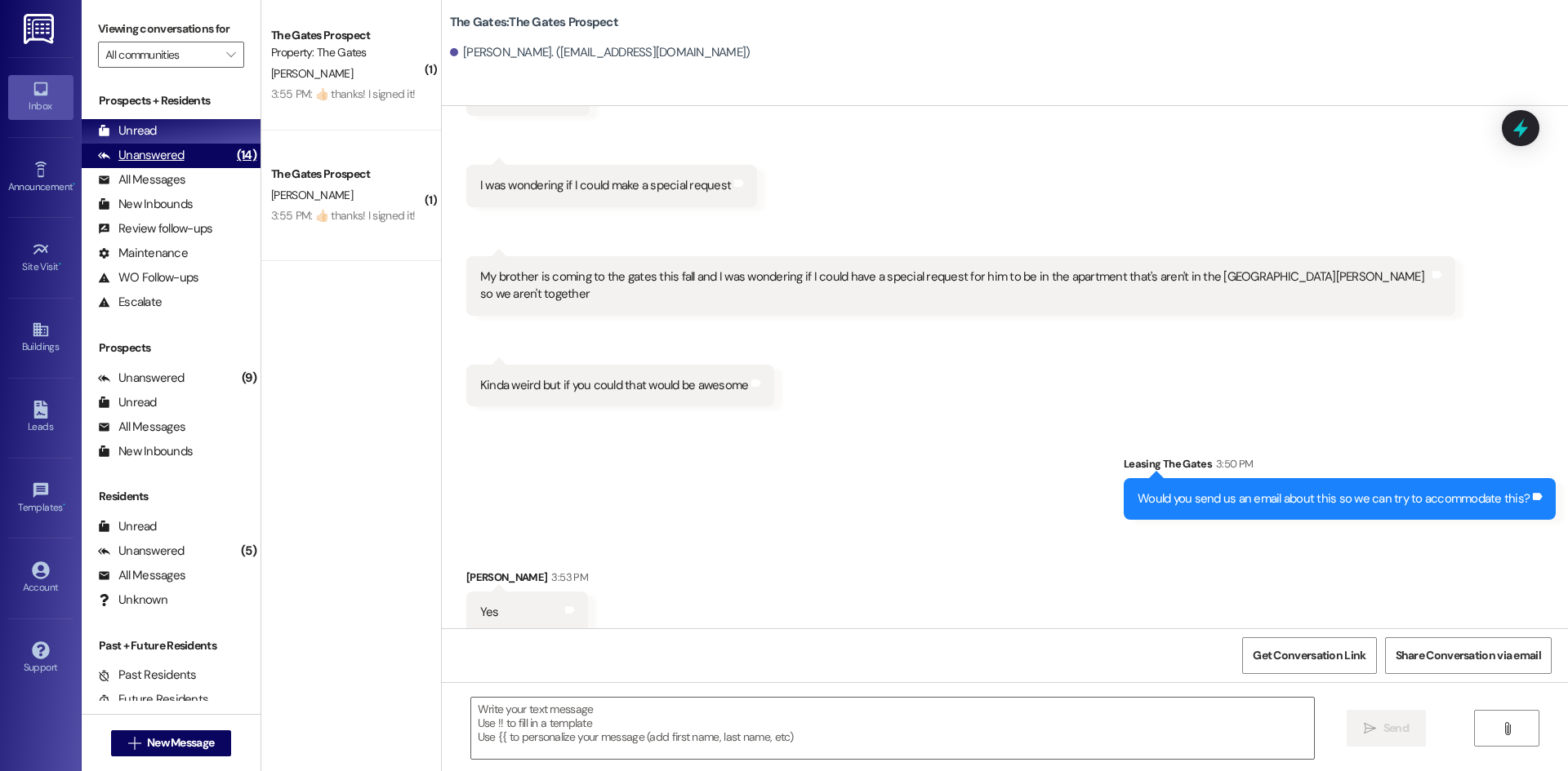
click at [171, 158] on div "Unanswered" at bounding box center [141, 155] width 87 height 17
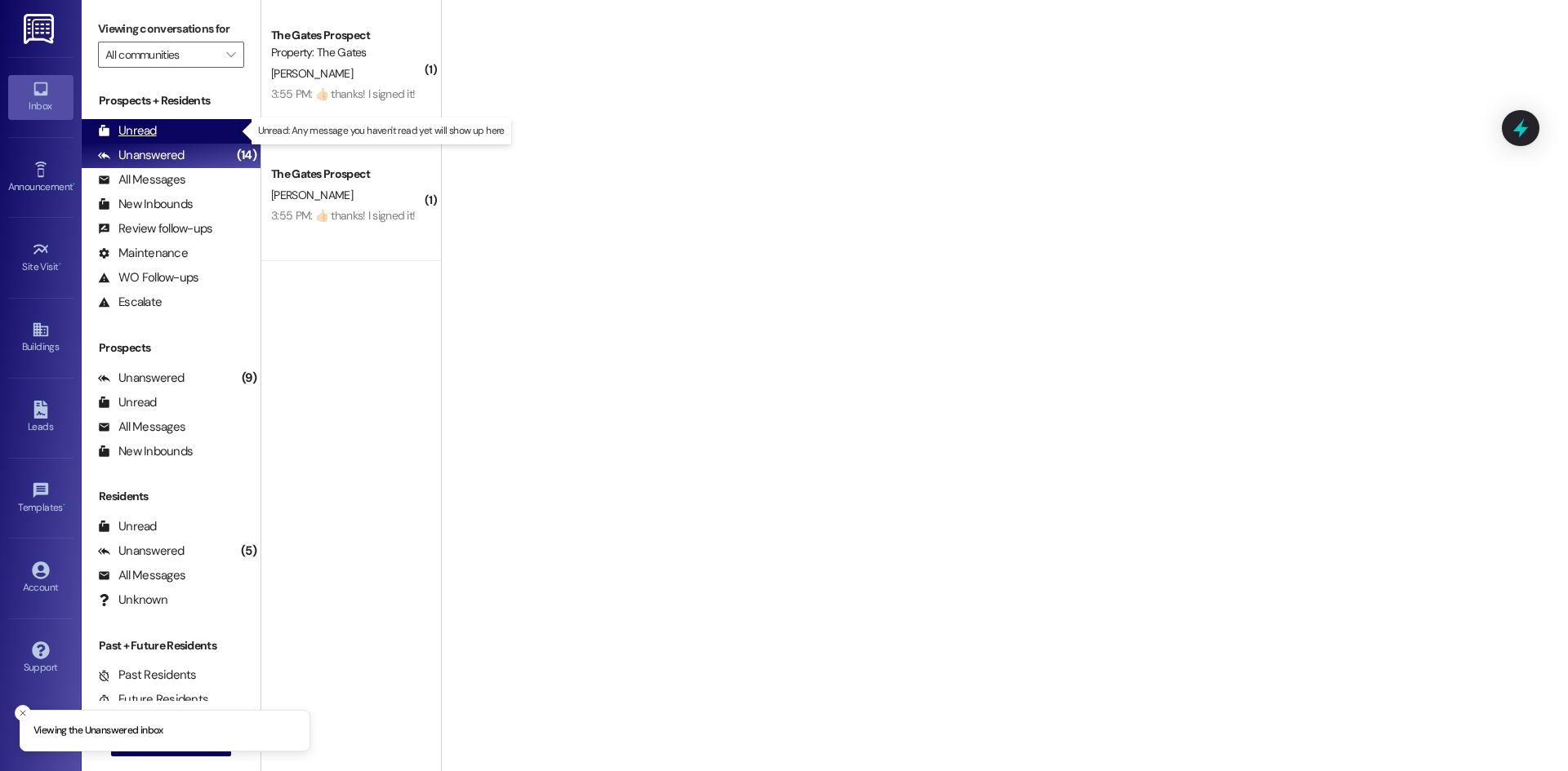
click at [154, 127] on div "Unread" at bounding box center [127, 131] width 59 height 17
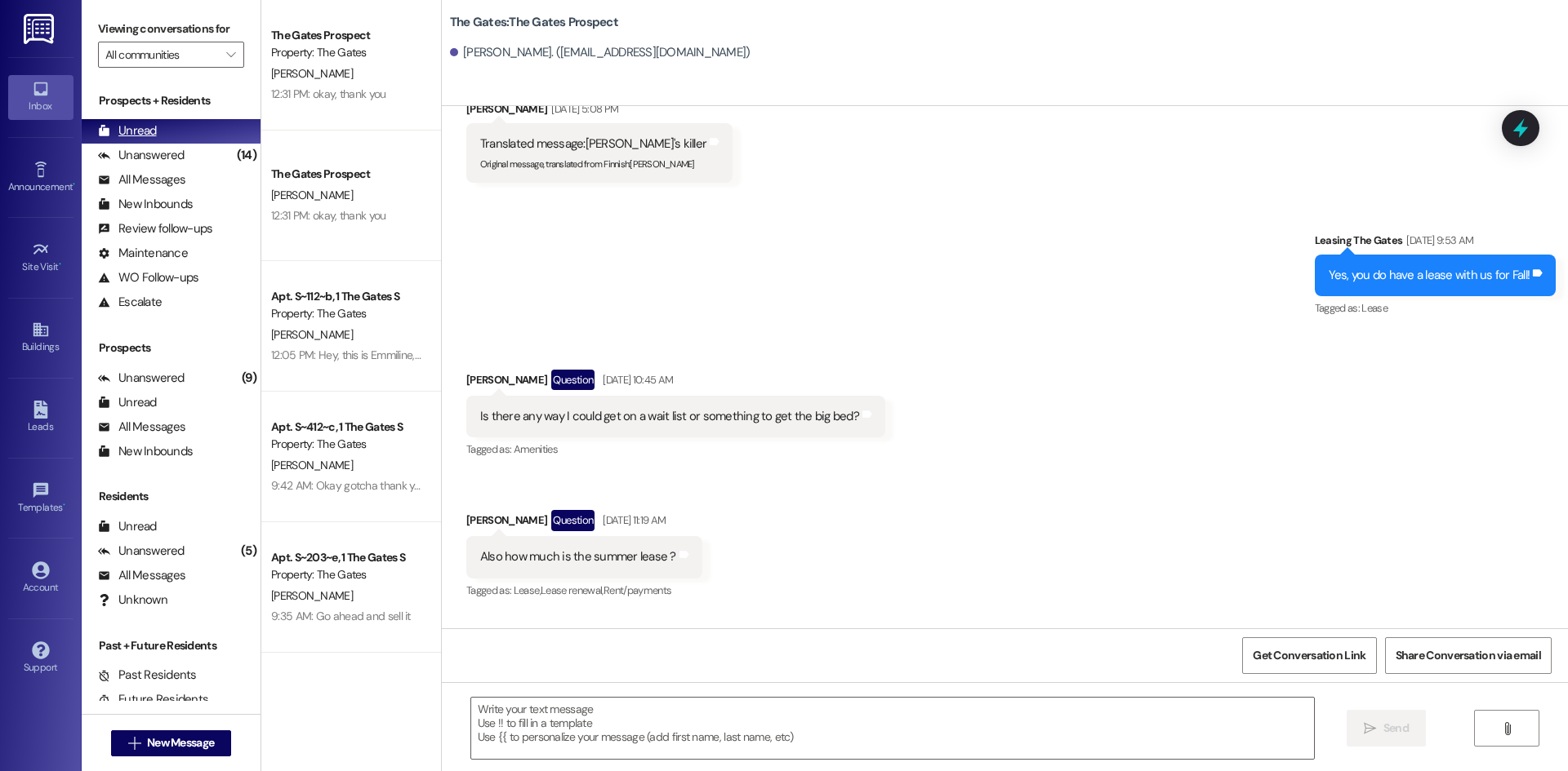
scroll to position [0, 0]
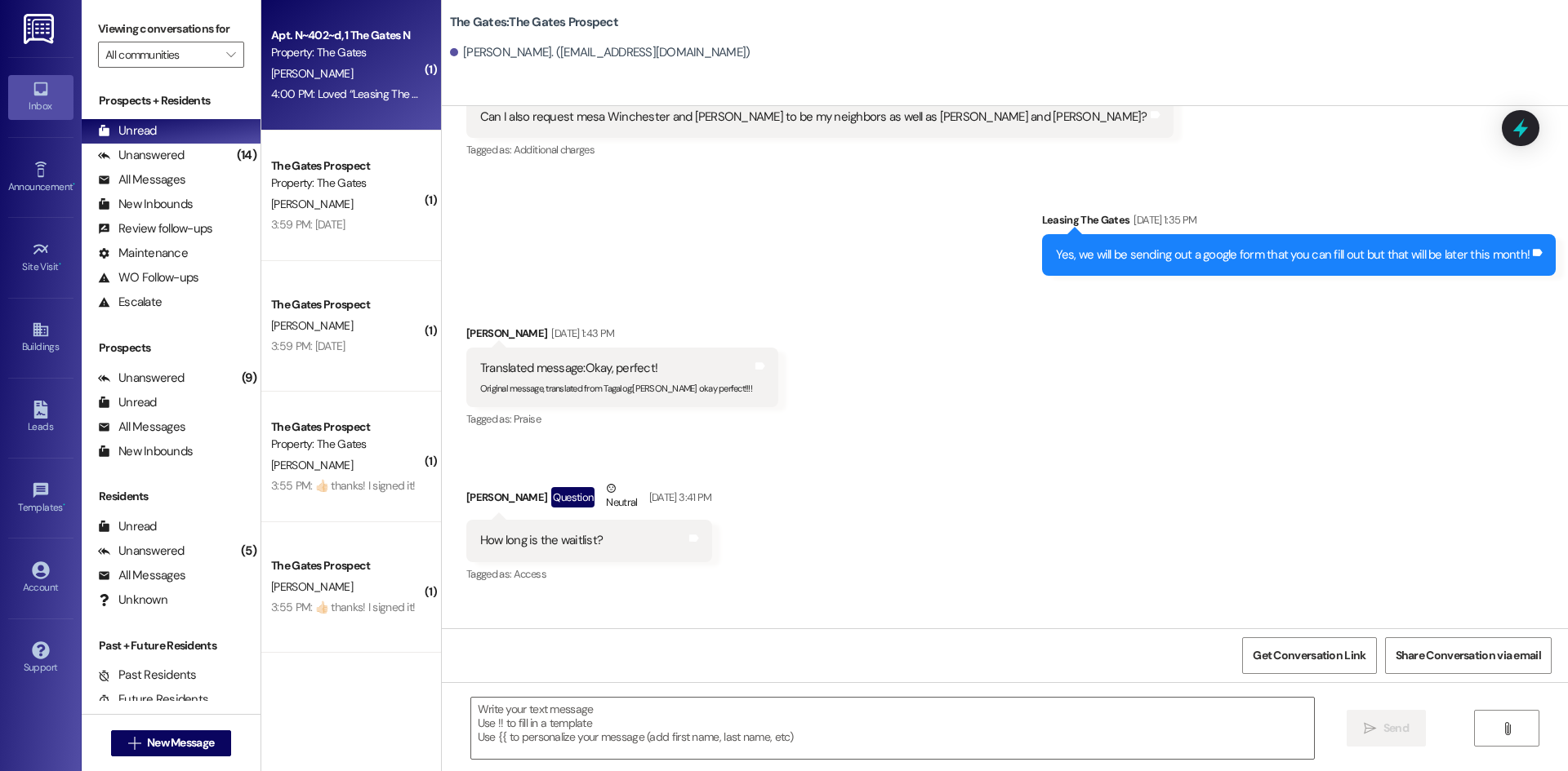
click at [365, 81] on div "[PERSON_NAME]" at bounding box center [346, 74] width 154 height 21
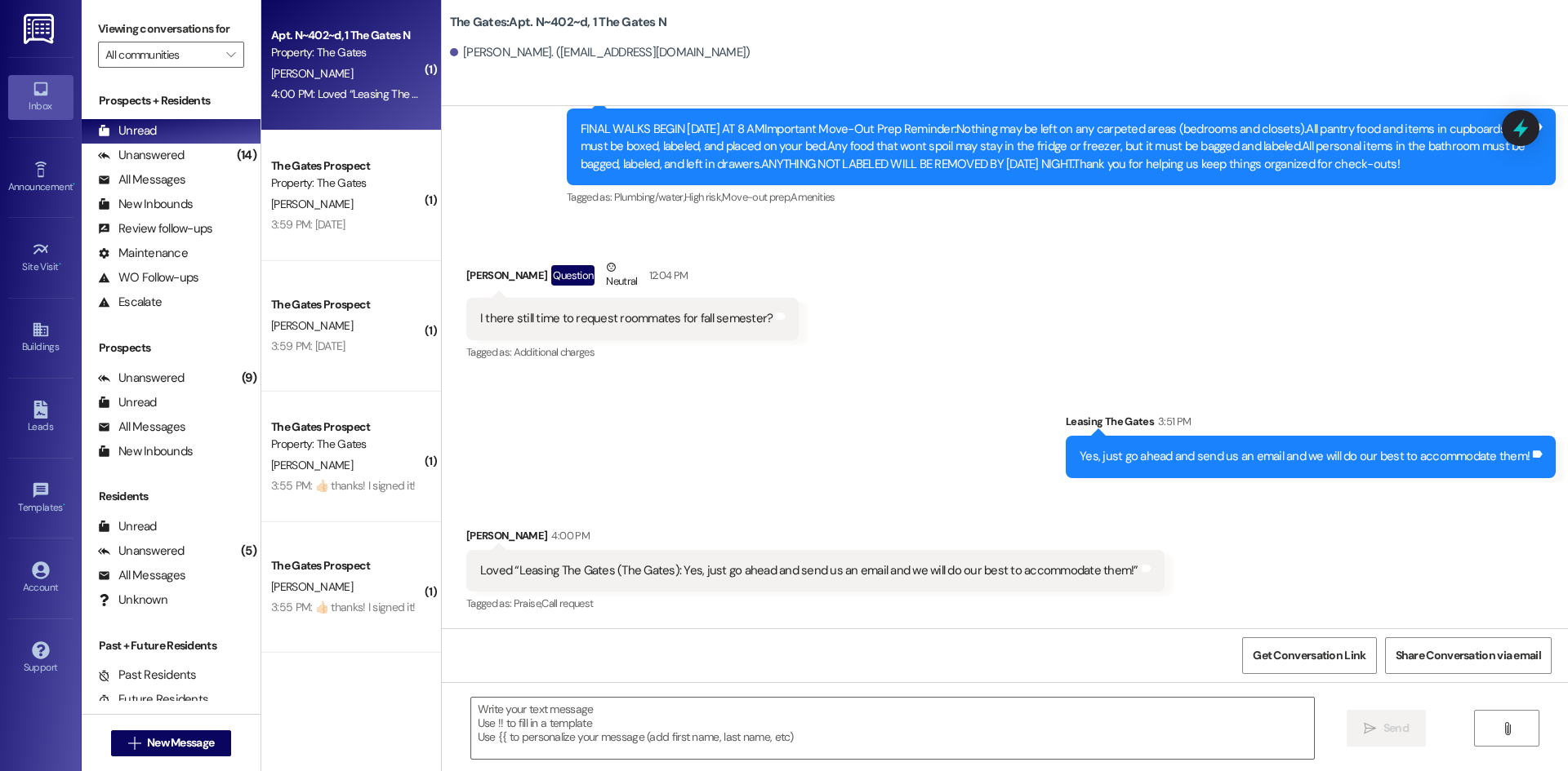
scroll to position [8178, 0]
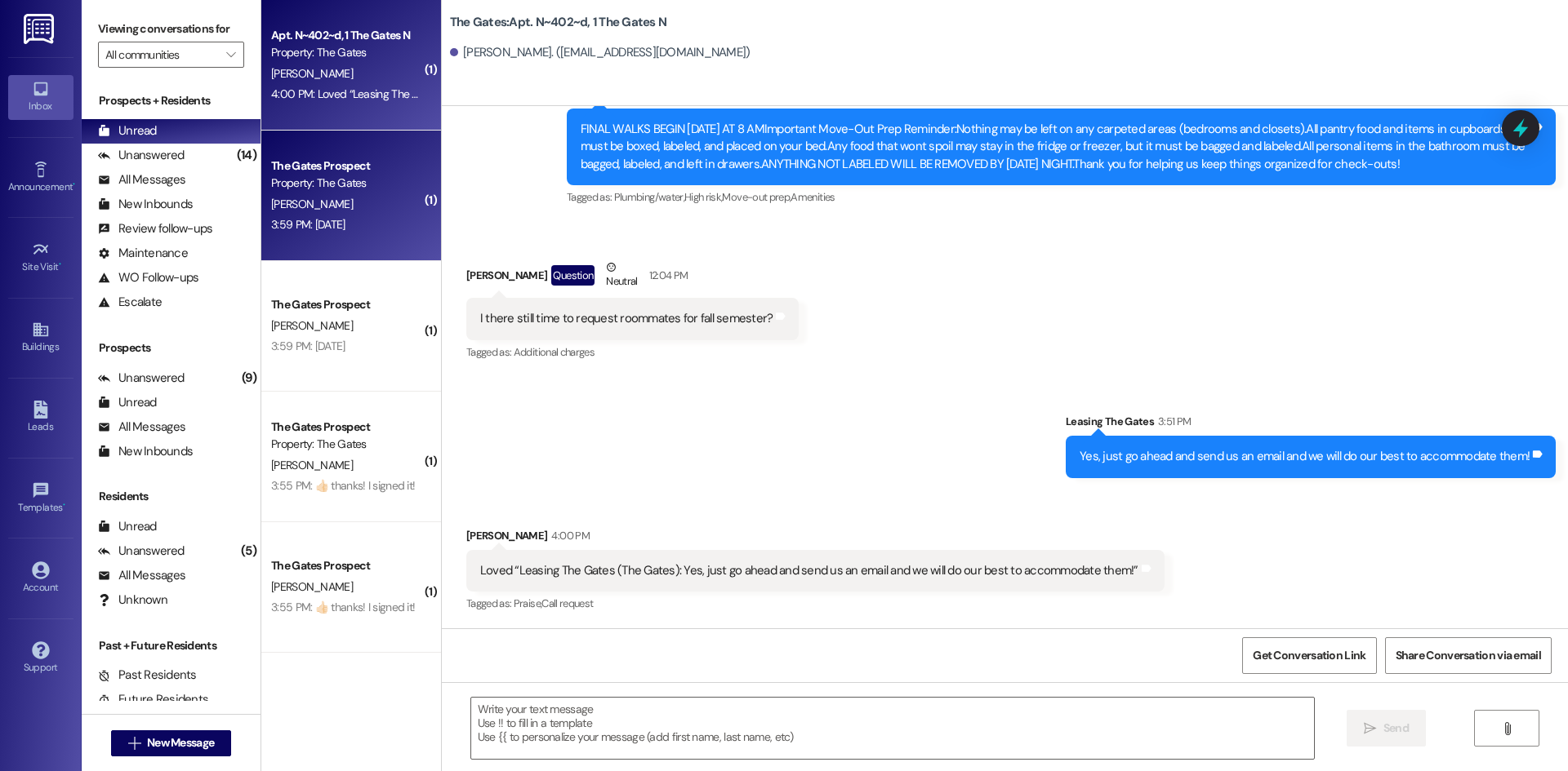
click at [342, 200] on div "[PERSON_NAME]" at bounding box center [346, 204] width 154 height 21
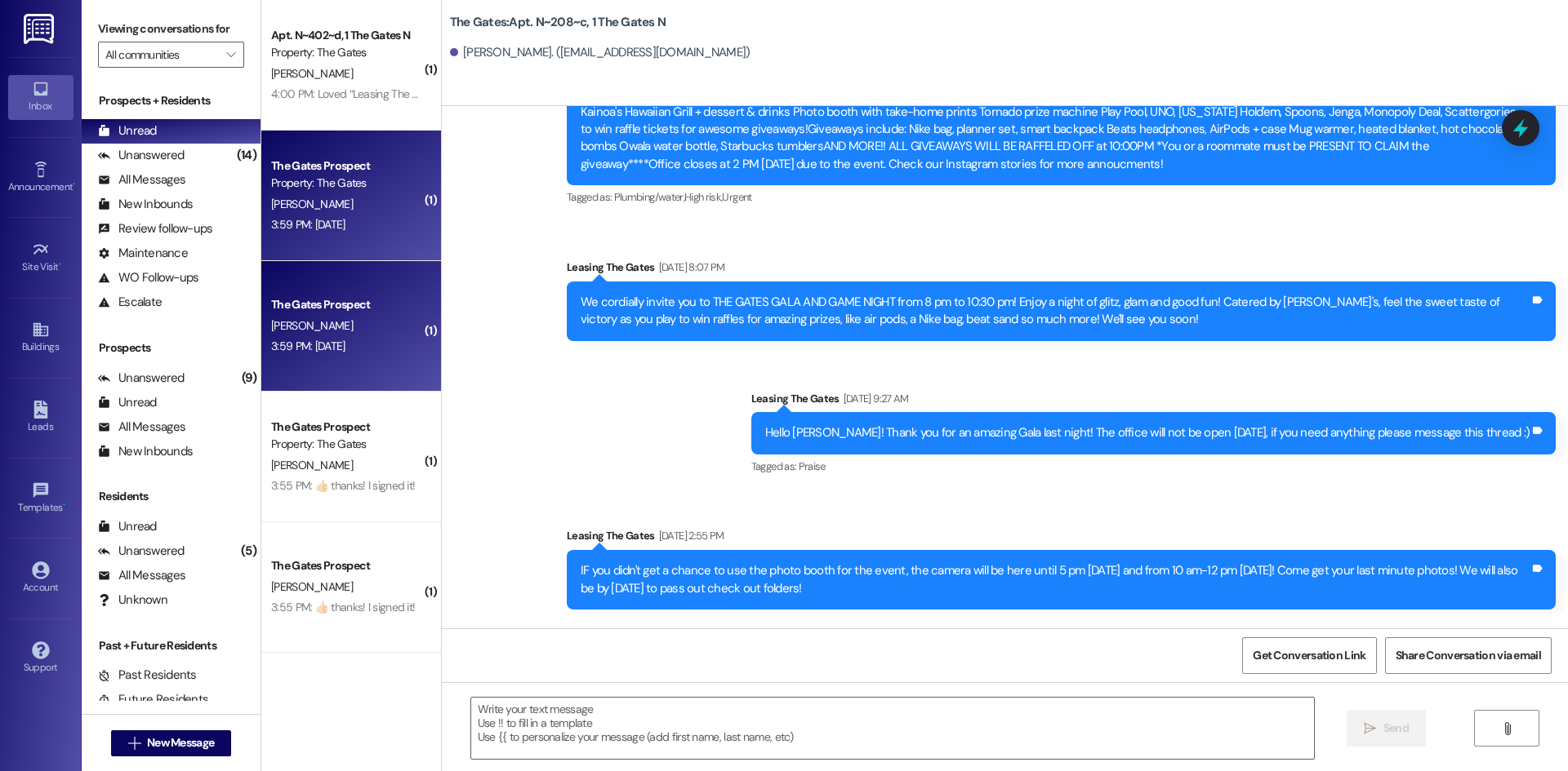
scroll to position [23017, 0]
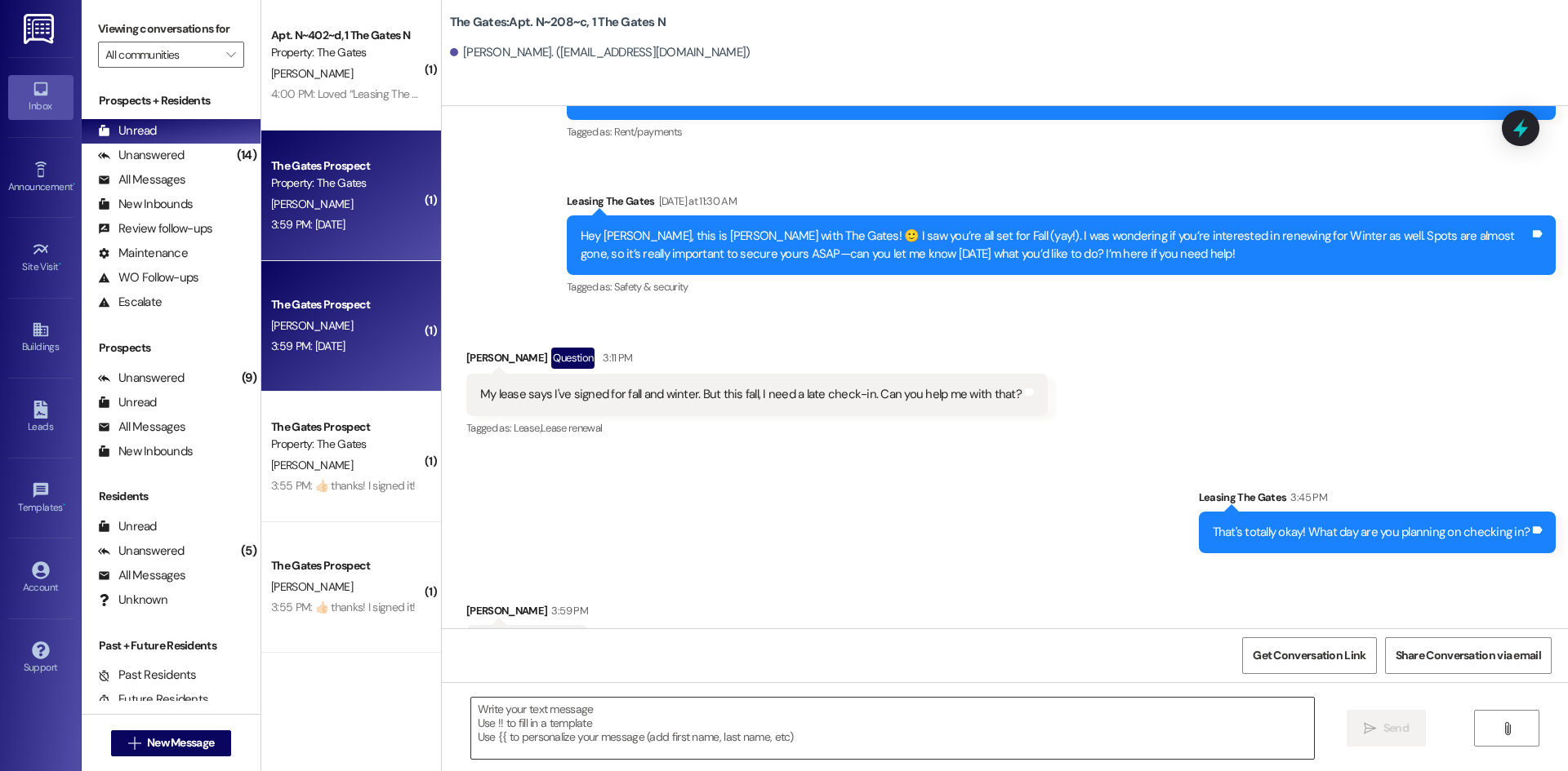
click at [555, 715] on textarea at bounding box center [893, 729] width 843 height 62
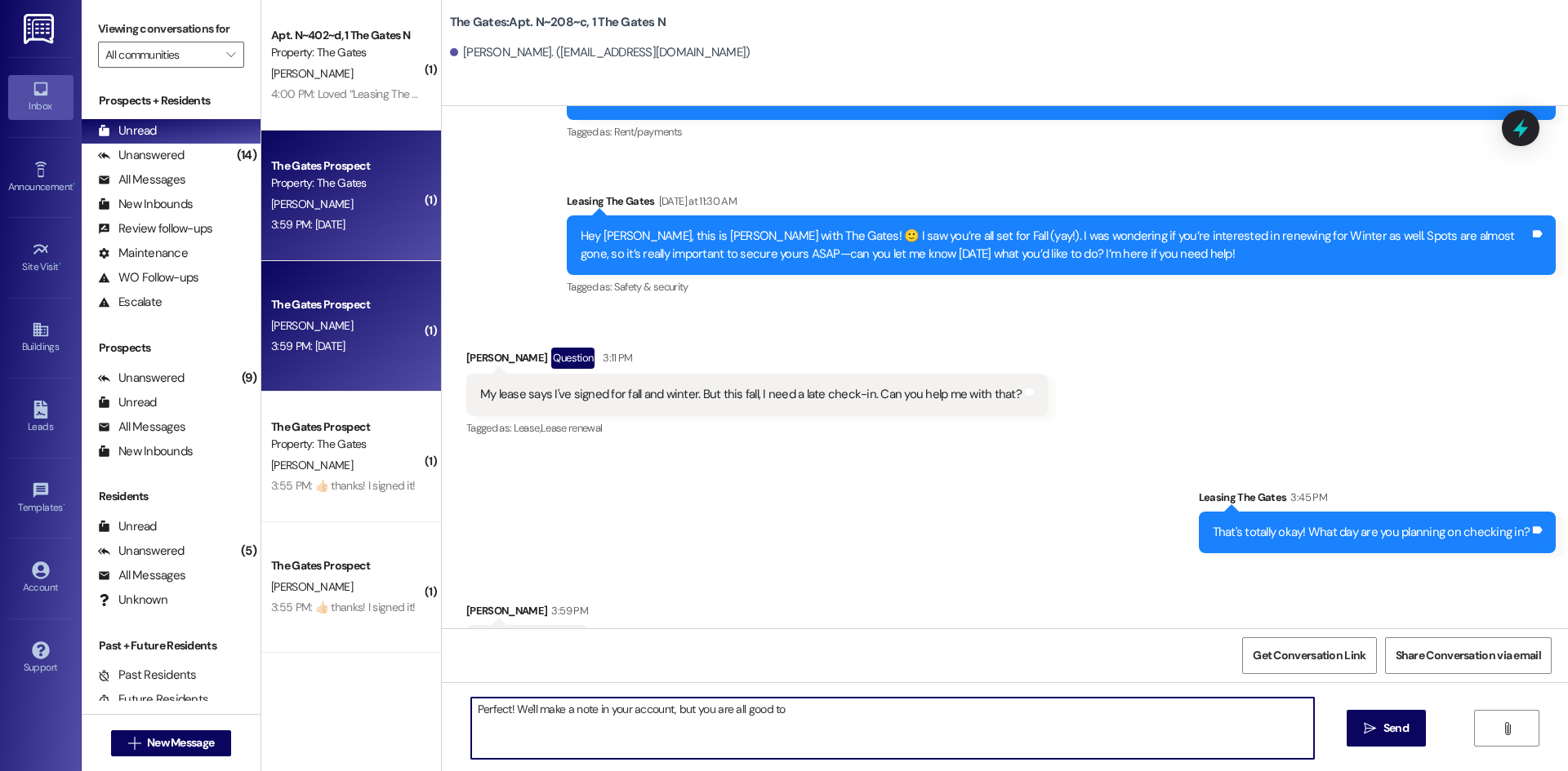
click at [882, 726] on textarea "Perfect! We'll make a note in your account, but you are all good to" at bounding box center [893, 729] width 843 height 62
type textarea "Perfect! We'll make a note in your account, but you are all good to move in tha…"
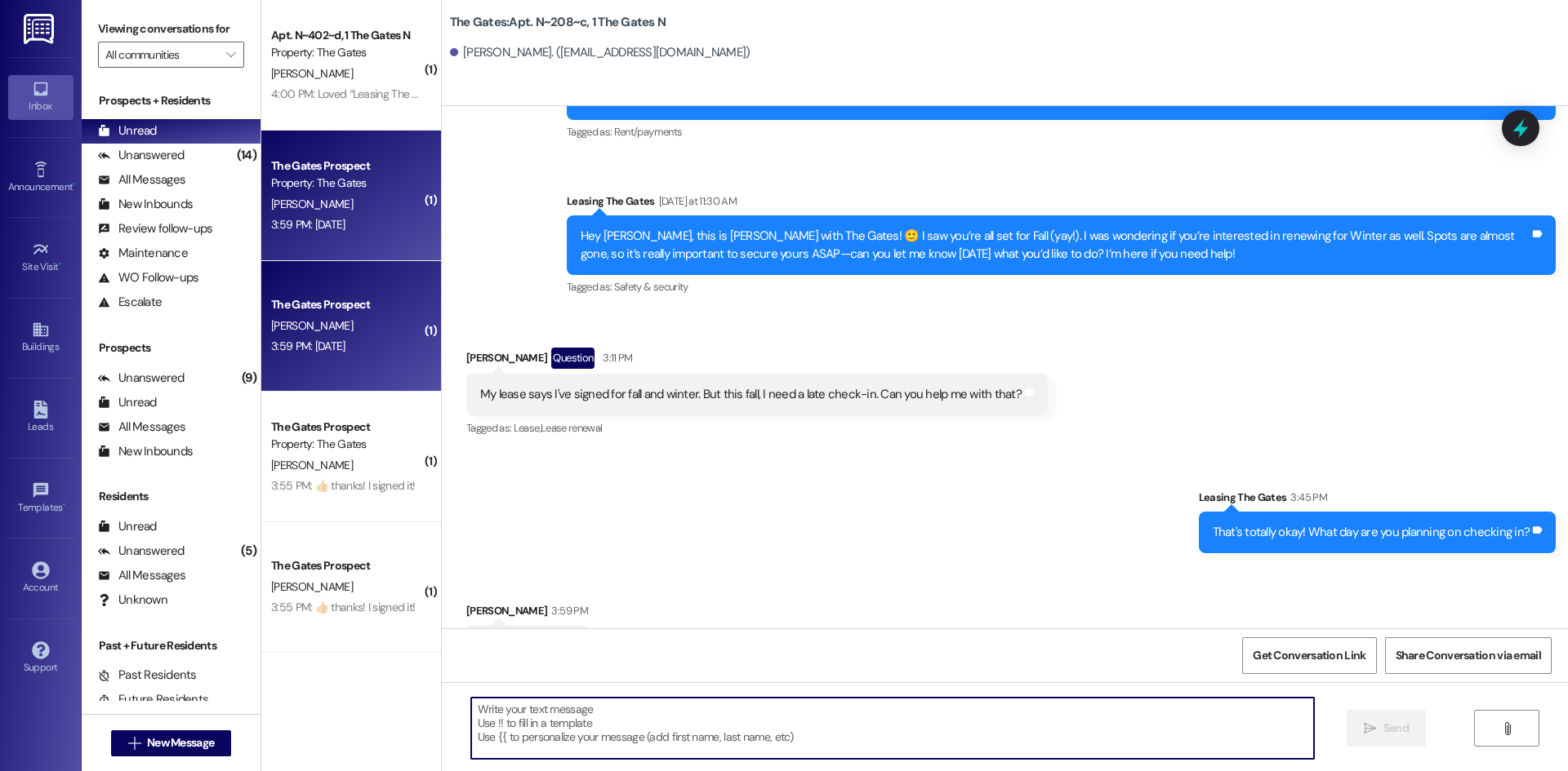
scroll to position [23016, 0]
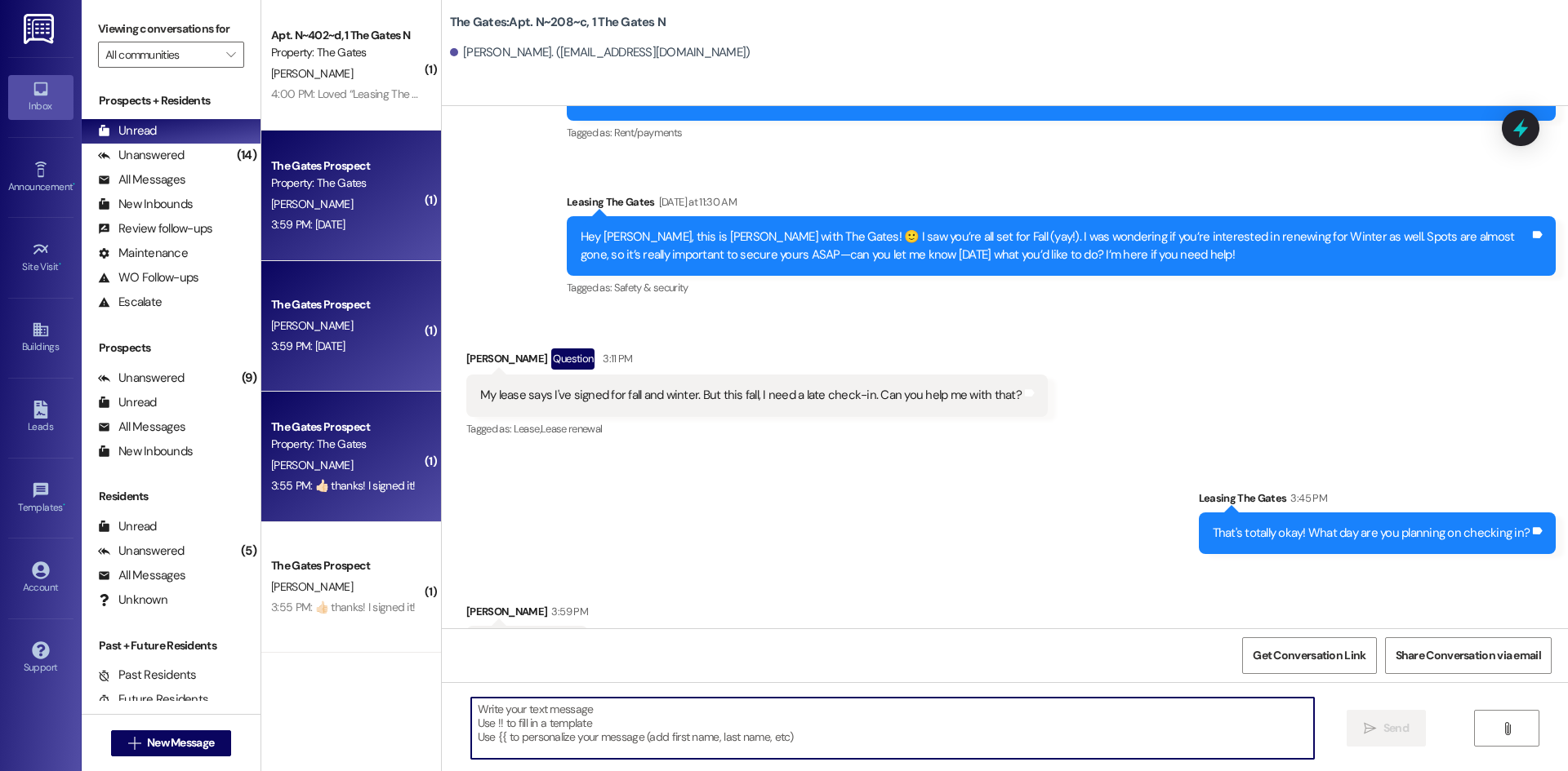
click at [310, 467] on div "[PERSON_NAME]" at bounding box center [346, 466] width 154 height 21
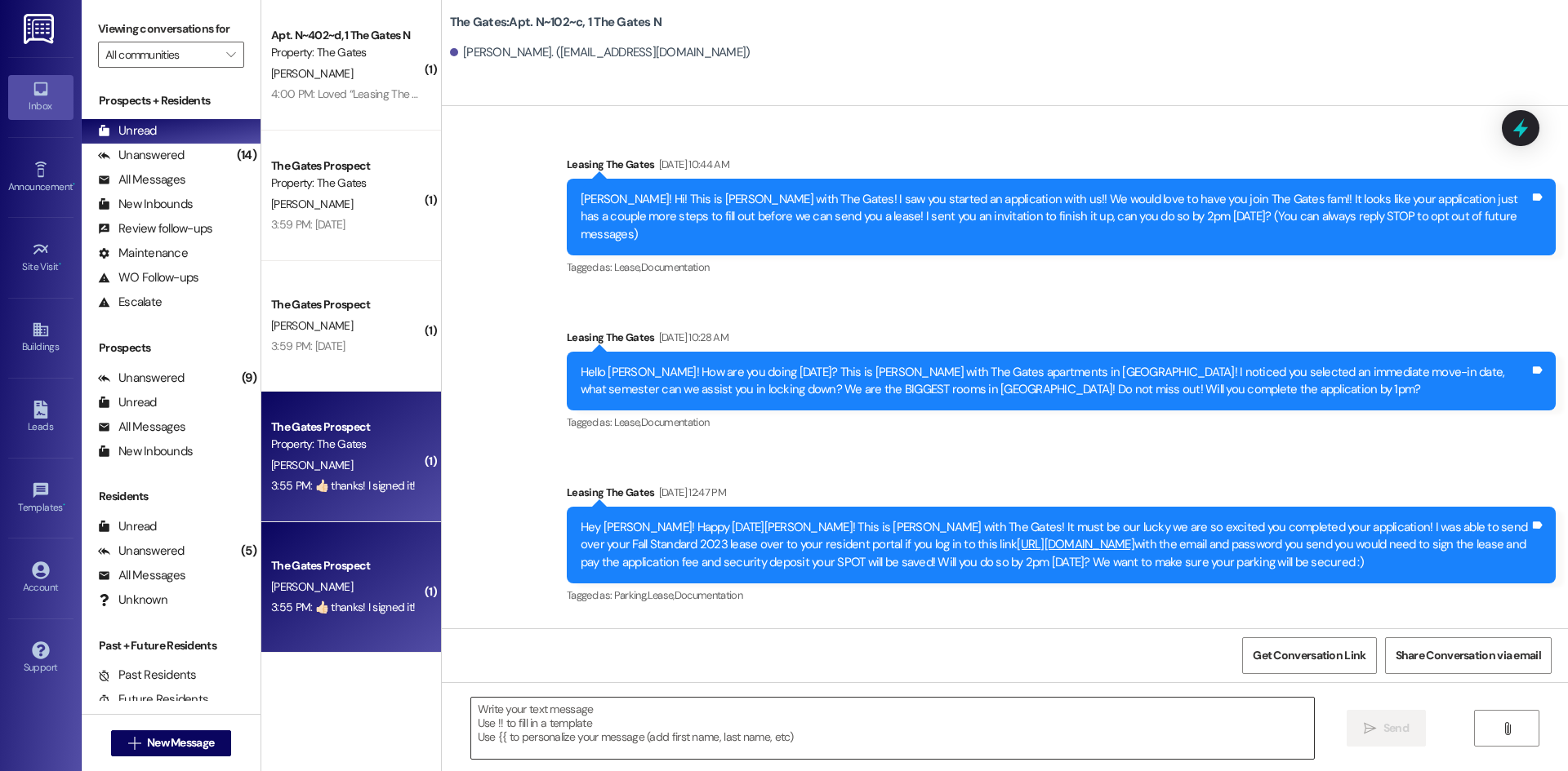
scroll to position [43201, 0]
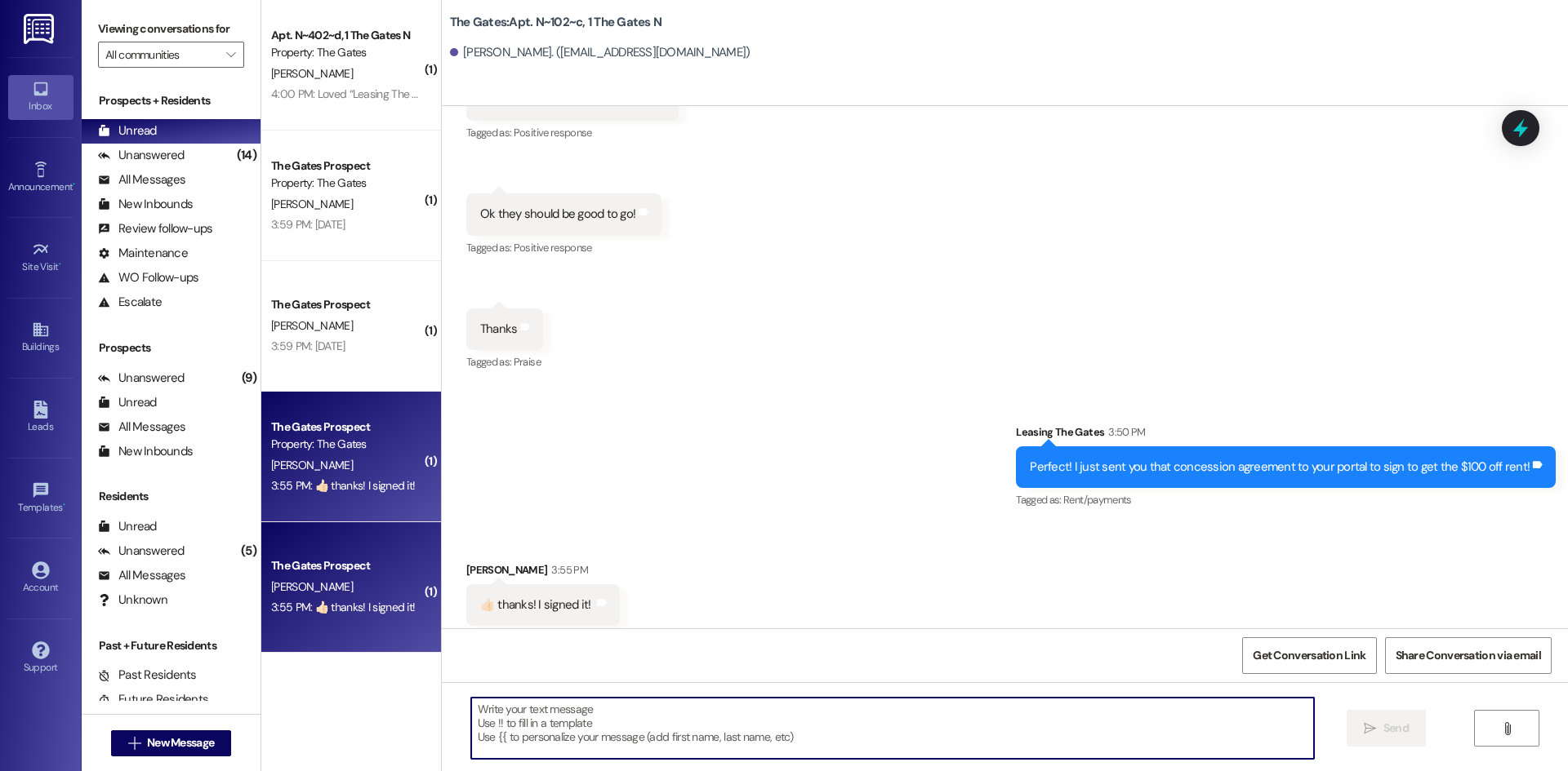
click at [502, 722] on textarea at bounding box center [893, 729] width 843 height 62
type textarea "You're welcome!"
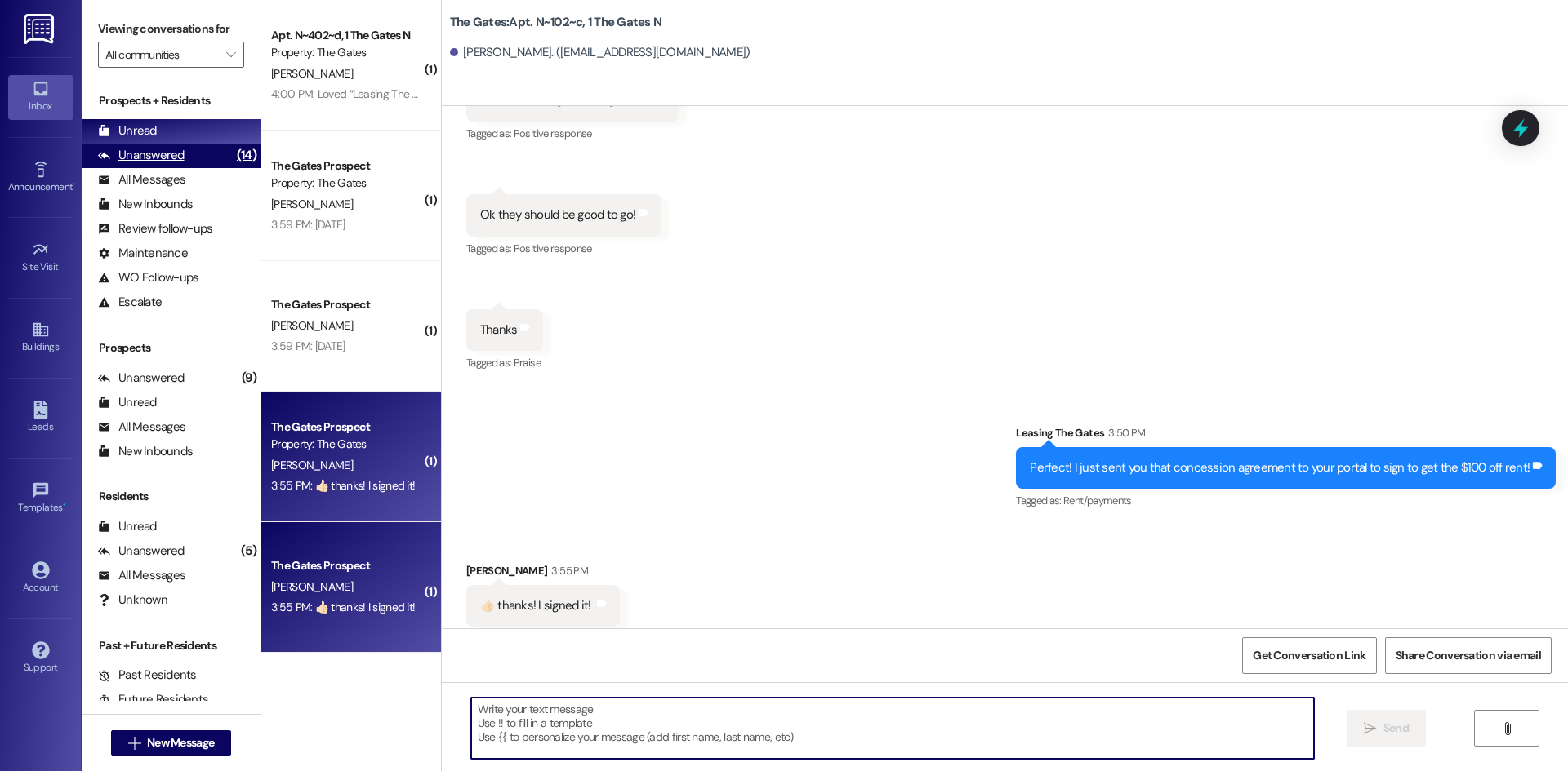
click at [185, 148] on div "Unanswered (14)" at bounding box center [171, 156] width 179 height 24
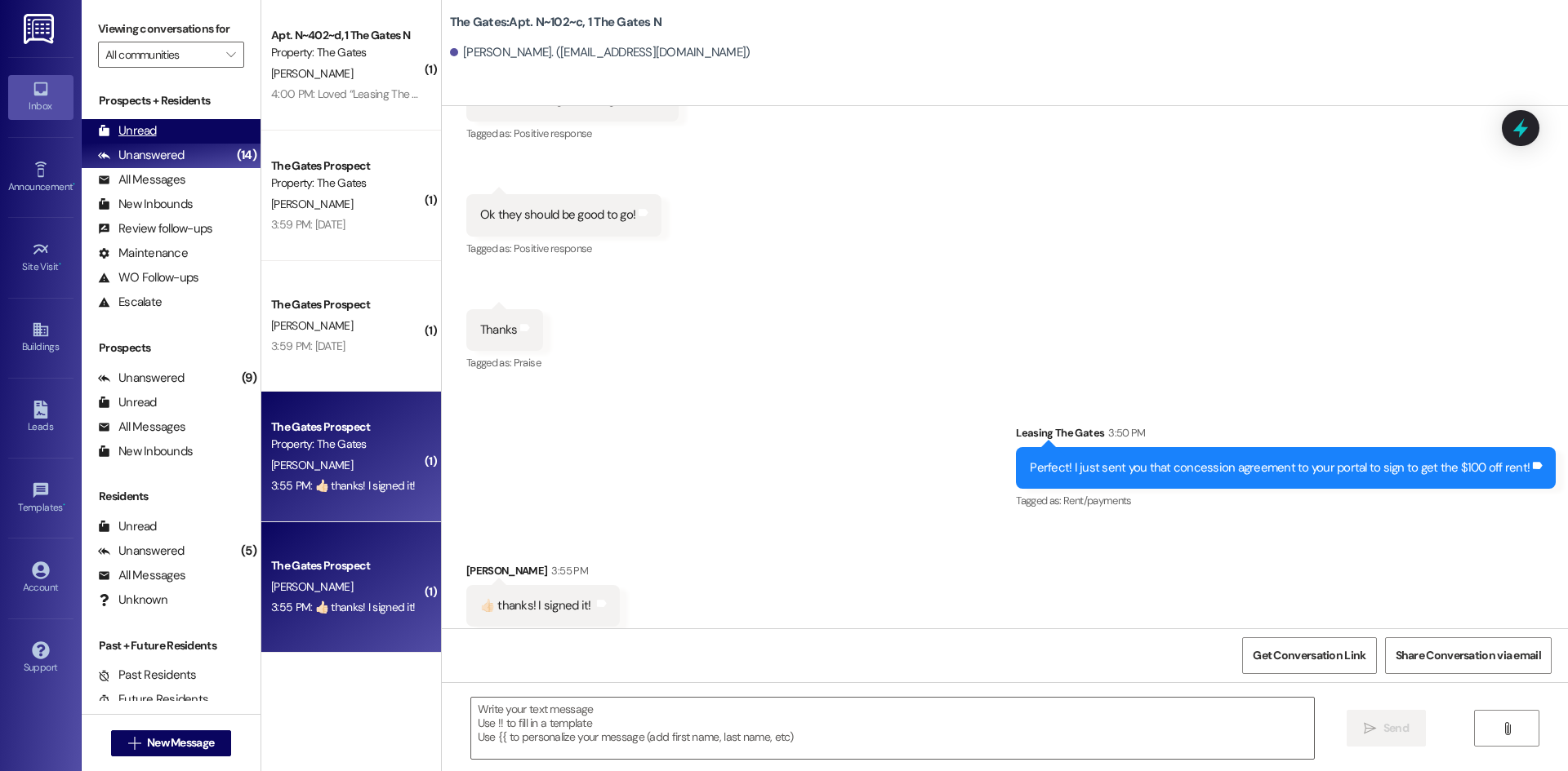
click at [182, 134] on div "Unread (0)" at bounding box center [171, 132] width 179 height 24
